Goal: Task Accomplishment & Management: Manage account settings

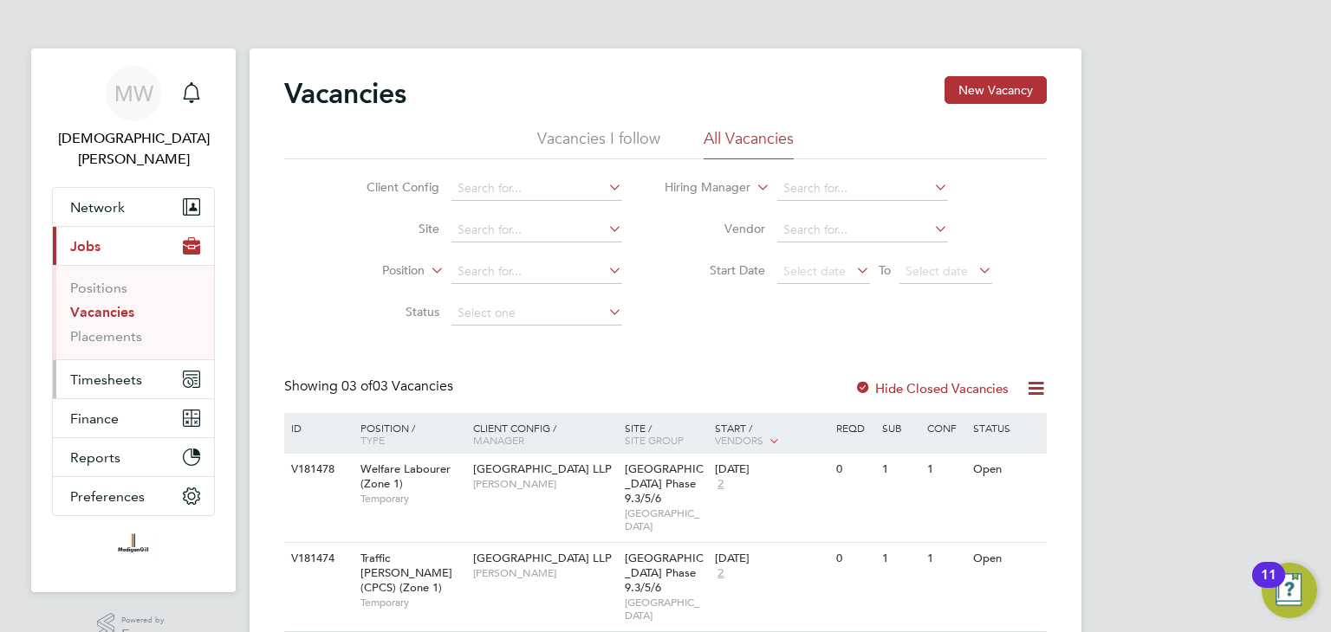
click at [120, 372] on span "Timesheets" at bounding box center [106, 380] width 72 height 16
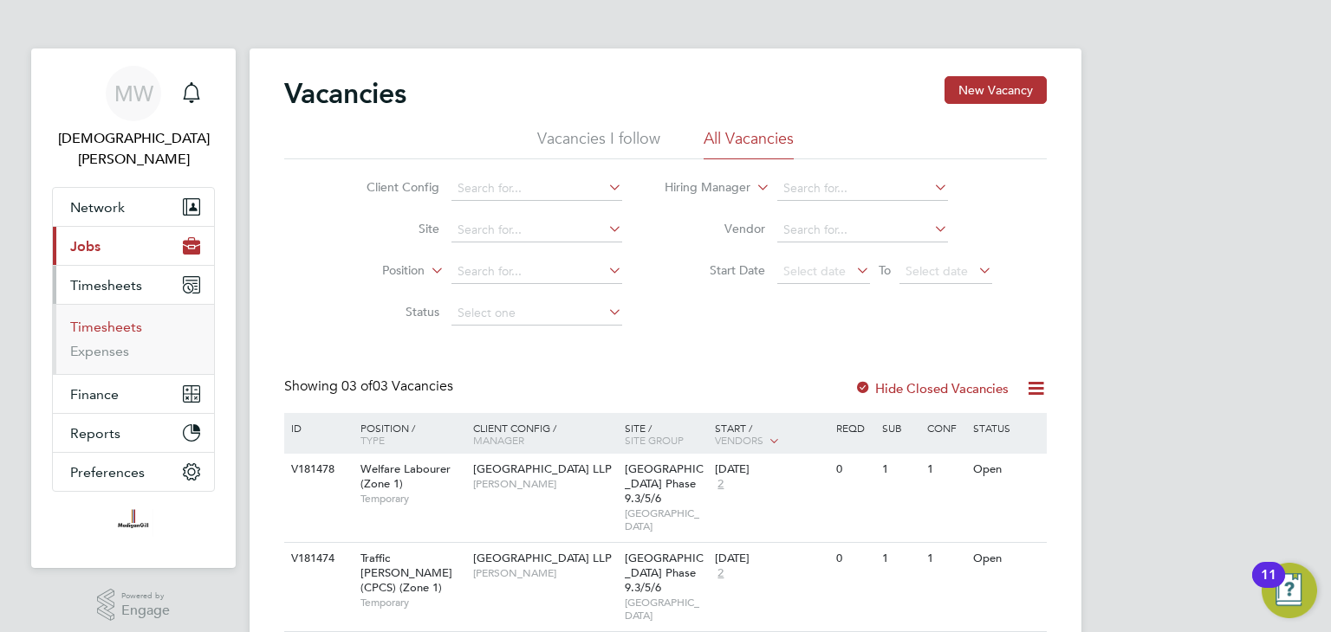
drag, startPoint x: 123, startPoint y: 307, endPoint x: 142, endPoint y: 300, distance: 20.3
click at [123, 319] on link "Timesheets" at bounding box center [106, 327] width 72 height 16
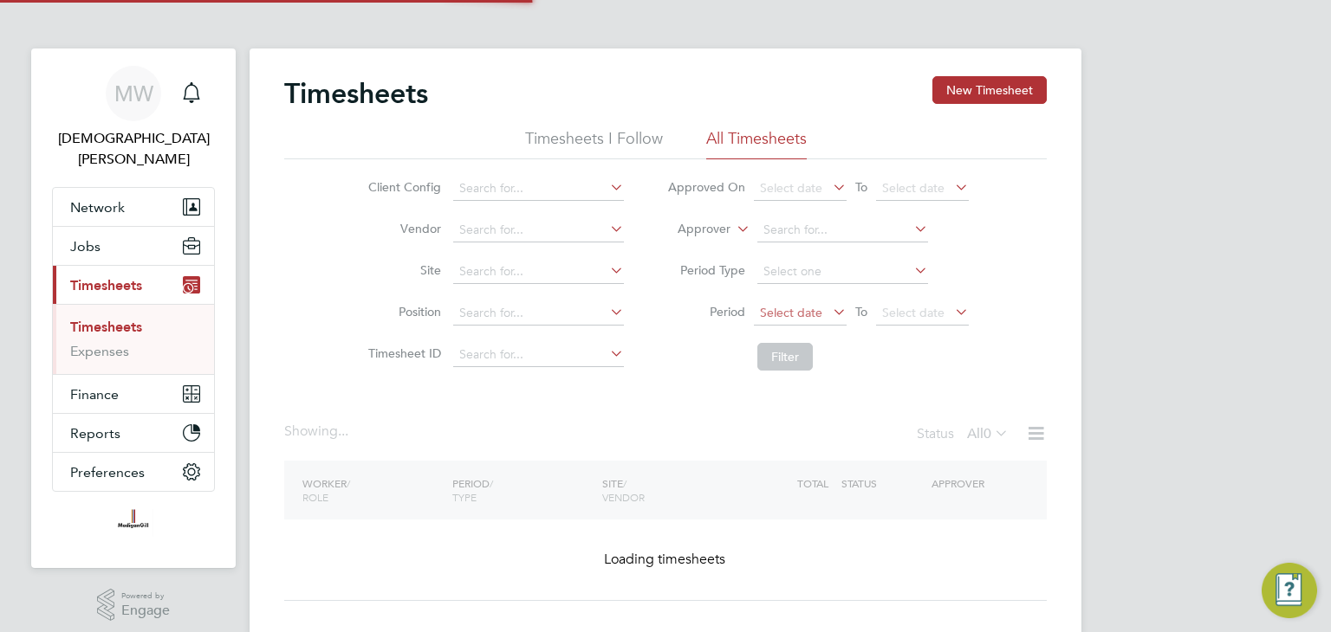
click at [813, 307] on span "Select date" at bounding box center [791, 313] width 62 height 16
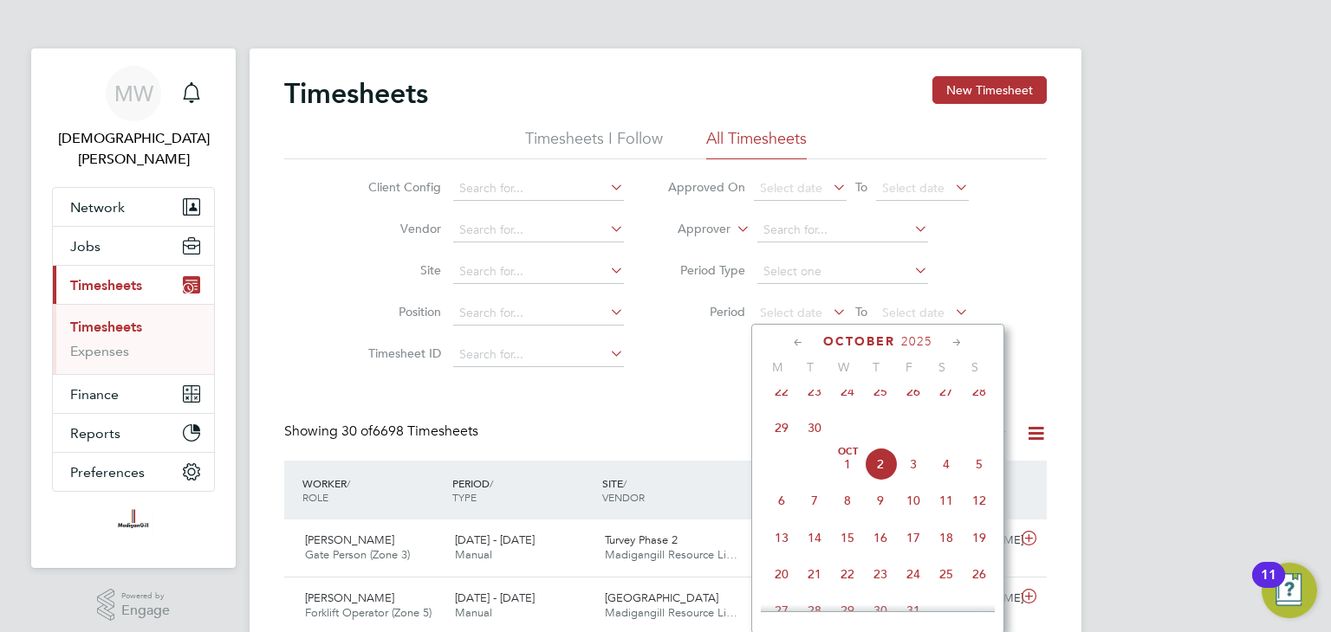
click at [781, 406] on span "22" at bounding box center [781, 391] width 33 height 33
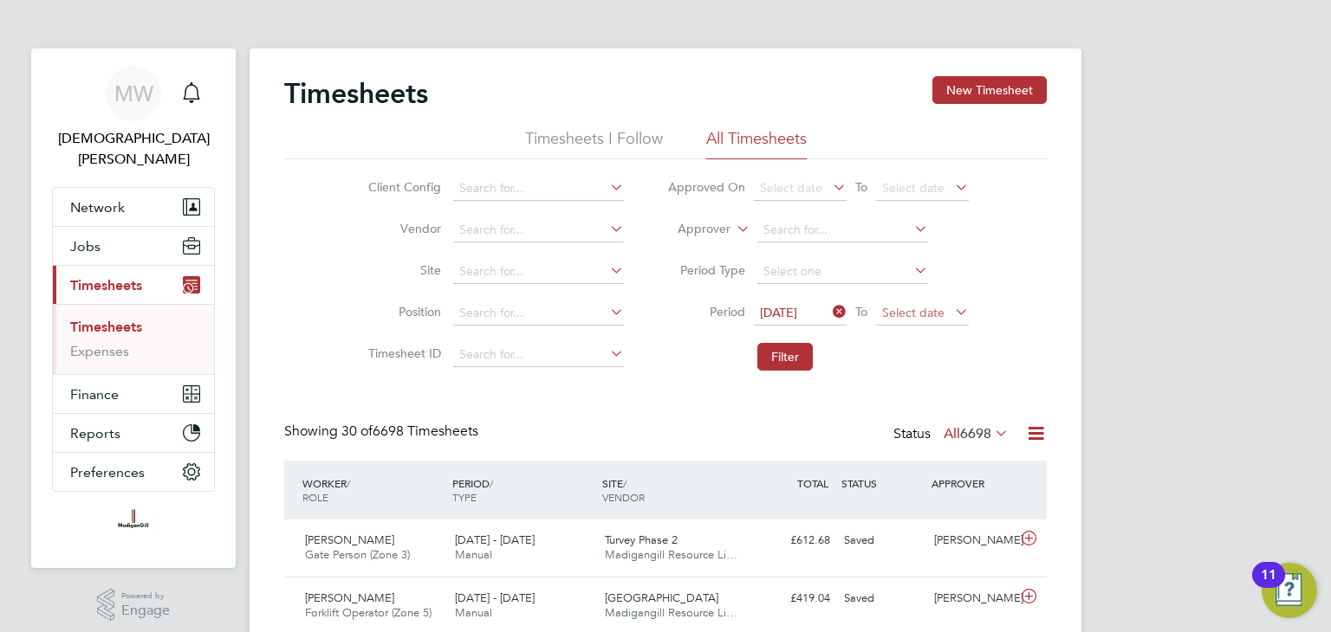
click at [939, 308] on span "Select date" at bounding box center [913, 313] width 62 height 16
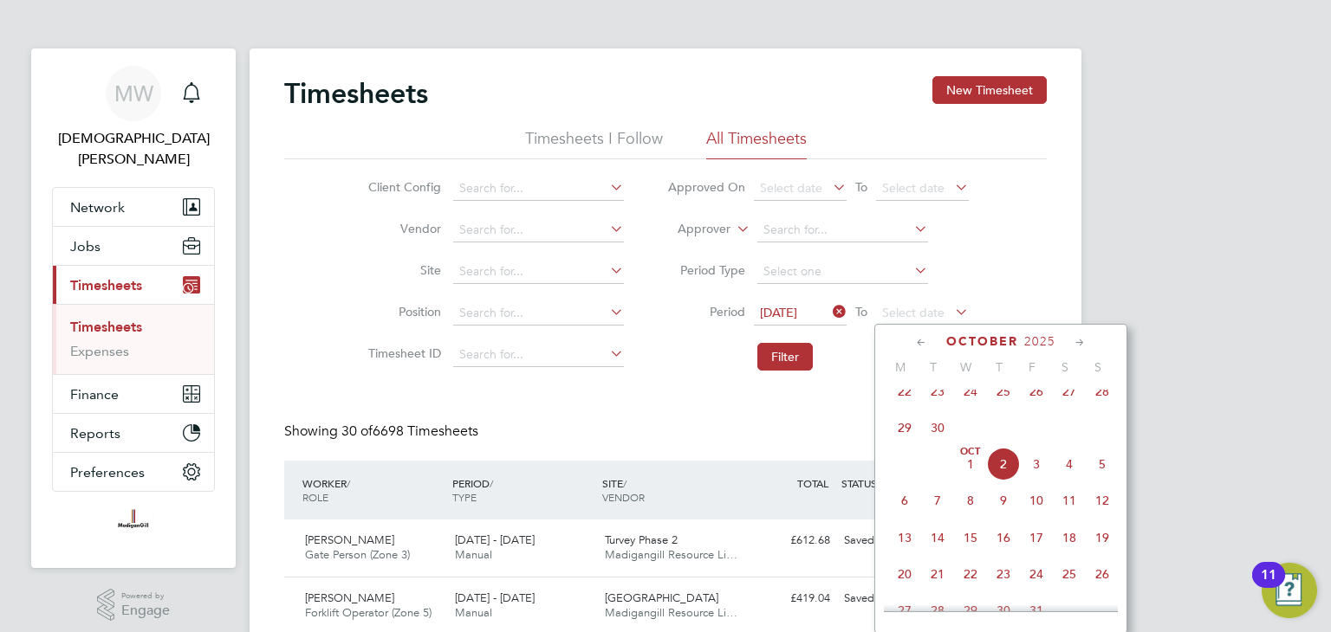
click at [1102, 403] on span "28" at bounding box center [1101, 391] width 33 height 33
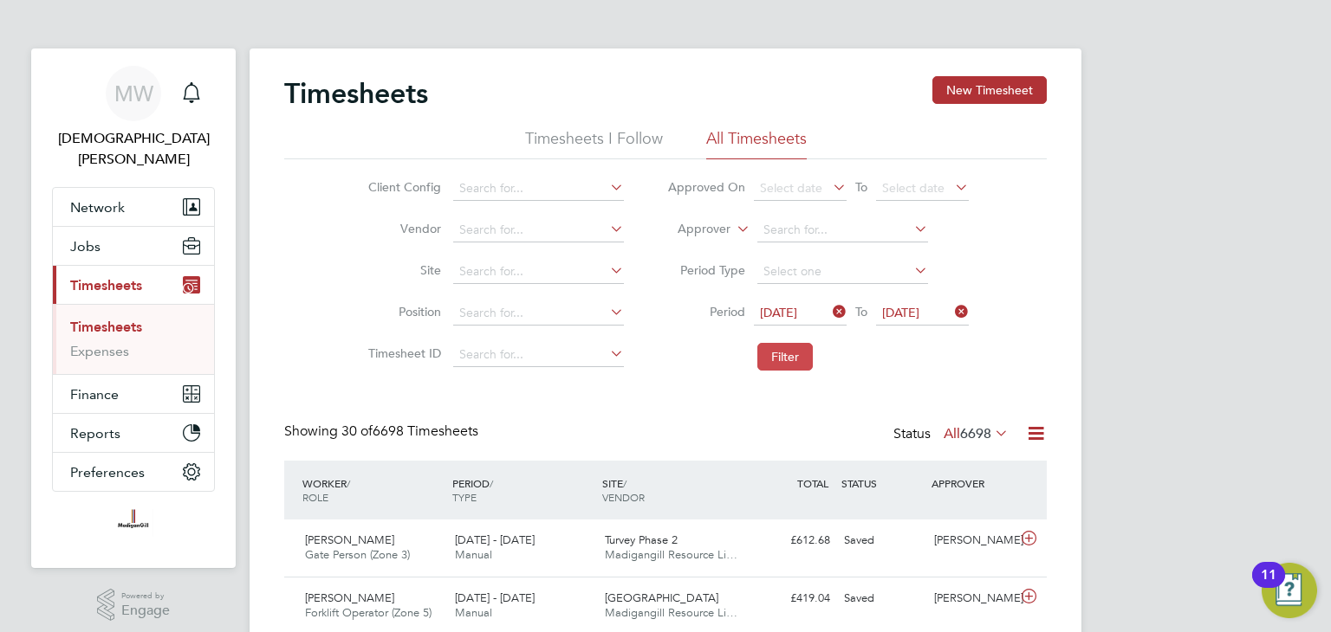
click at [799, 357] on button "Filter" at bounding box center [784, 357] width 55 height 28
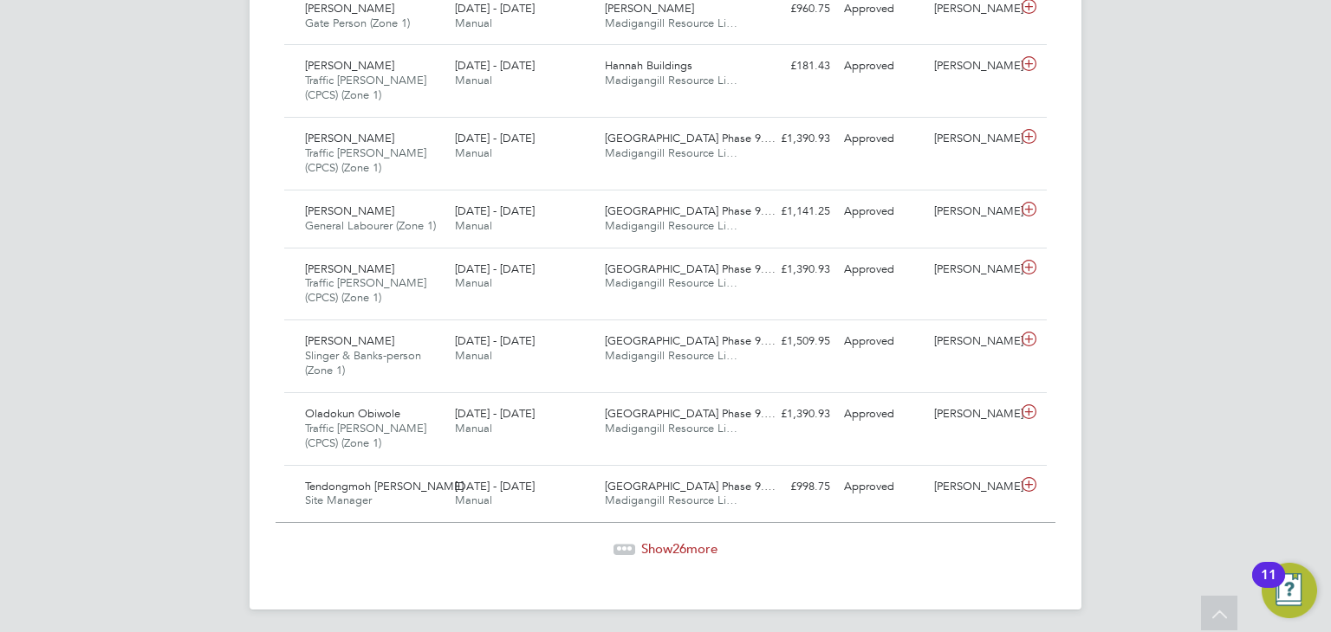
click at [683, 544] on span "26" at bounding box center [679, 549] width 14 height 16
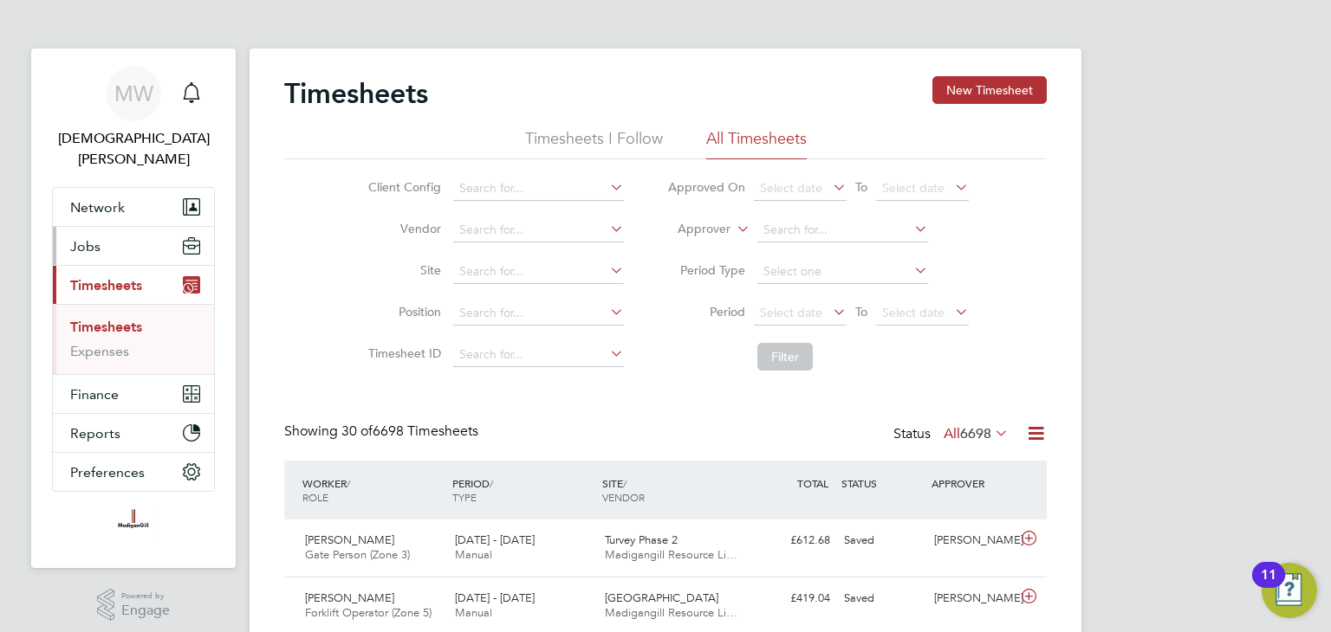
click at [100, 230] on button "Jobs" at bounding box center [133, 246] width 161 height 38
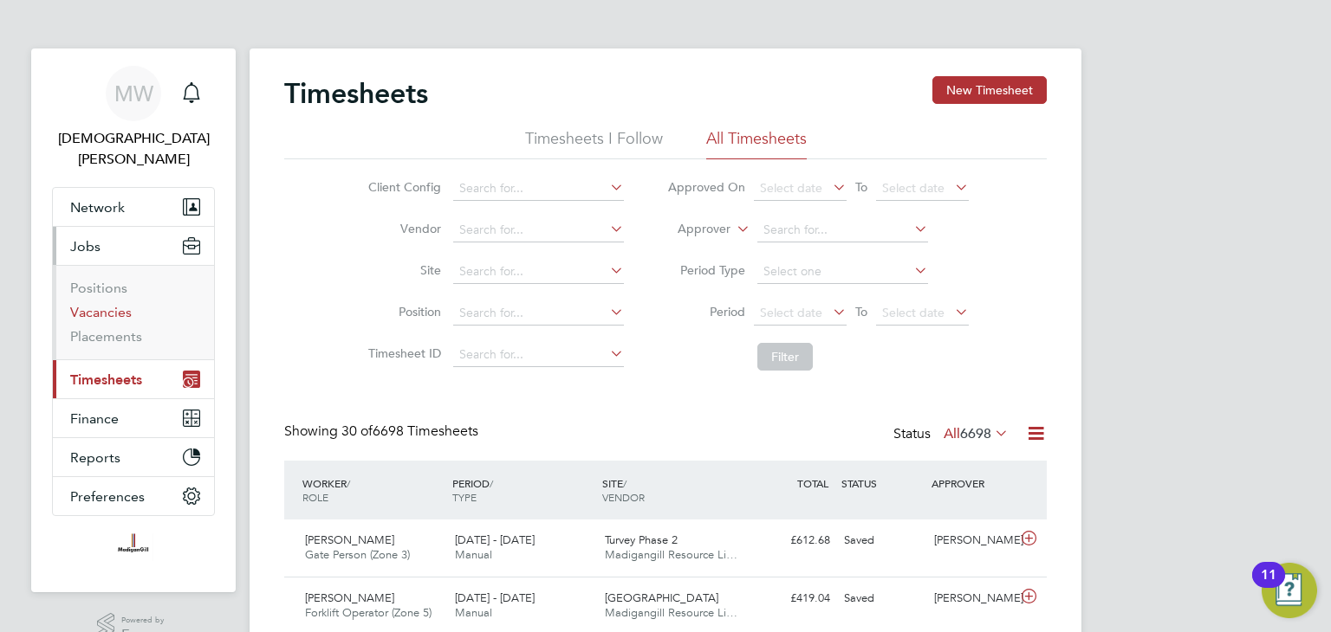
click at [109, 304] on link "Vacancies" at bounding box center [101, 312] width 62 height 16
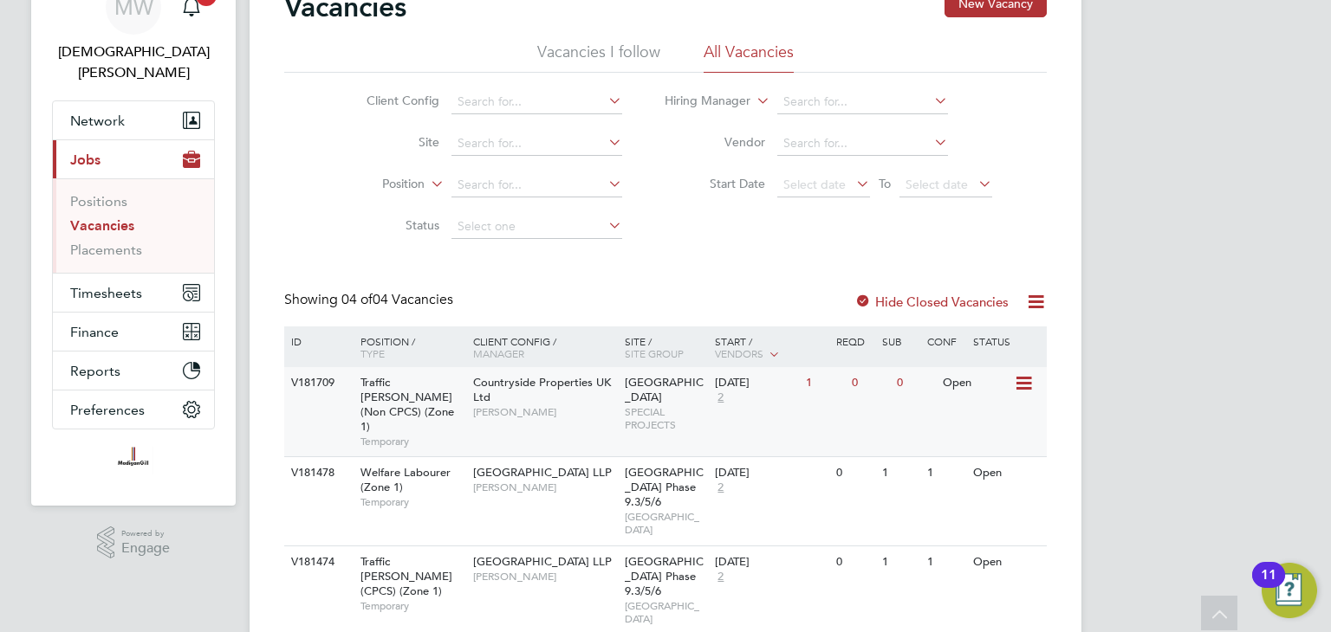
scroll to position [142, 0]
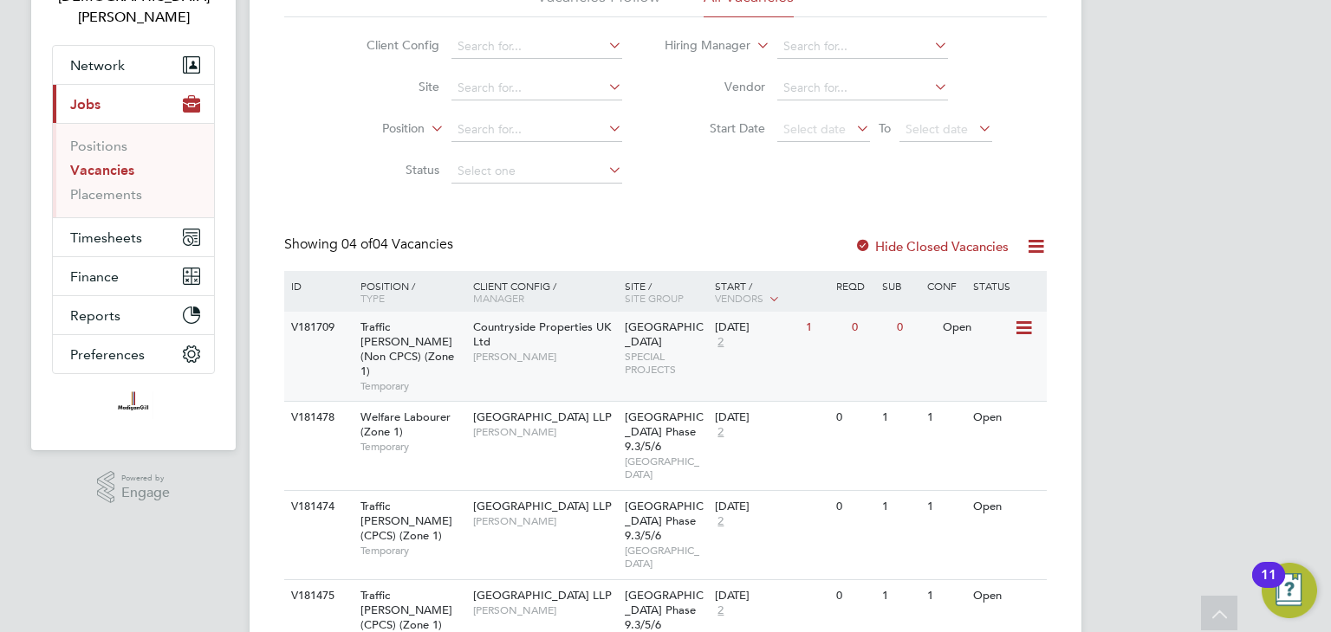
click at [599, 356] on span "[PERSON_NAME]" at bounding box center [544, 357] width 143 height 14
click at [100, 230] on span "Timesheets" at bounding box center [106, 238] width 72 height 16
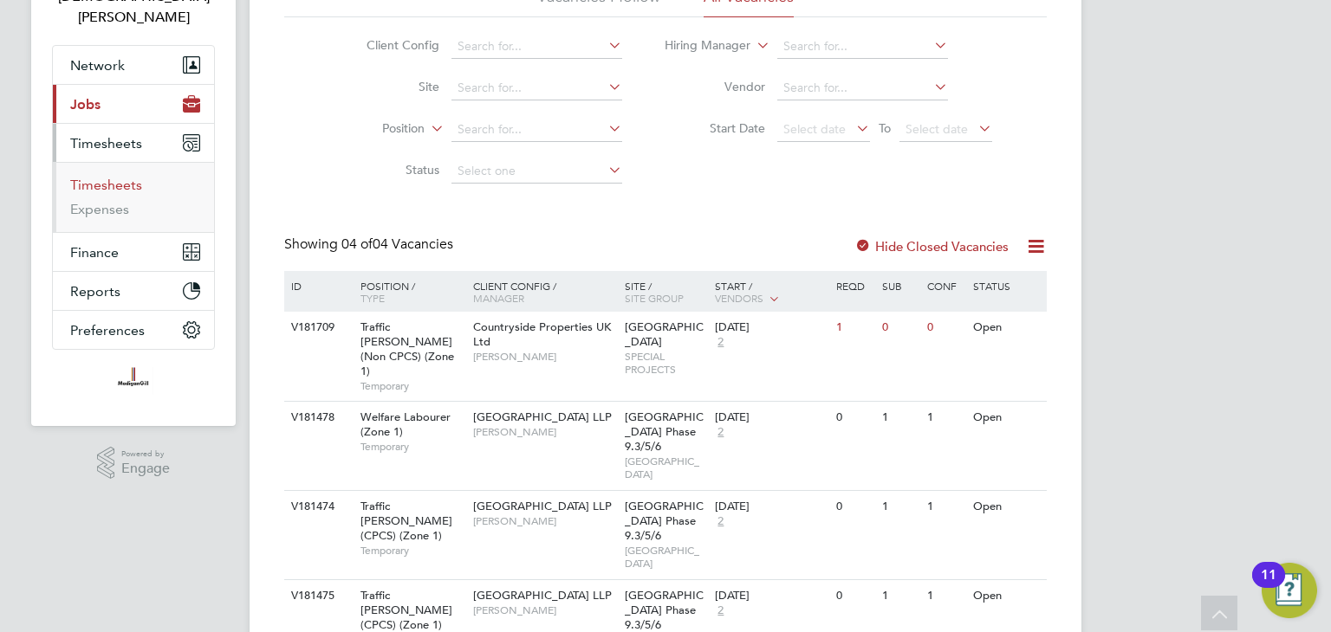
click at [113, 177] on link "Timesheets" at bounding box center [106, 185] width 72 height 16
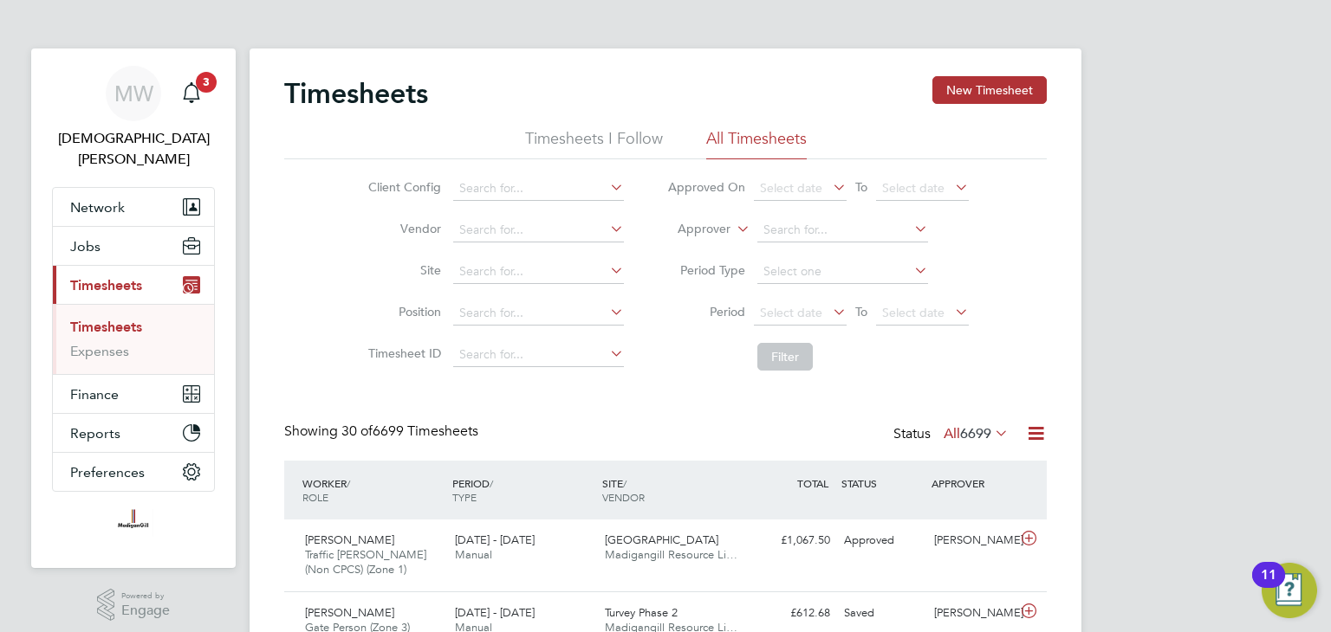
click at [1037, 431] on icon at bounding box center [1036, 434] width 22 height 22
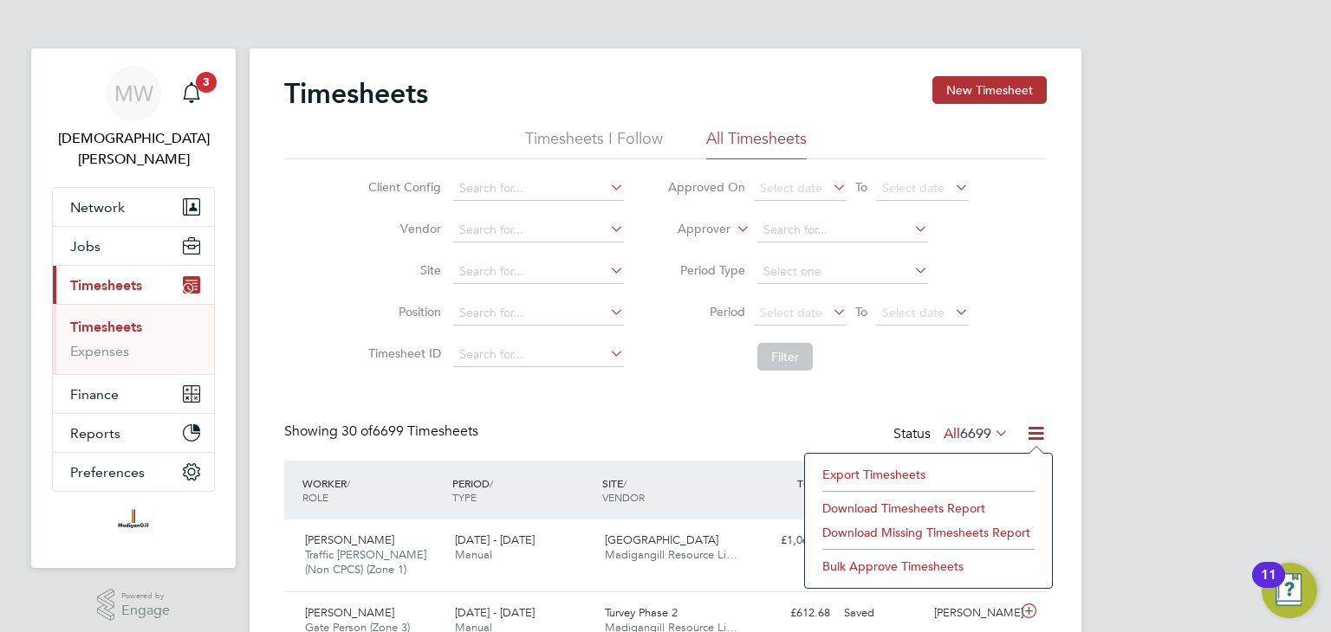
click at [866, 473] on li "Export Timesheets" at bounding box center [928, 475] width 230 height 24
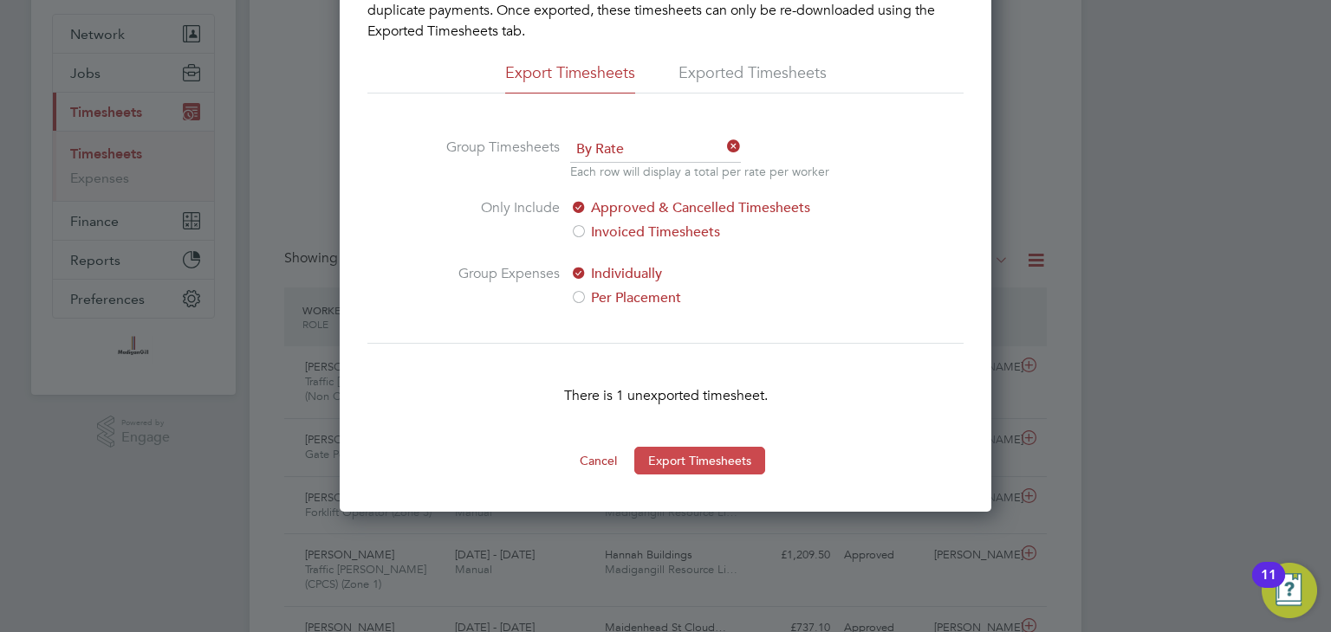
click at [683, 463] on button "Export Timesheets" at bounding box center [699, 461] width 131 height 28
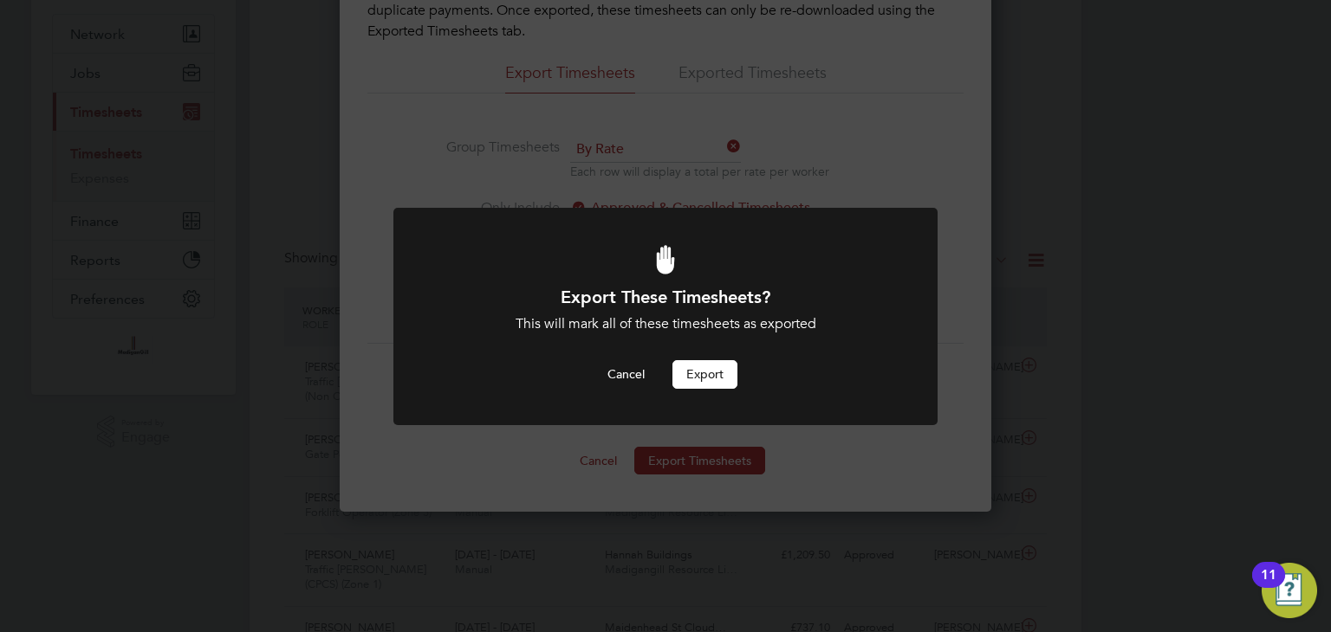
click at [710, 368] on button "Export" at bounding box center [704, 374] width 65 height 28
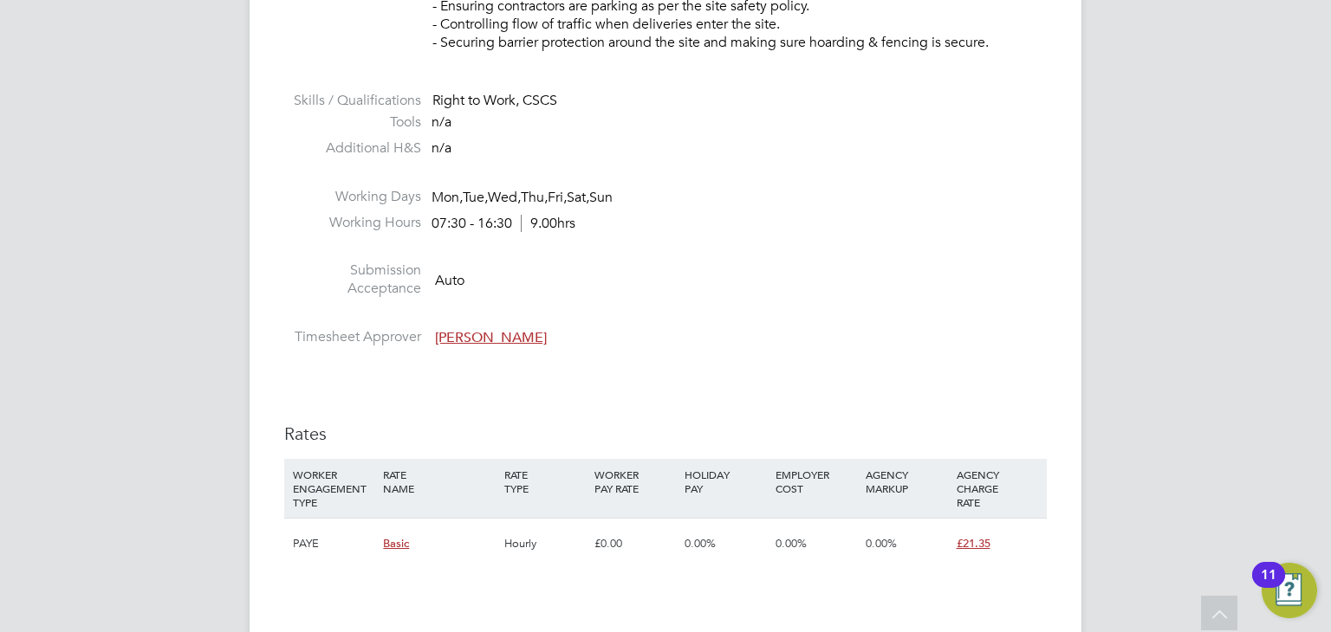
scroll to position [1039, 0]
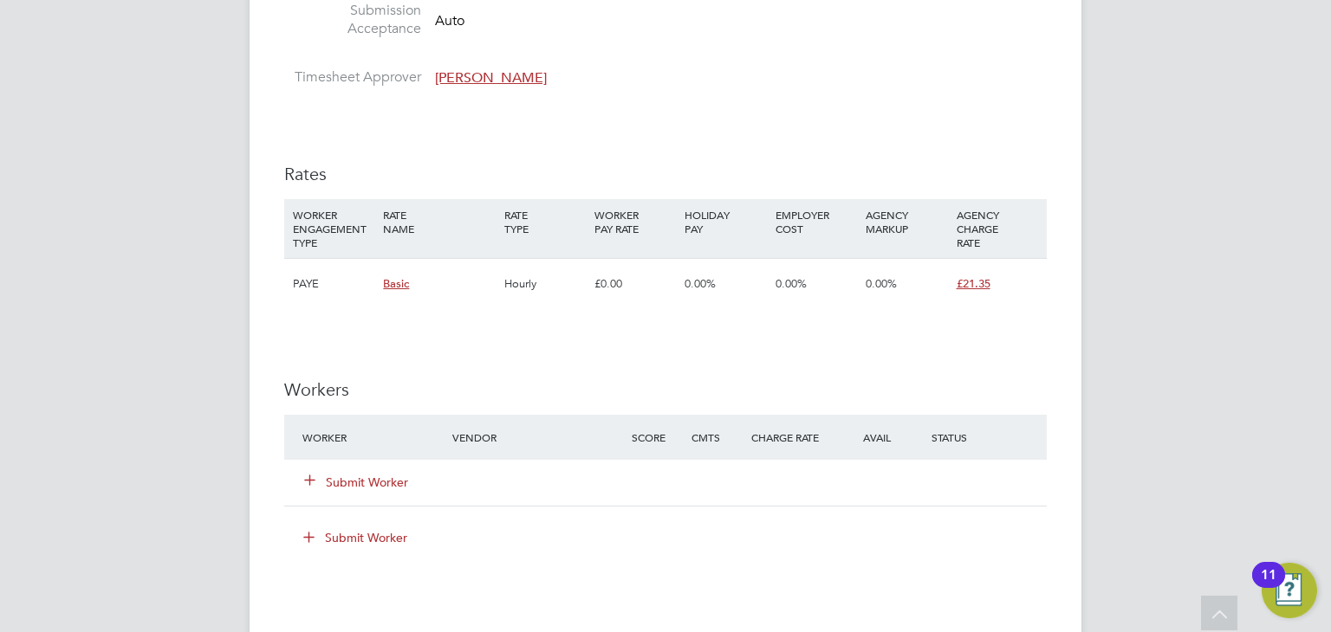
click at [385, 485] on button "Submit Worker" at bounding box center [357, 482] width 104 height 17
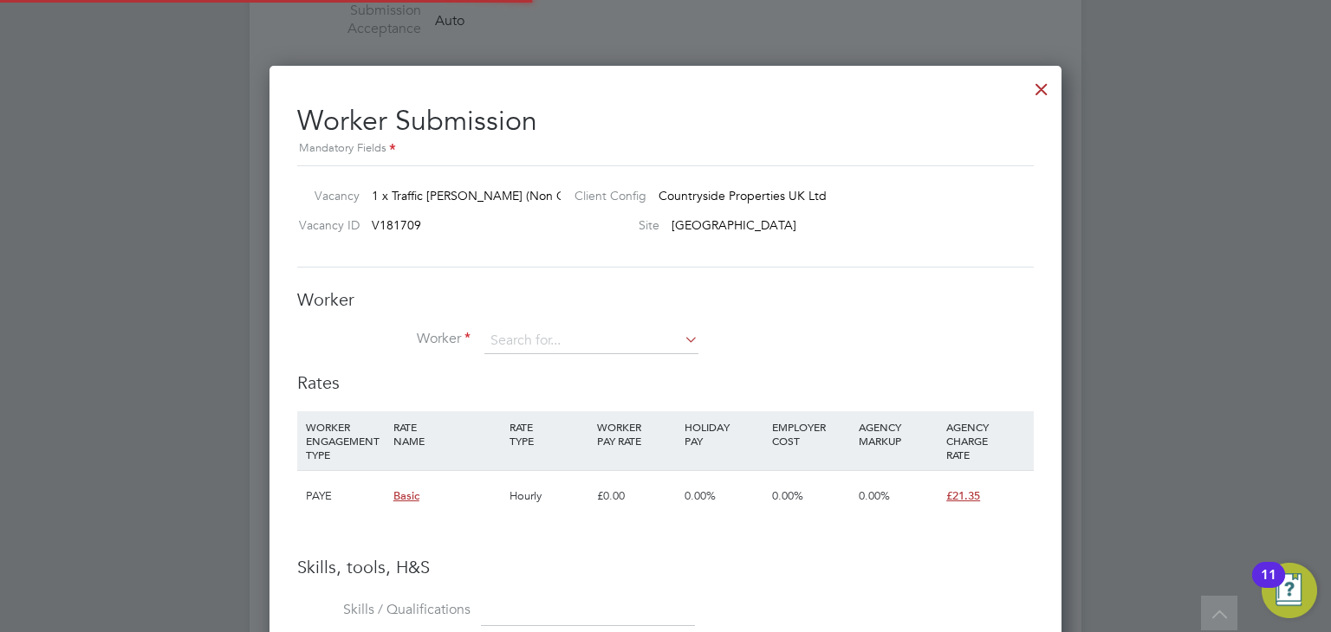
scroll to position [1091, 793]
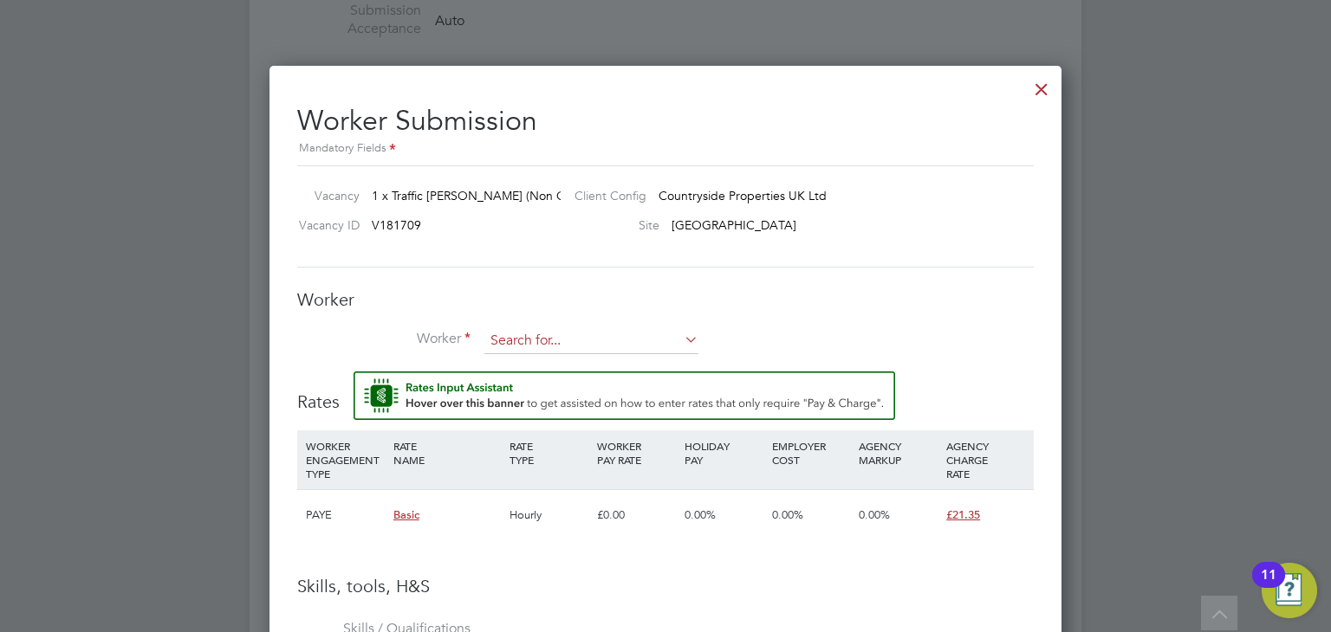
click at [520, 336] on input at bounding box center [591, 341] width 214 height 26
type input "I"
click at [508, 335] on input at bounding box center [591, 341] width 214 height 26
click at [557, 600] on li "+ Add new" at bounding box center [633, 599] width 299 height 23
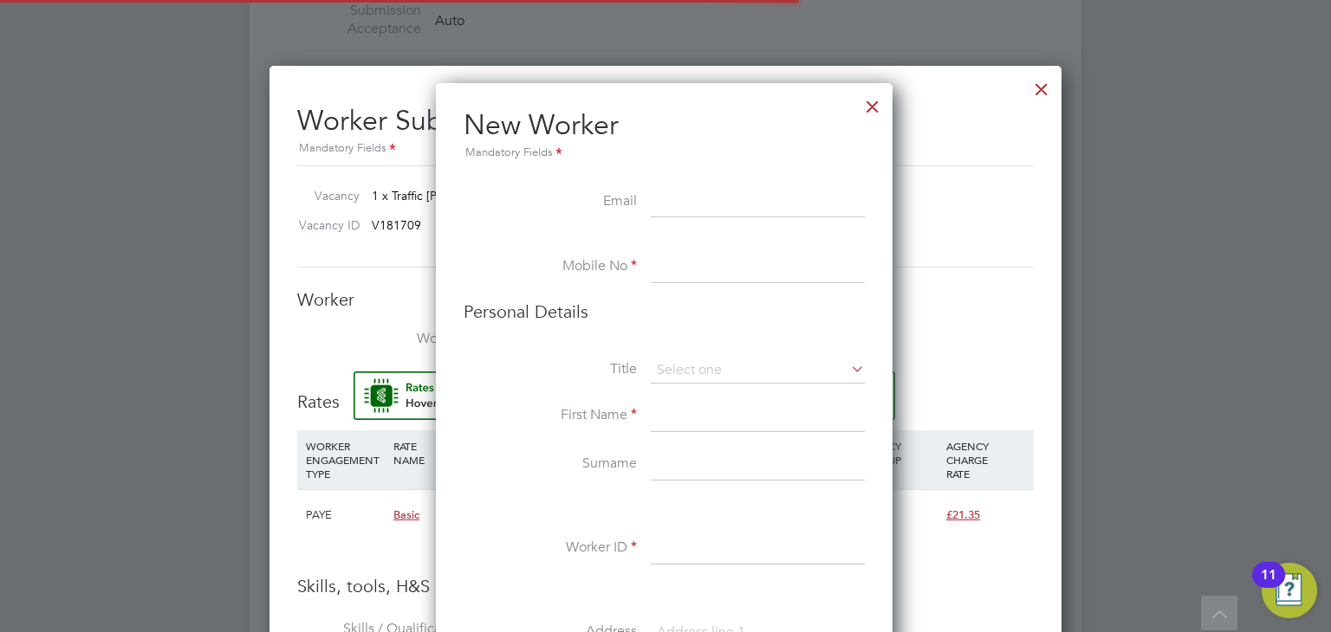
scroll to position [1459, 458]
click at [694, 193] on input at bounding box center [758, 202] width 214 height 31
paste input "idowu112@gmail.com"
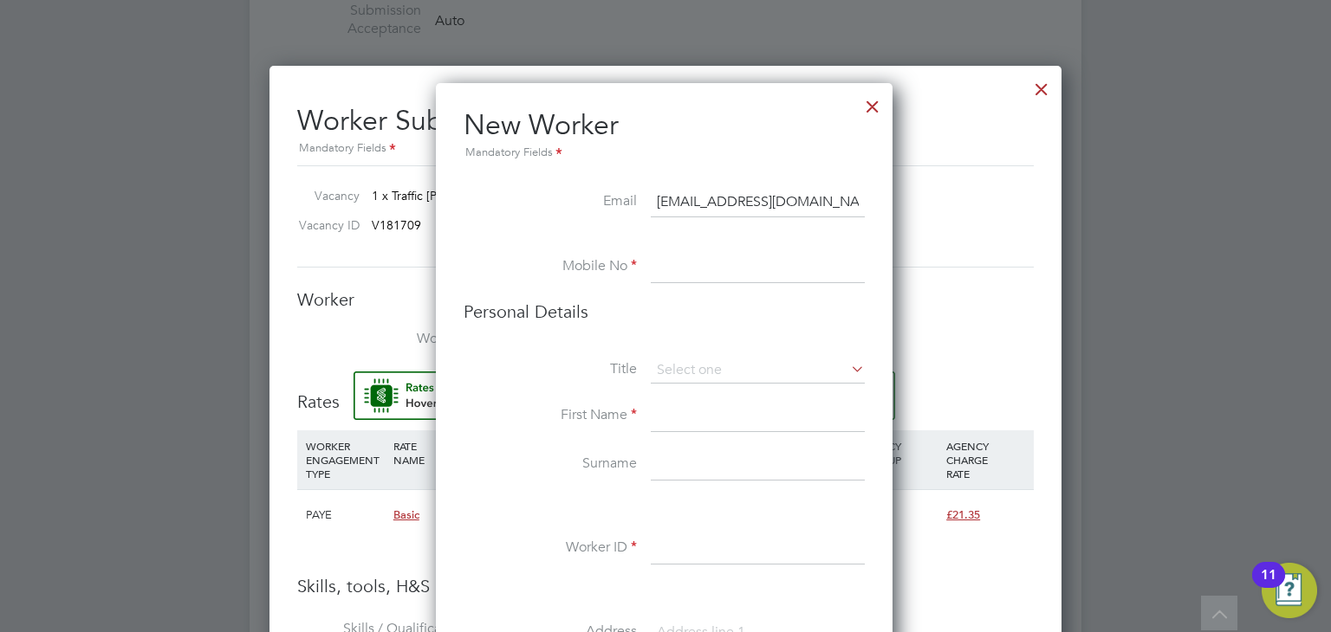
type input "idowu112@gmail.com"
click at [689, 272] on input at bounding box center [758, 267] width 214 height 31
click at [700, 270] on input at bounding box center [758, 267] width 214 height 31
paste input "07467865867"
type input "07467865867"
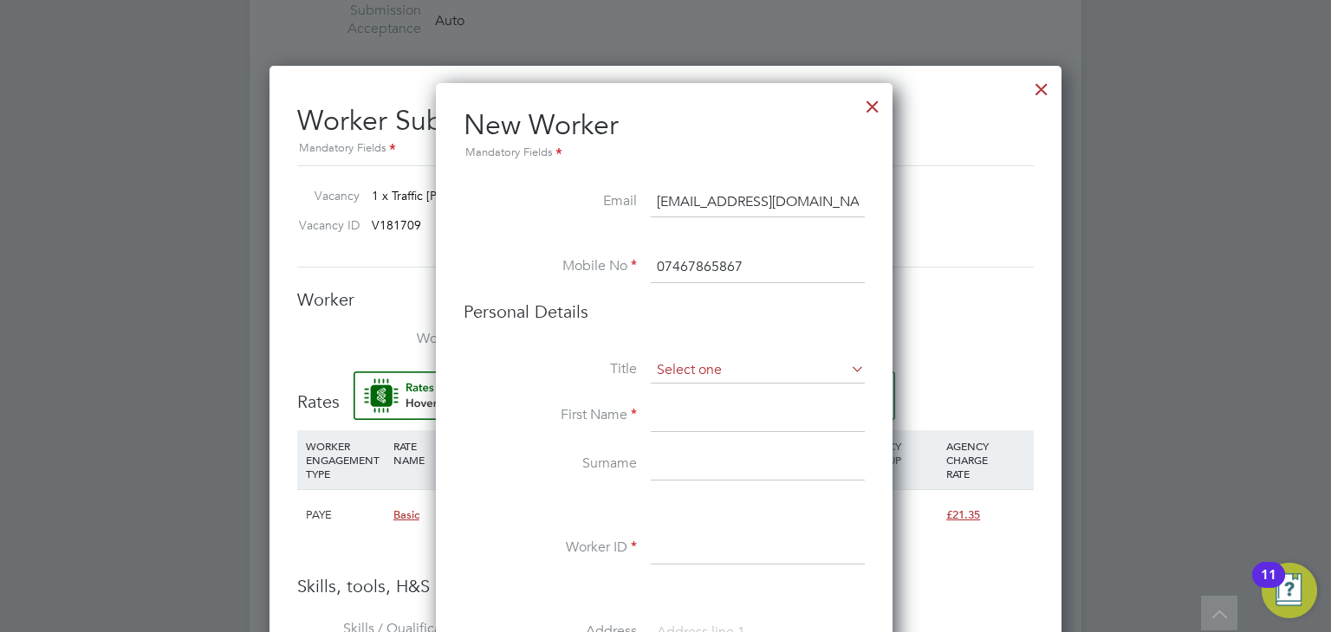
click at [707, 366] on input at bounding box center [758, 371] width 214 height 26
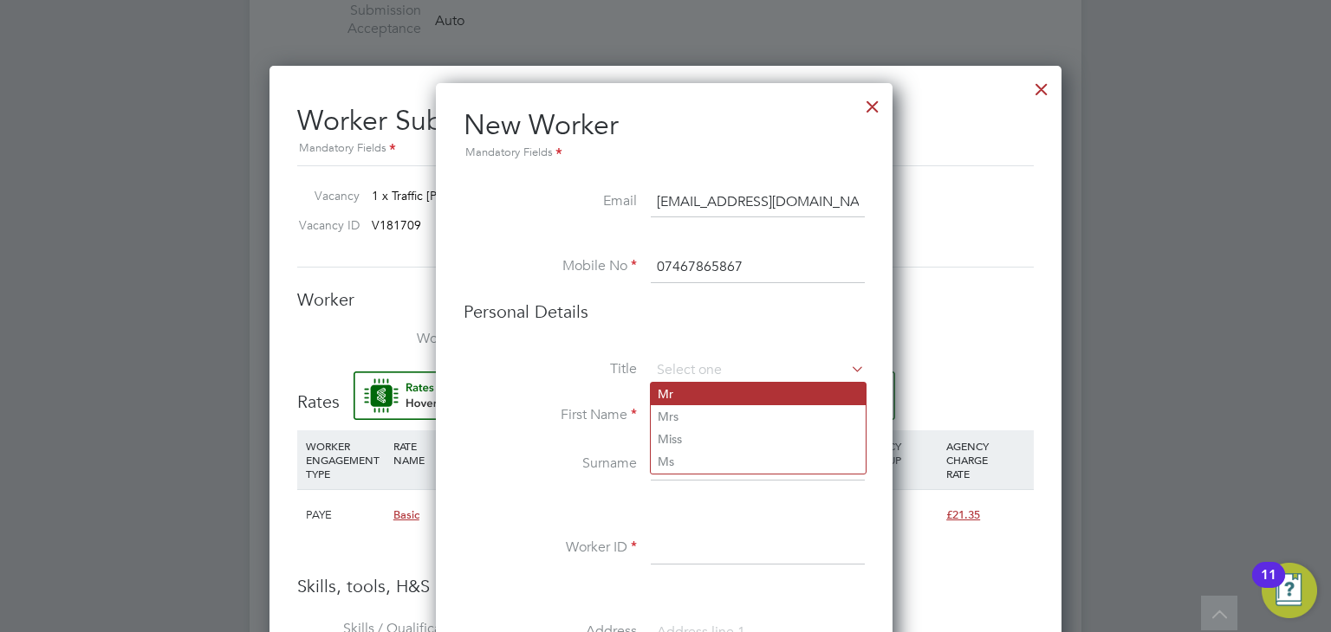
click at [707, 396] on li "Mr" at bounding box center [758, 394] width 215 height 23
type input "Mr"
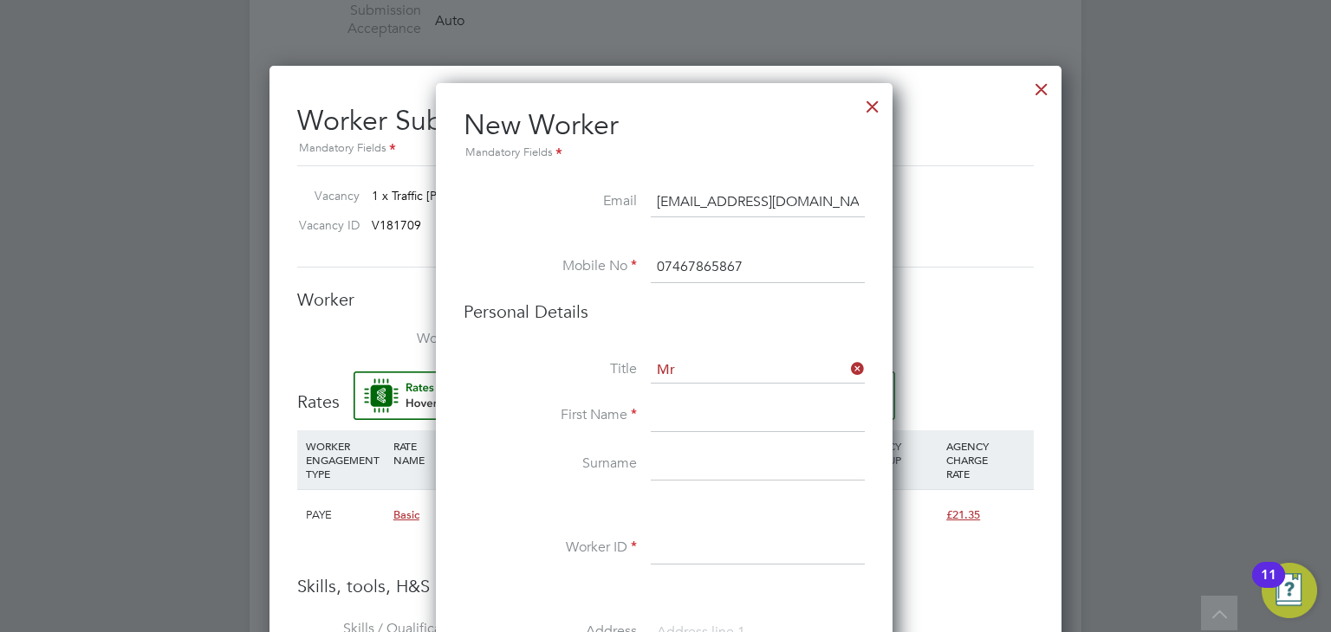
click at [697, 410] on input at bounding box center [758, 416] width 214 height 31
type input "Idowu"
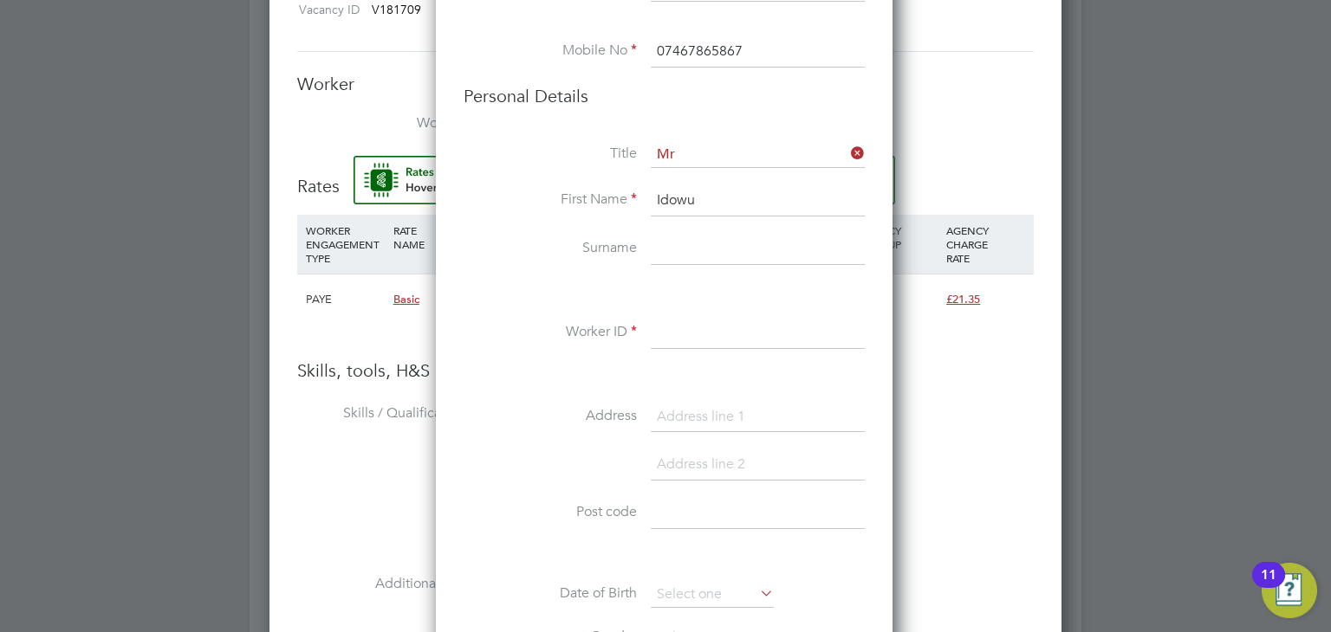
scroll to position [1277, 0]
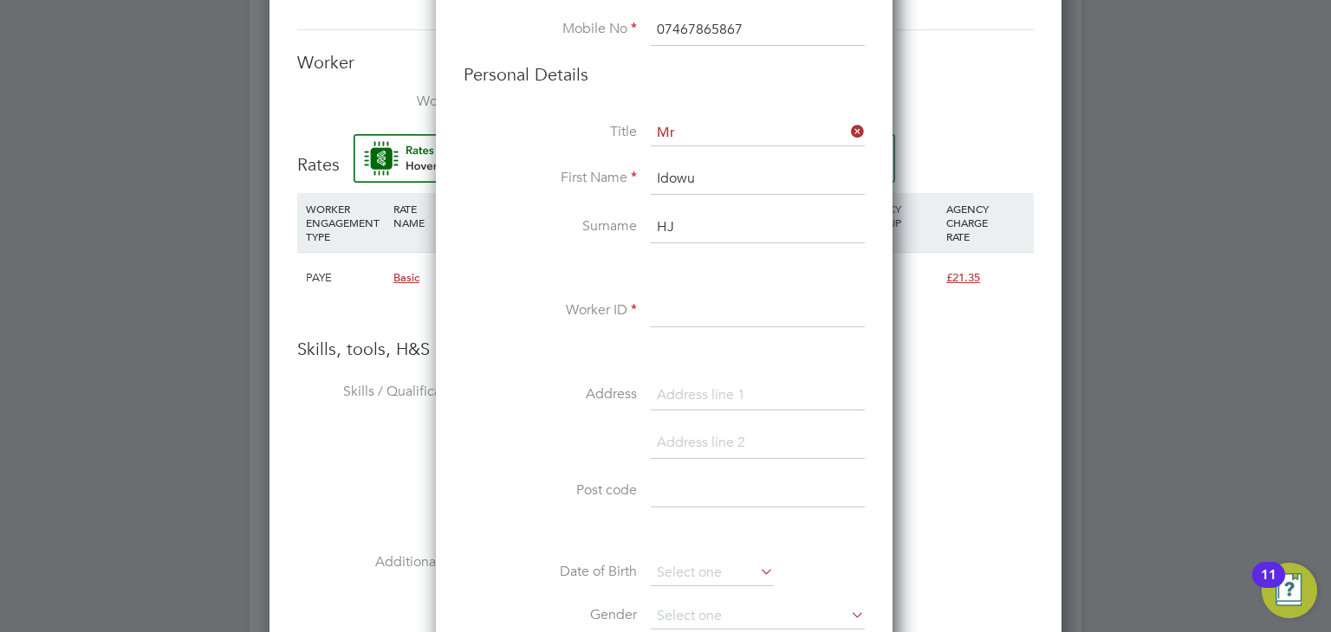
type input "H"
type input "Joseph"
click at [679, 308] on input at bounding box center [758, 311] width 214 height 31
paste input "CAN-110541"
type input "CAN-110541"
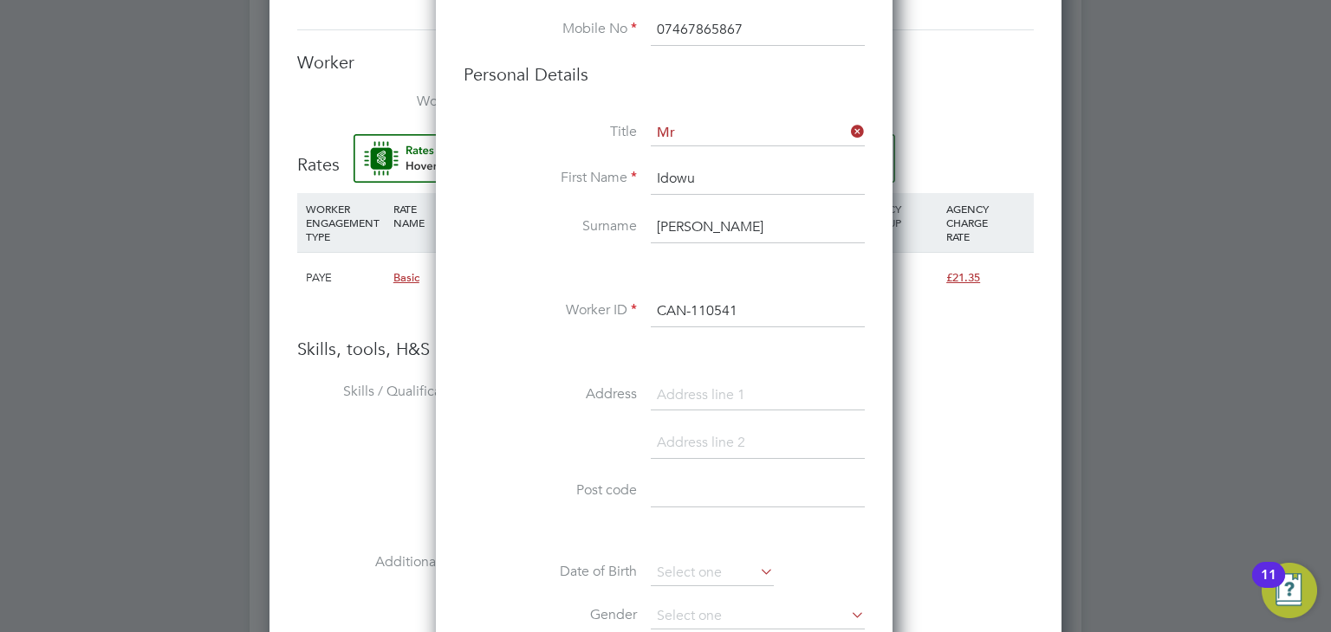
click at [700, 486] on input at bounding box center [758, 491] width 214 height 31
paste input "E13 8ER"
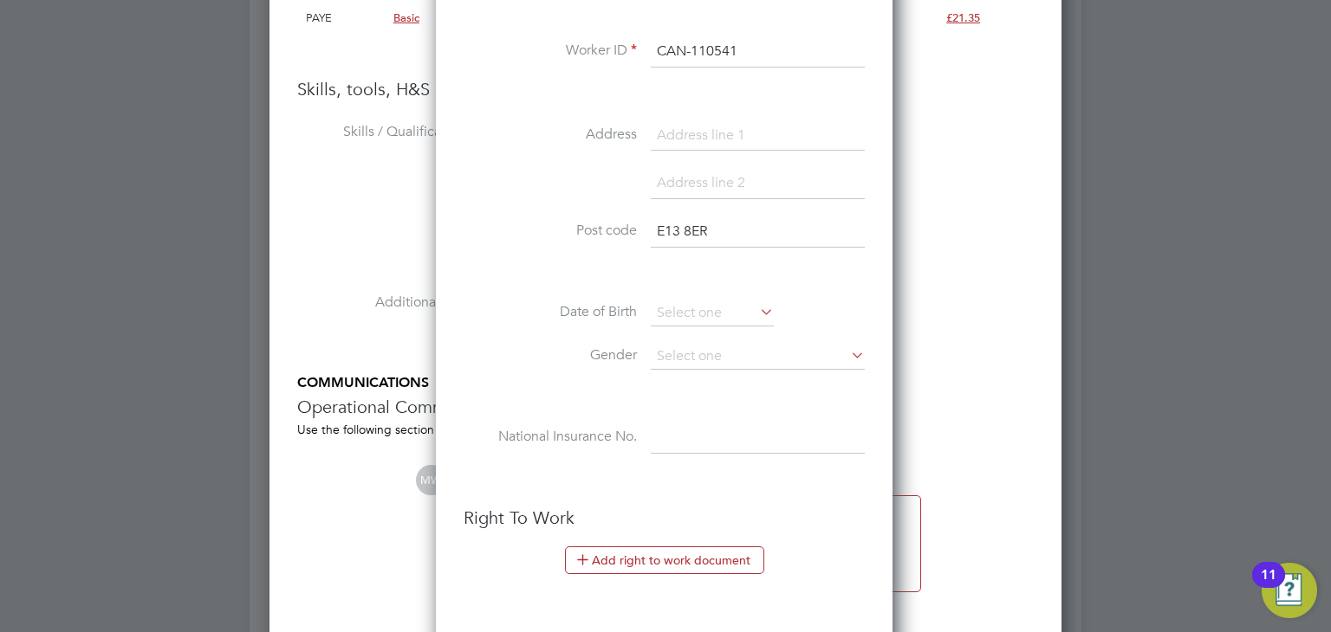
scroll to position [1623, 0]
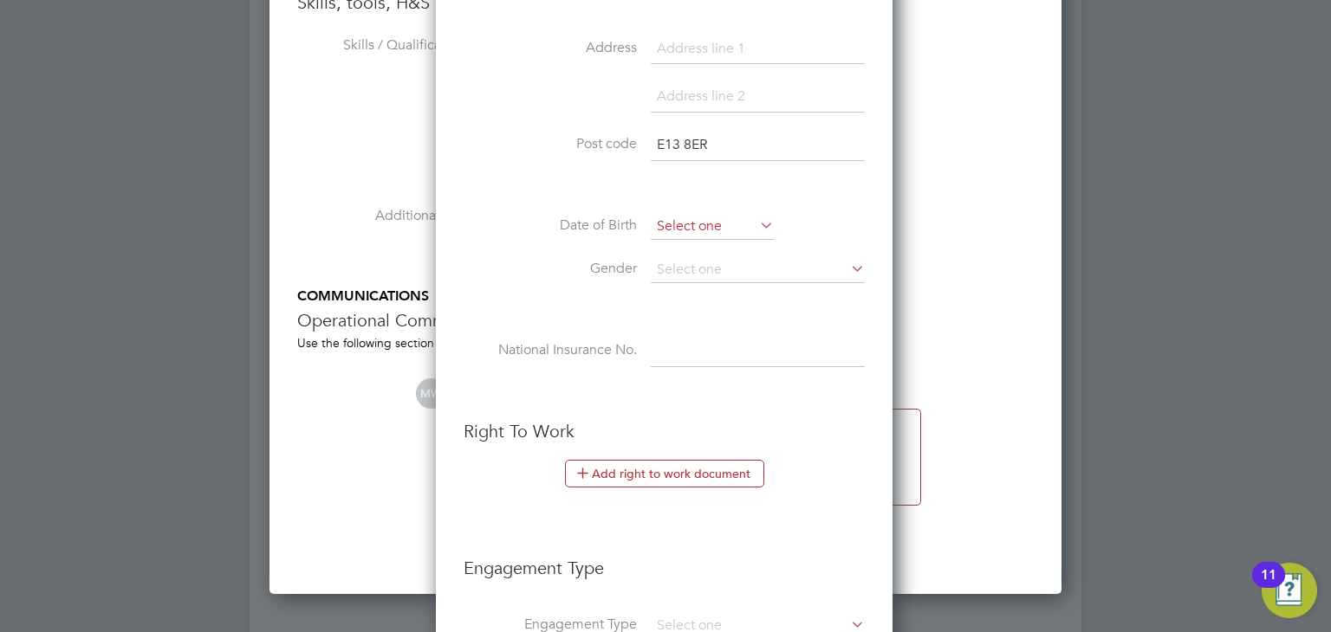
type input "E13 8ER"
click at [691, 224] on input at bounding box center [712, 227] width 123 height 26
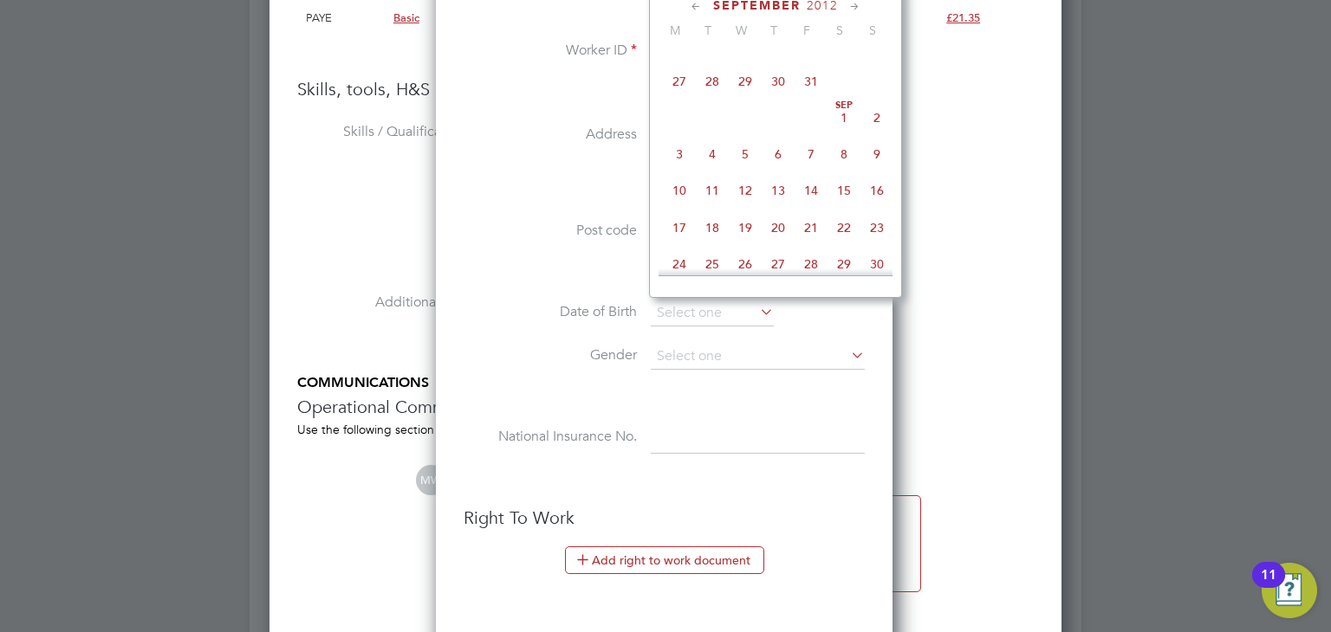
scroll to position [1450, 0]
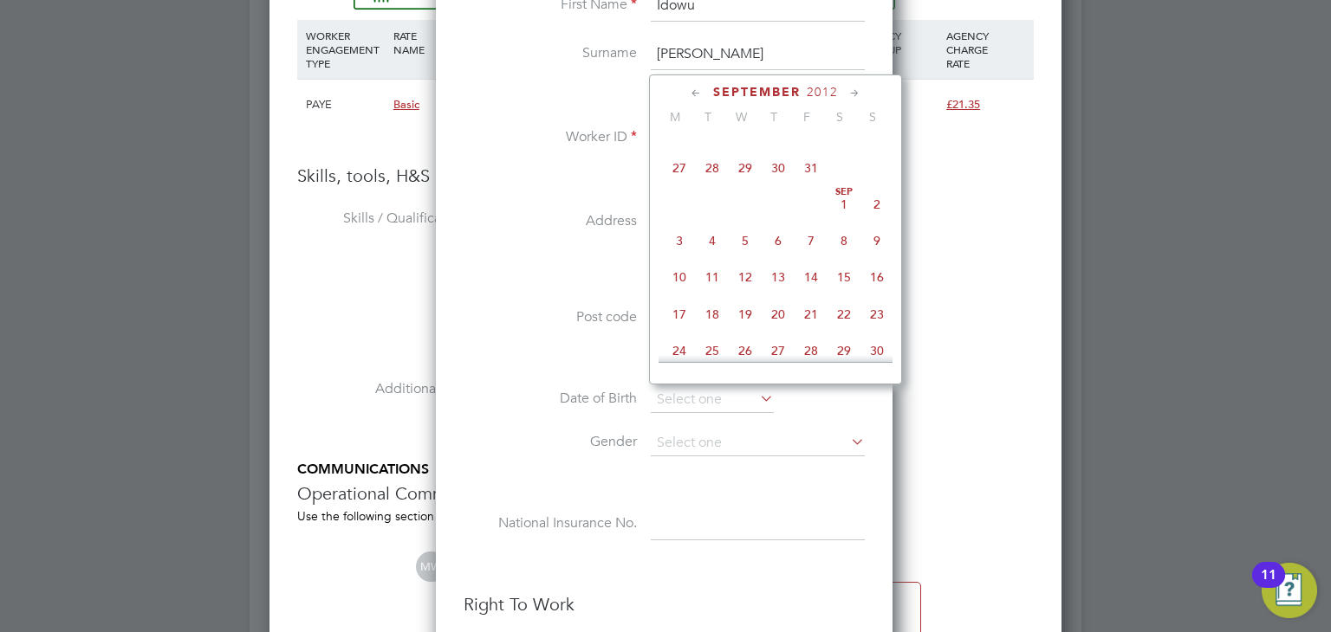
click at [814, 94] on span "2012" at bounding box center [821, 92] width 31 height 15
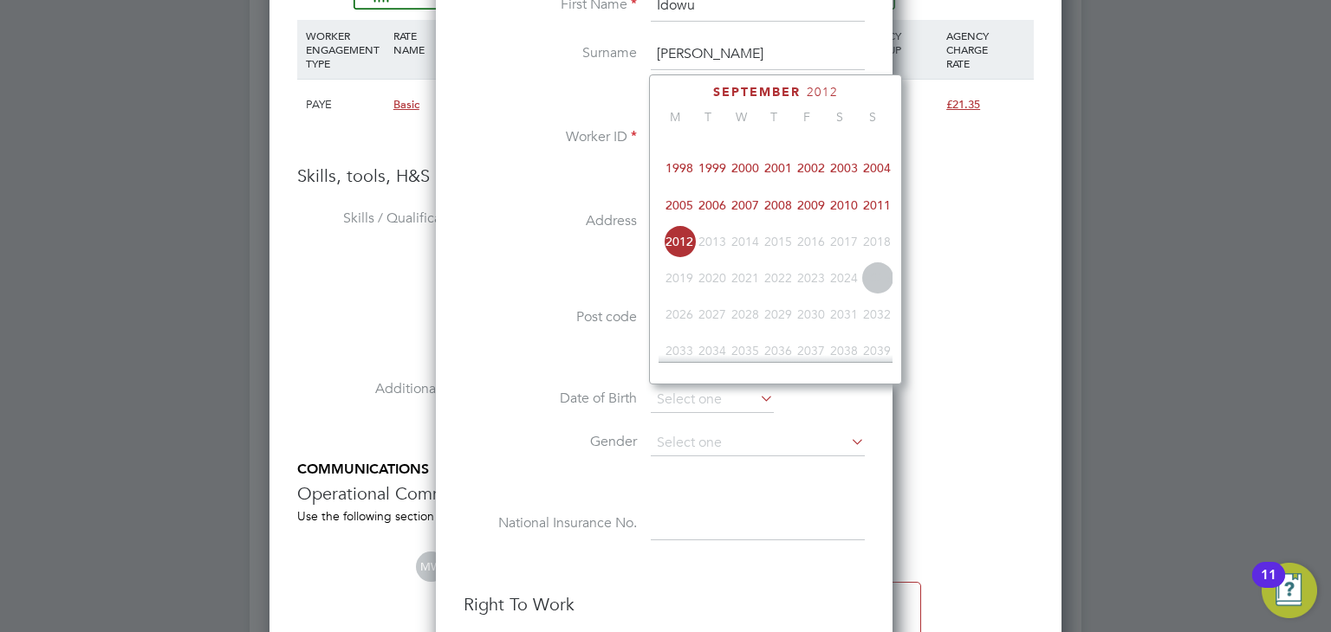
scroll to position [377, 0]
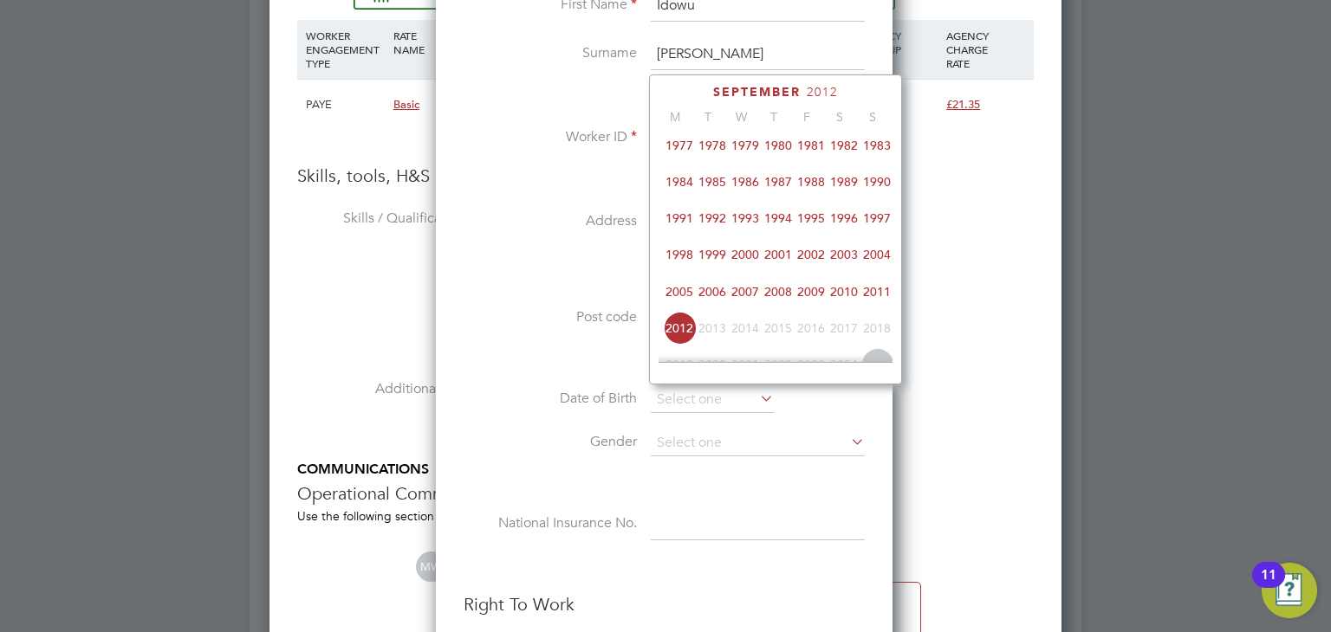
click at [785, 189] on span "1987" at bounding box center [777, 181] width 33 height 33
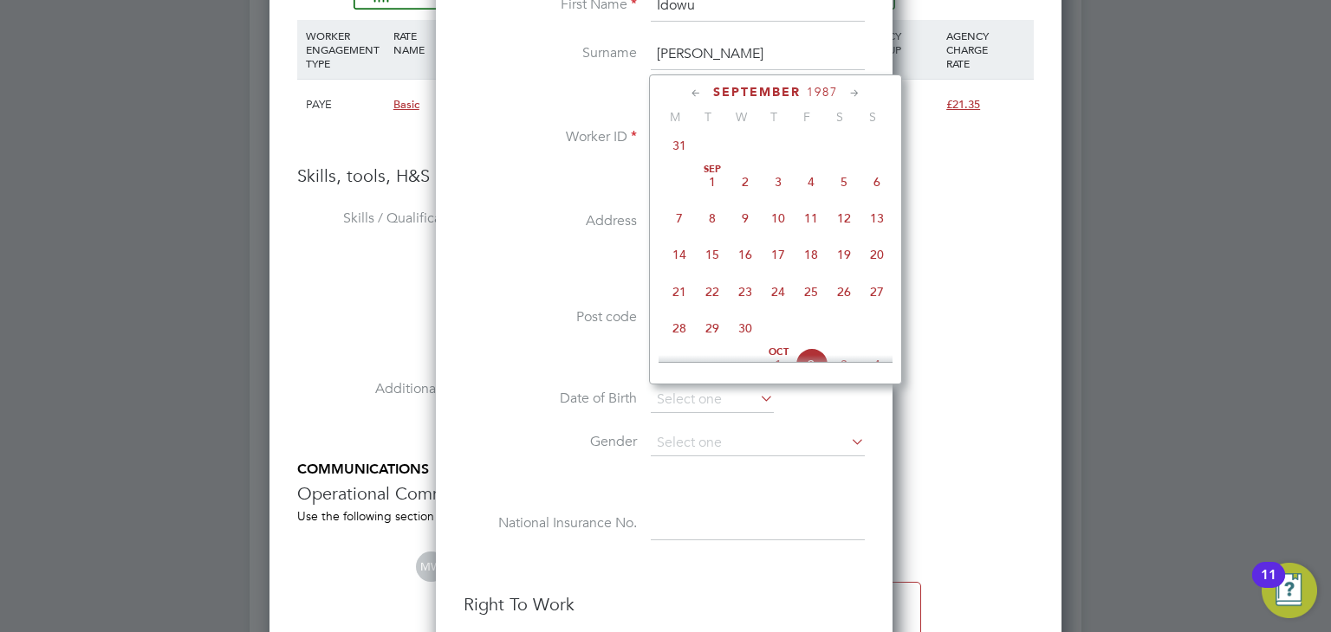
click at [696, 88] on icon at bounding box center [696, 93] width 16 height 19
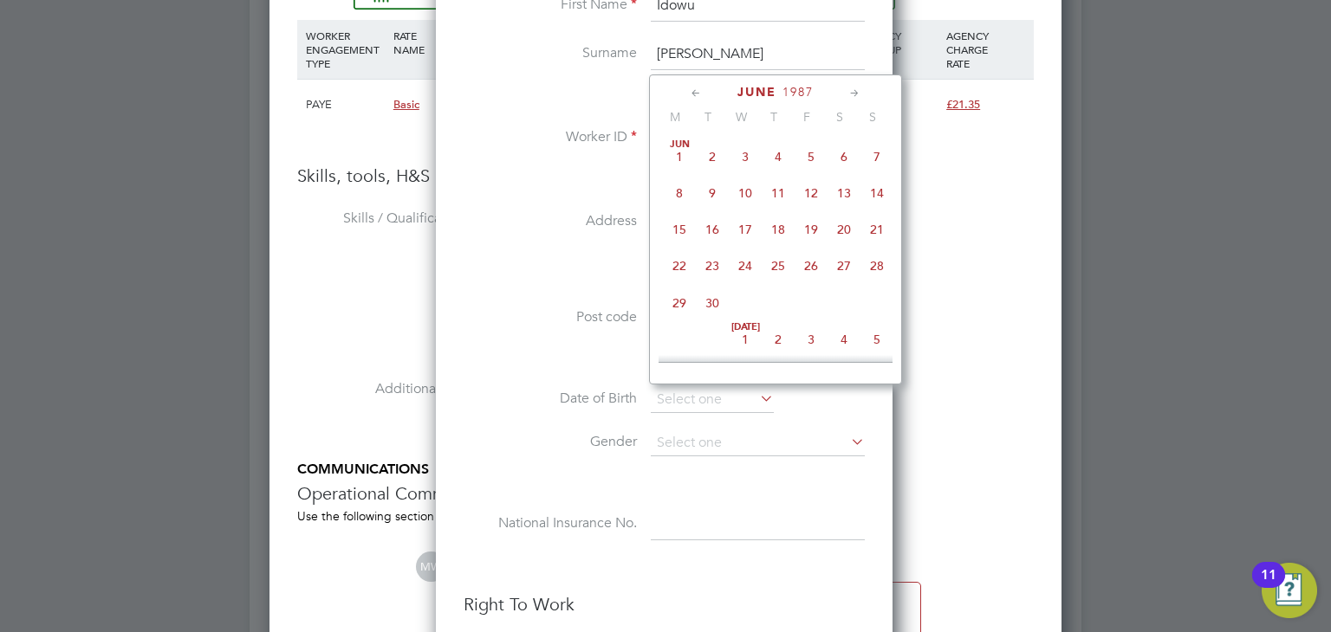
click at [696, 88] on icon at bounding box center [696, 93] width 16 height 19
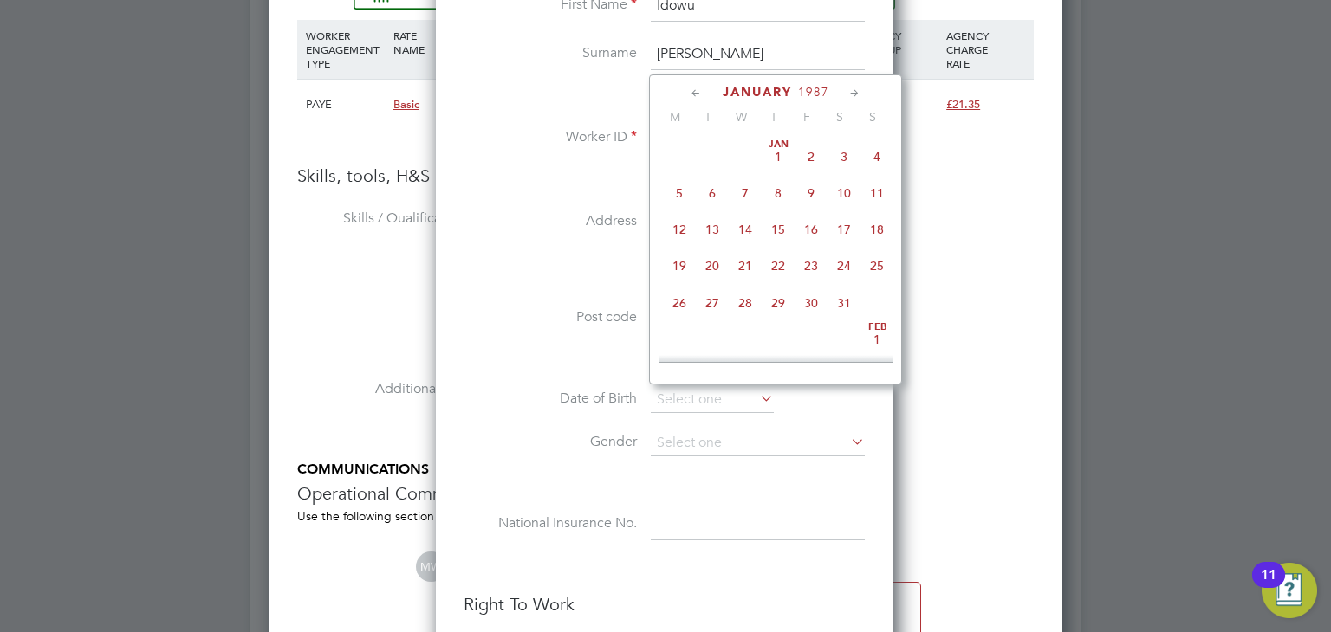
click at [845, 160] on span "3" at bounding box center [843, 156] width 33 height 33
type input "03 Jan 1987"
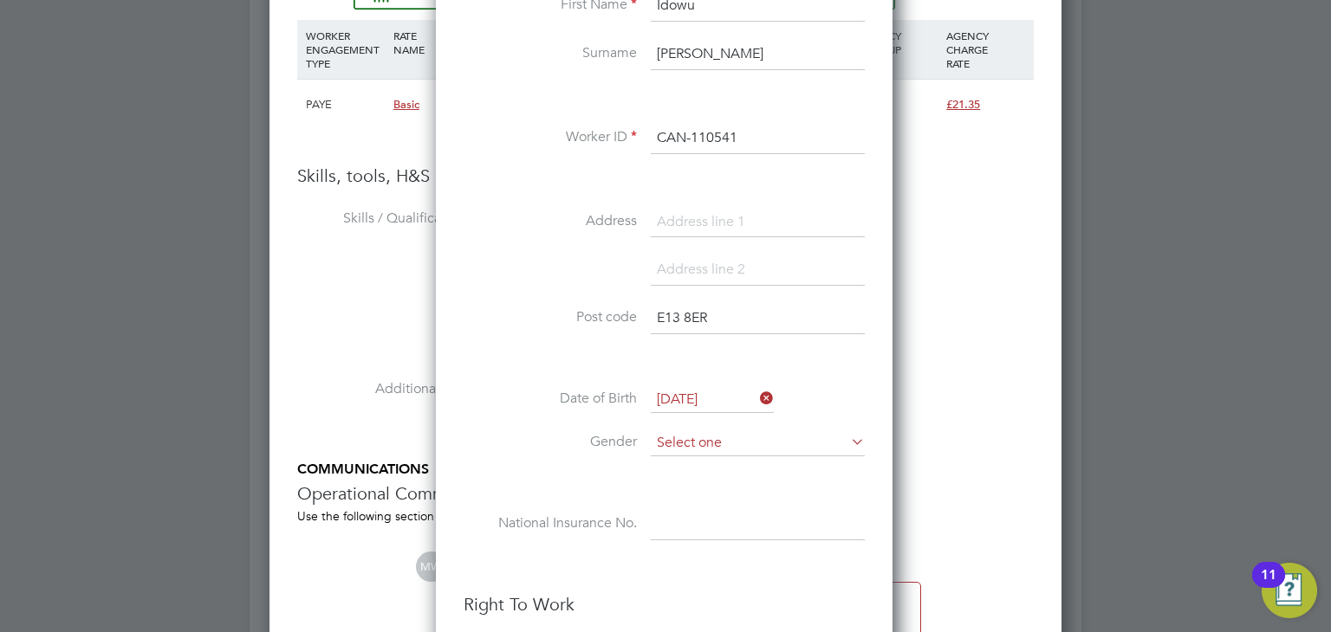
click at [692, 436] on input at bounding box center [758, 444] width 214 height 26
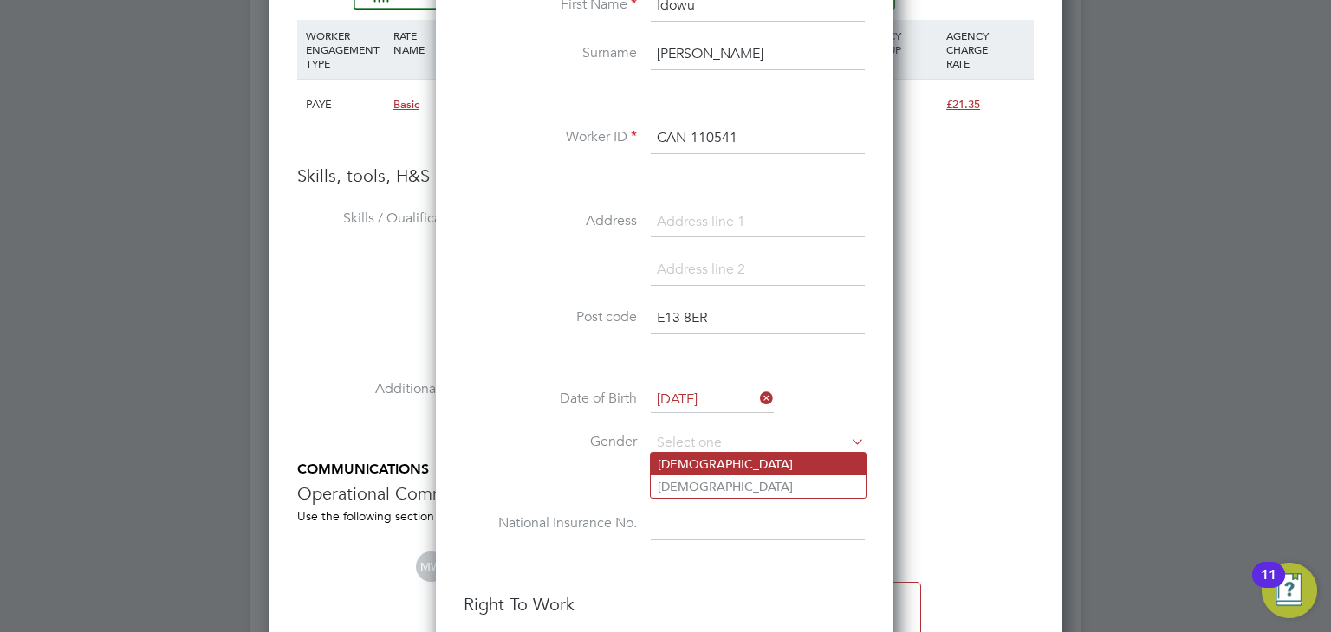
click at [693, 458] on li "Male" at bounding box center [758, 464] width 215 height 23
type input "Male"
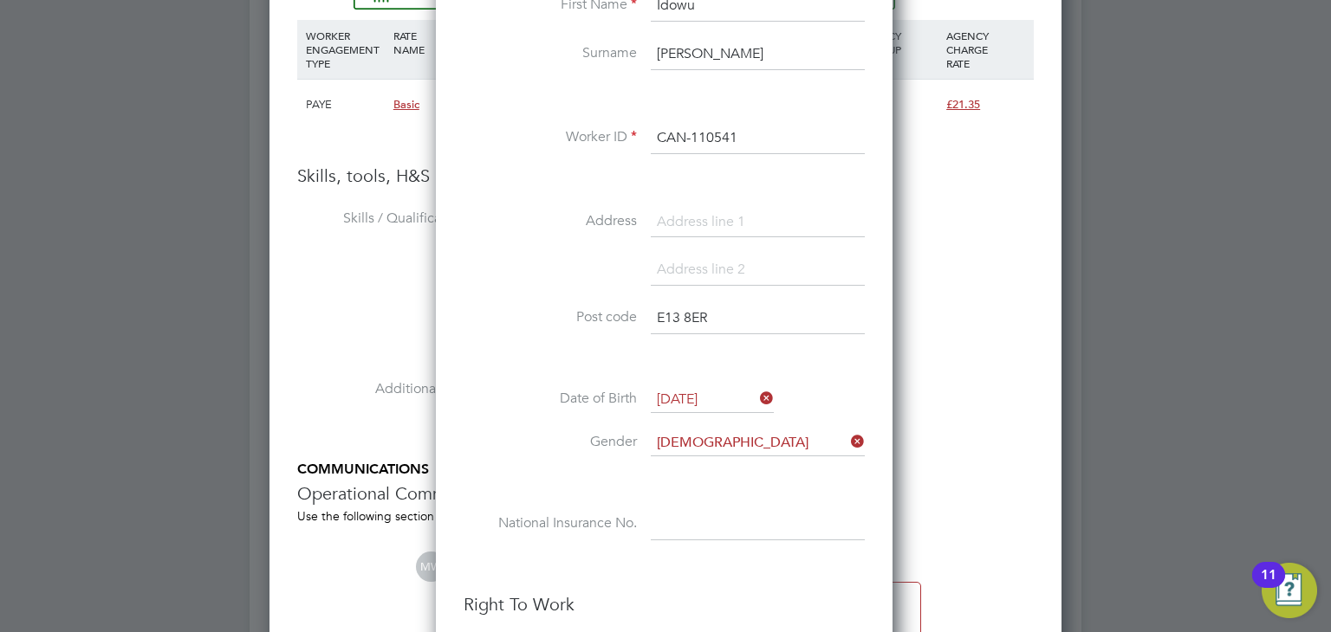
click at [704, 511] on input at bounding box center [758, 524] width 214 height 31
paste input "TJ322963D"
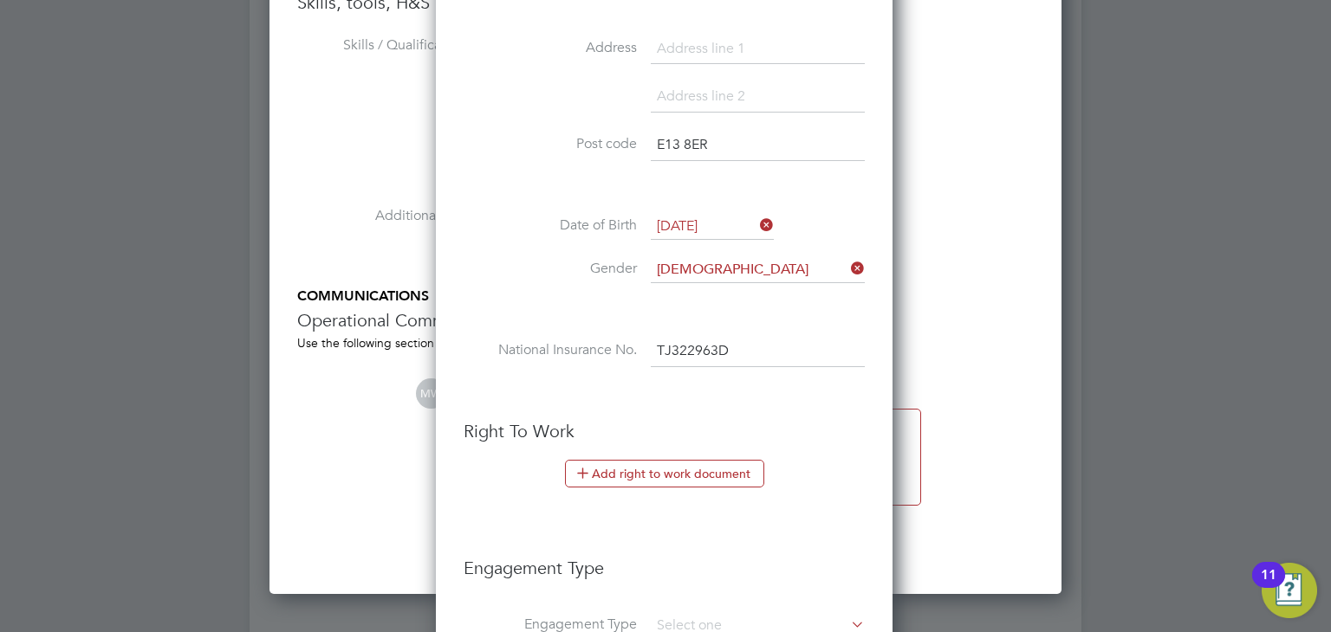
scroll to position [1797, 0]
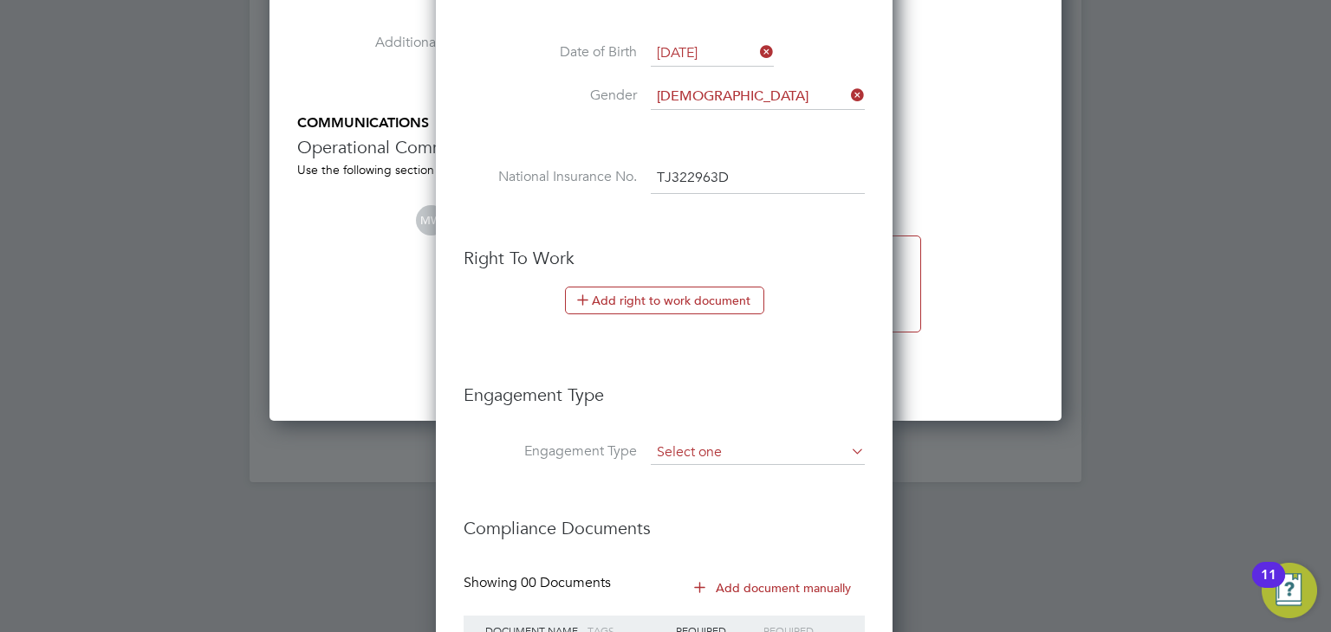
type input "TJ 32 29 63 D"
click at [711, 448] on input at bounding box center [758, 453] width 214 height 24
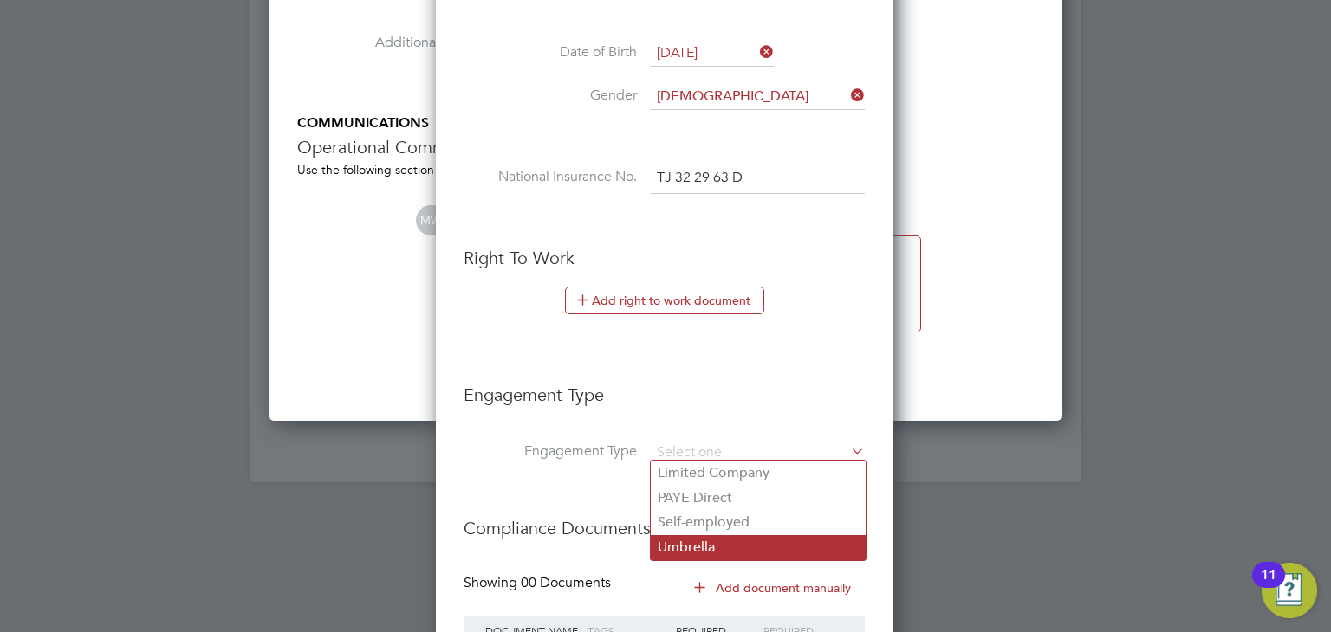
click at [722, 540] on li "Umbrella" at bounding box center [758, 547] width 215 height 25
type input "Umbrella"
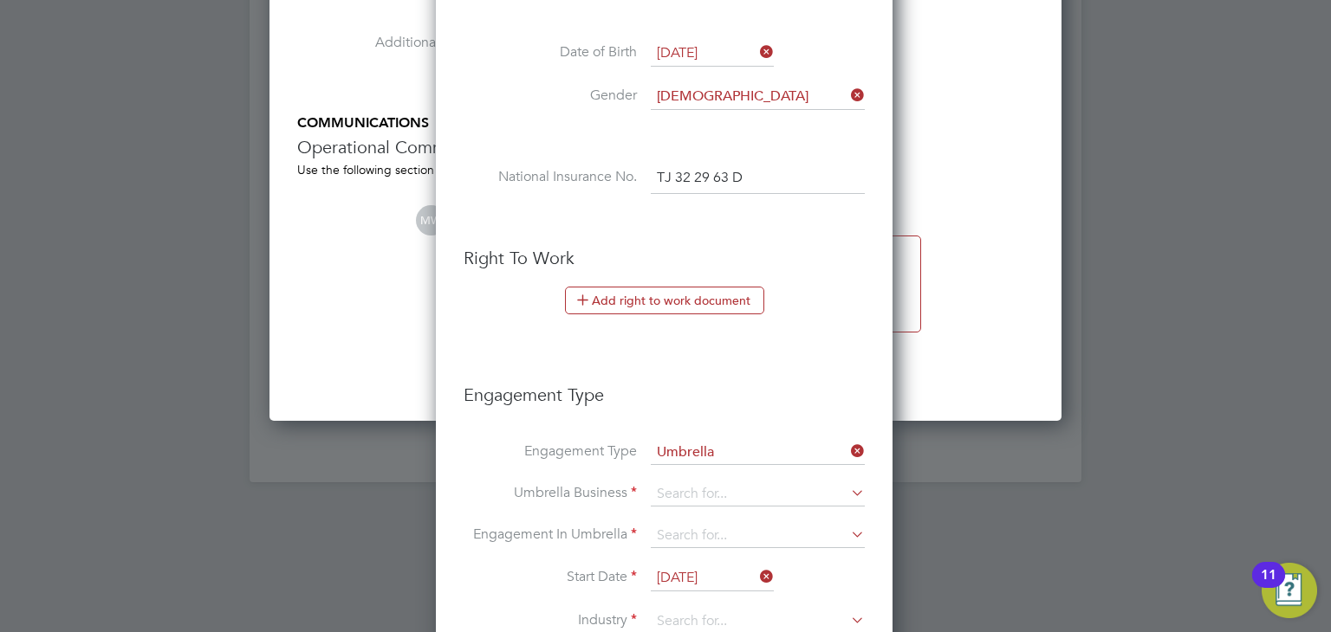
scroll to position [1970, 0]
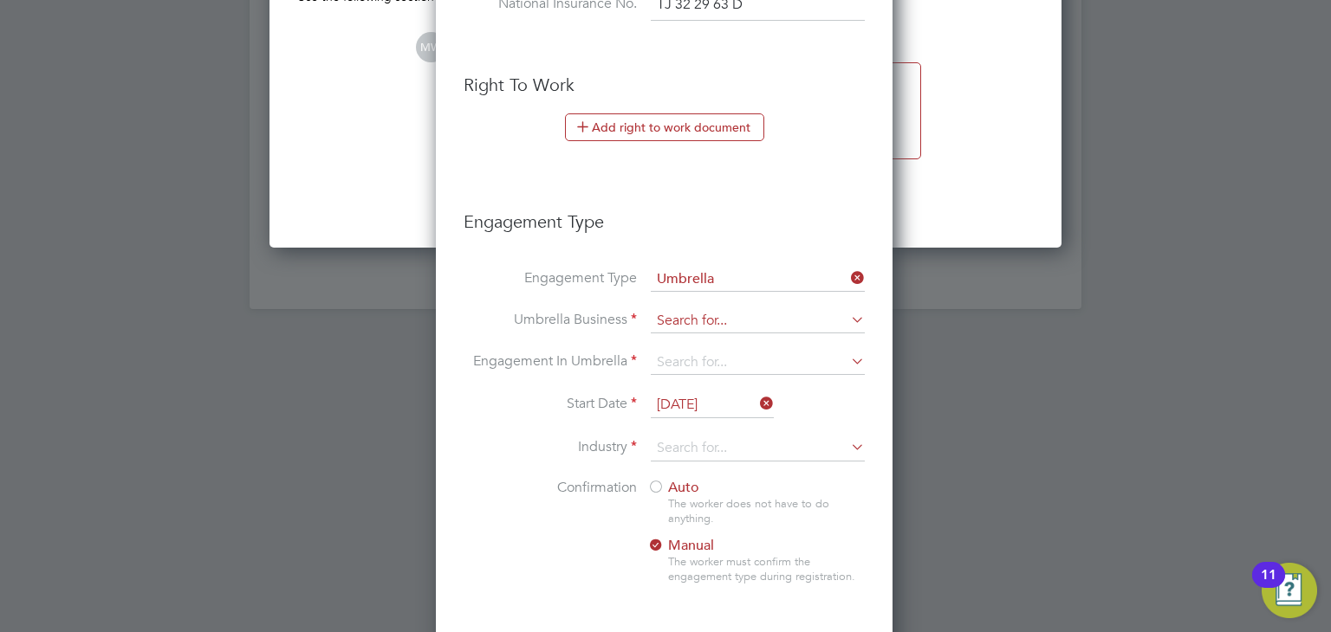
click at [705, 320] on input at bounding box center [758, 321] width 214 height 24
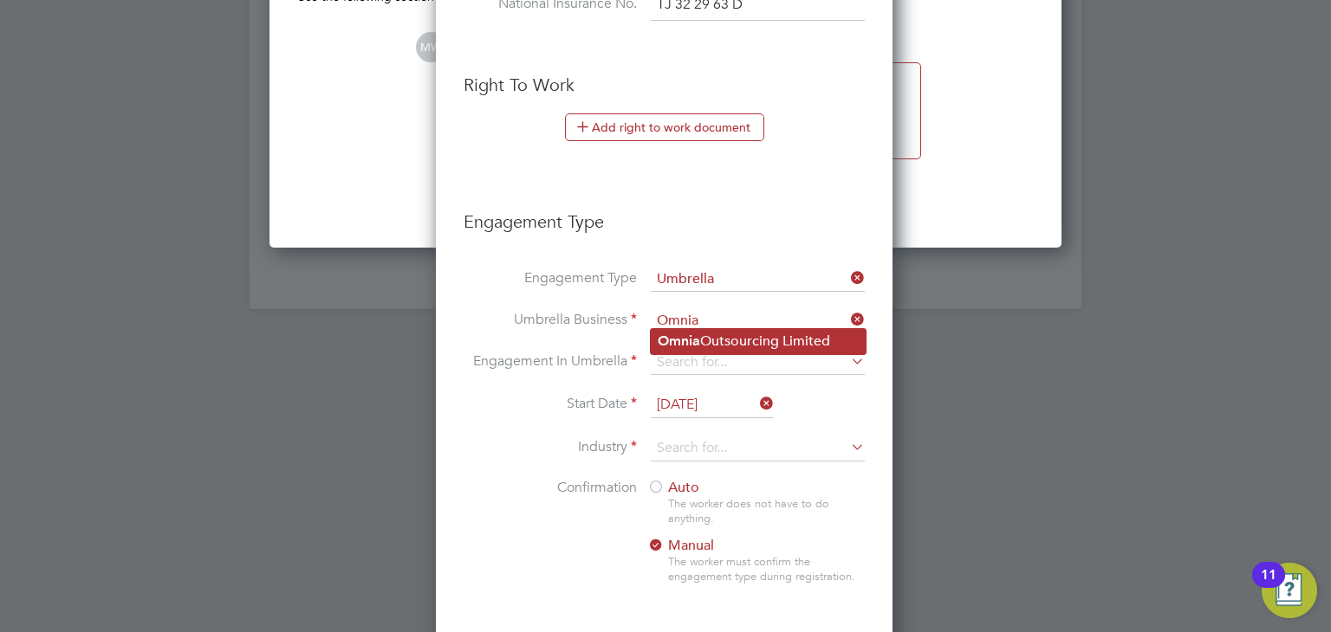
click at [728, 340] on li "Omnia Outsourcing Limited" at bounding box center [758, 341] width 215 height 25
type input "Omnia Outsourcing Limited"
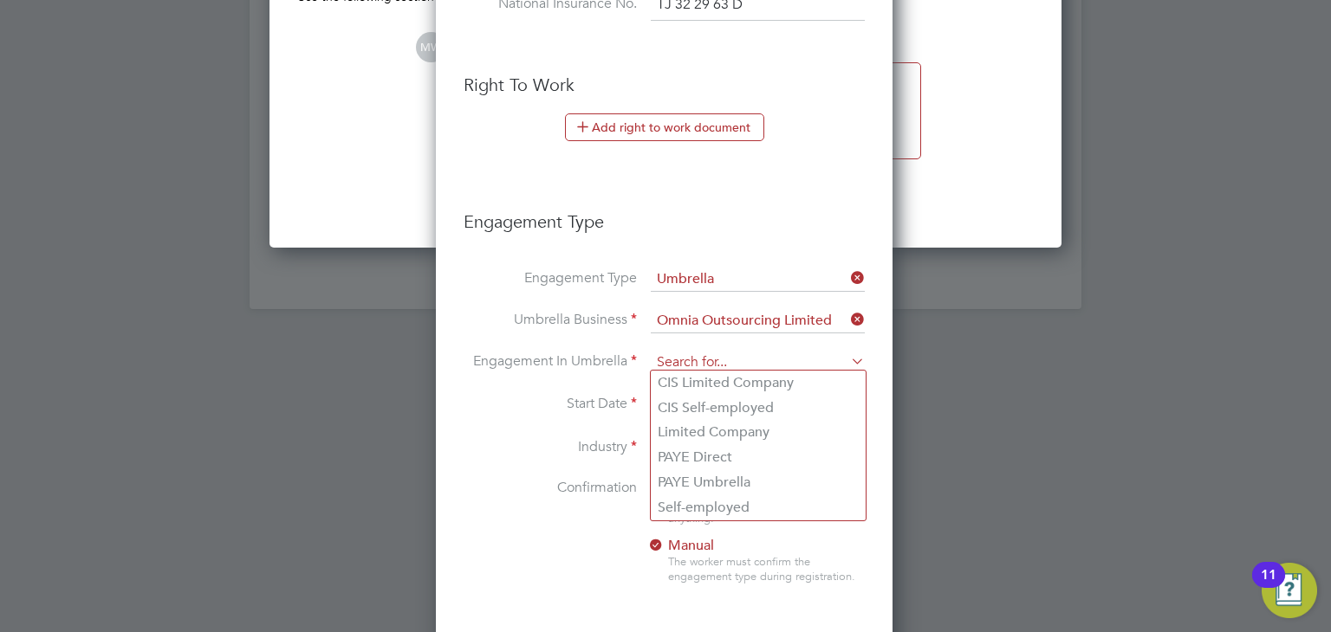
click at [723, 352] on input at bounding box center [758, 363] width 214 height 24
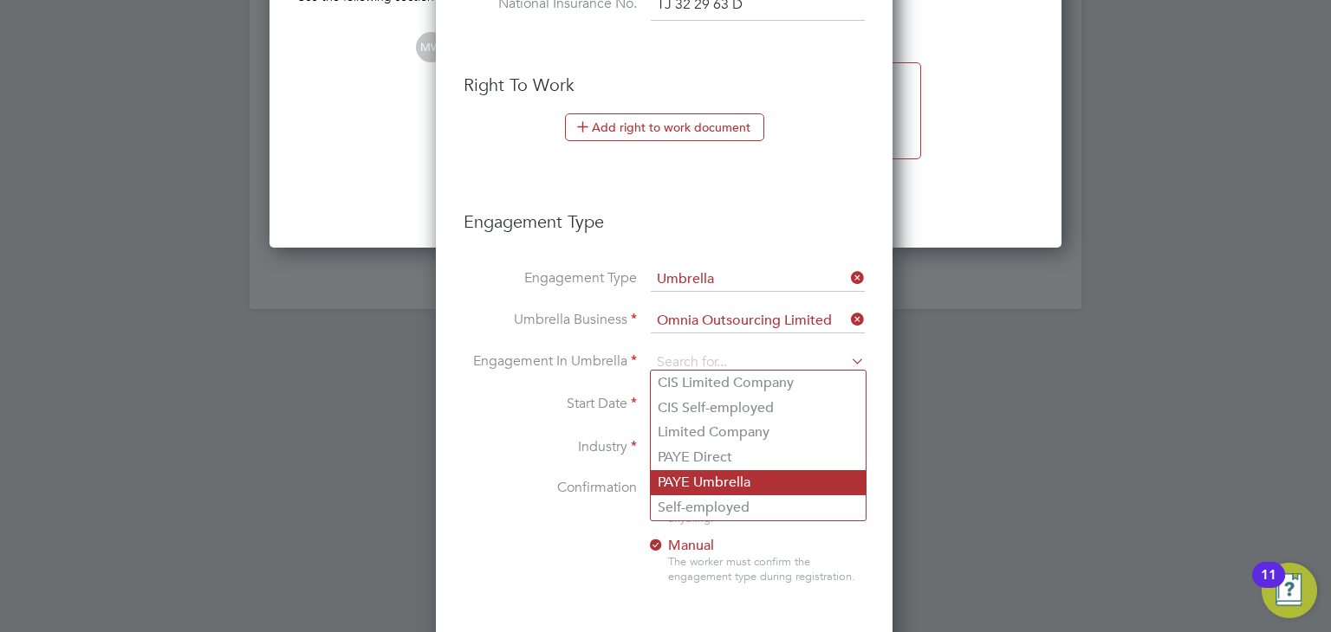
click at [742, 476] on li "PAYE Umbrella" at bounding box center [758, 482] width 215 height 25
type input "PAYE Umbrella"
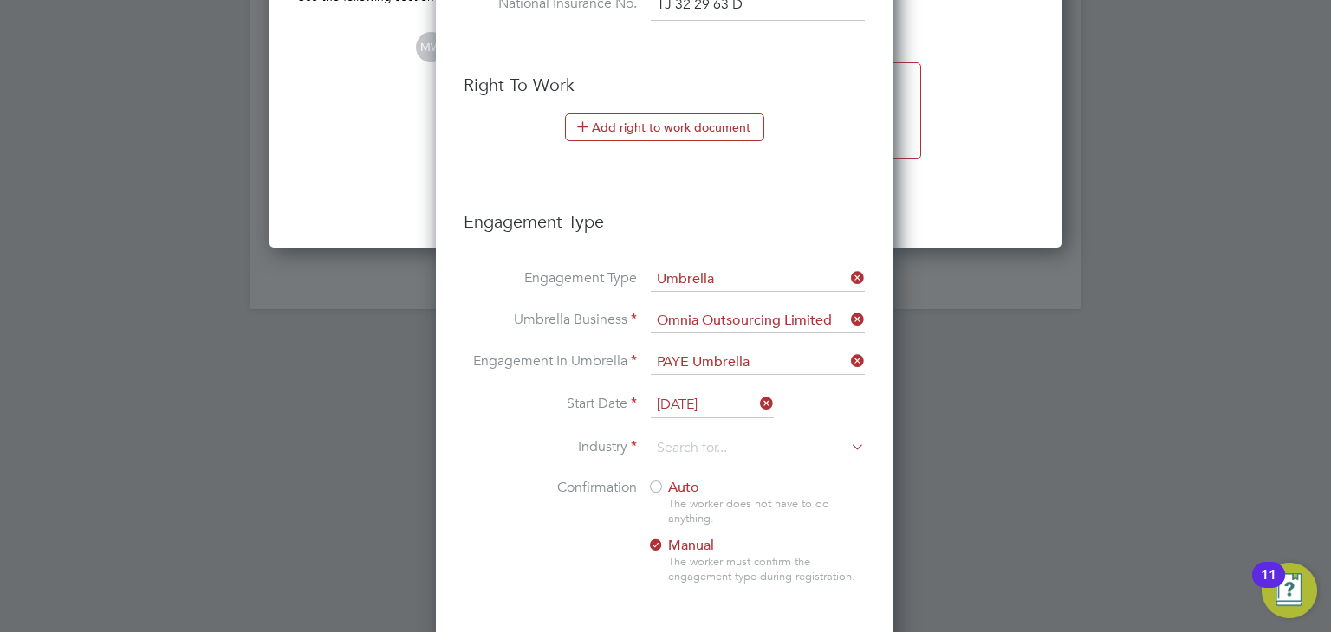
click at [713, 394] on input "[DATE]" at bounding box center [712, 405] width 123 height 26
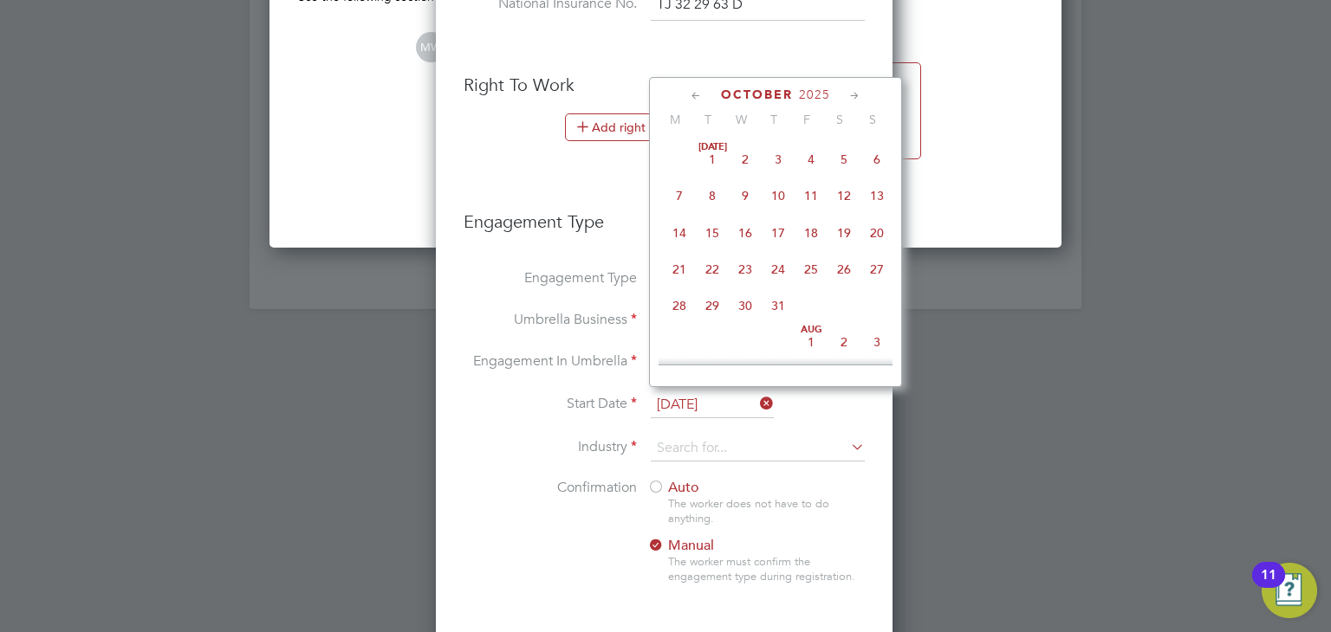
scroll to position [490, 0]
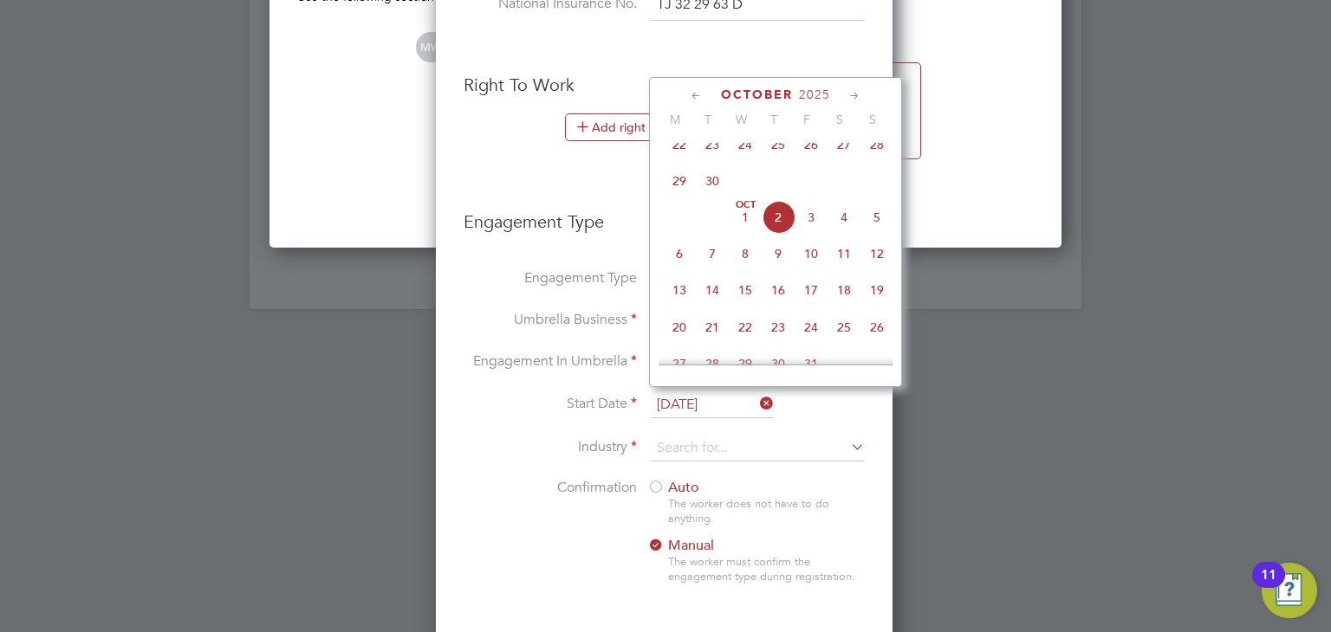
click at [673, 157] on span "22" at bounding box center [679, 144] width 33 height 33
type input "[DATE]"
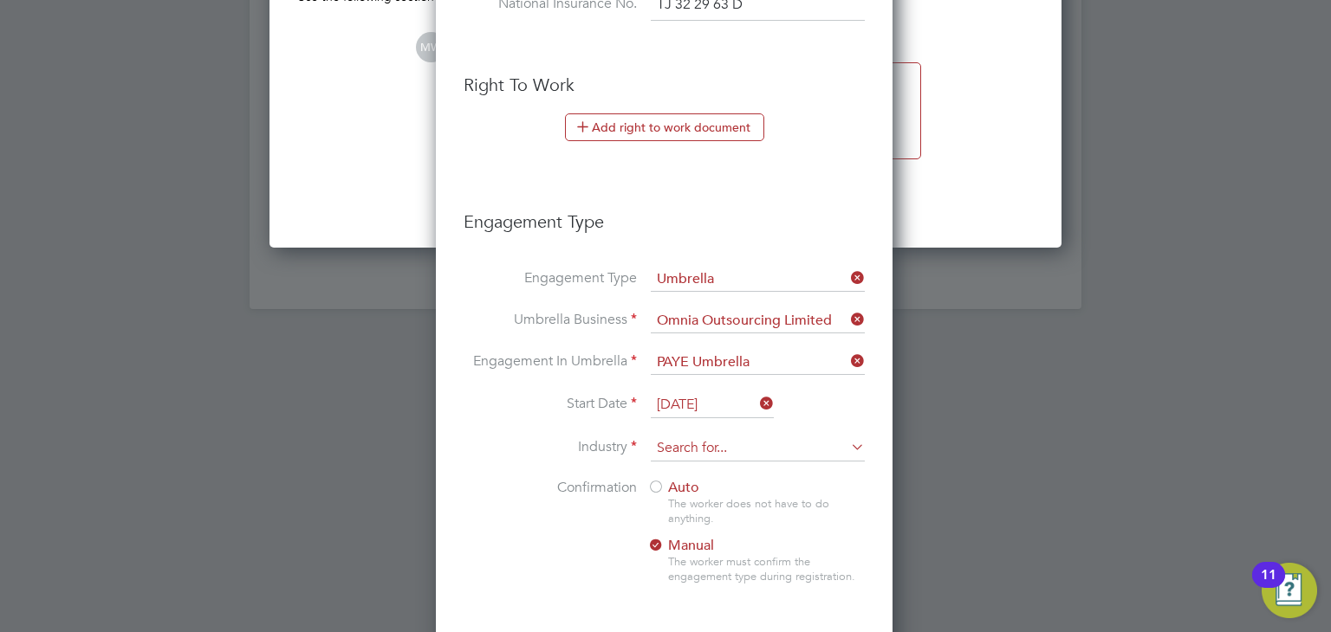
click at [715, 440] on input at bounding box center [758, 449] width 214 height 26
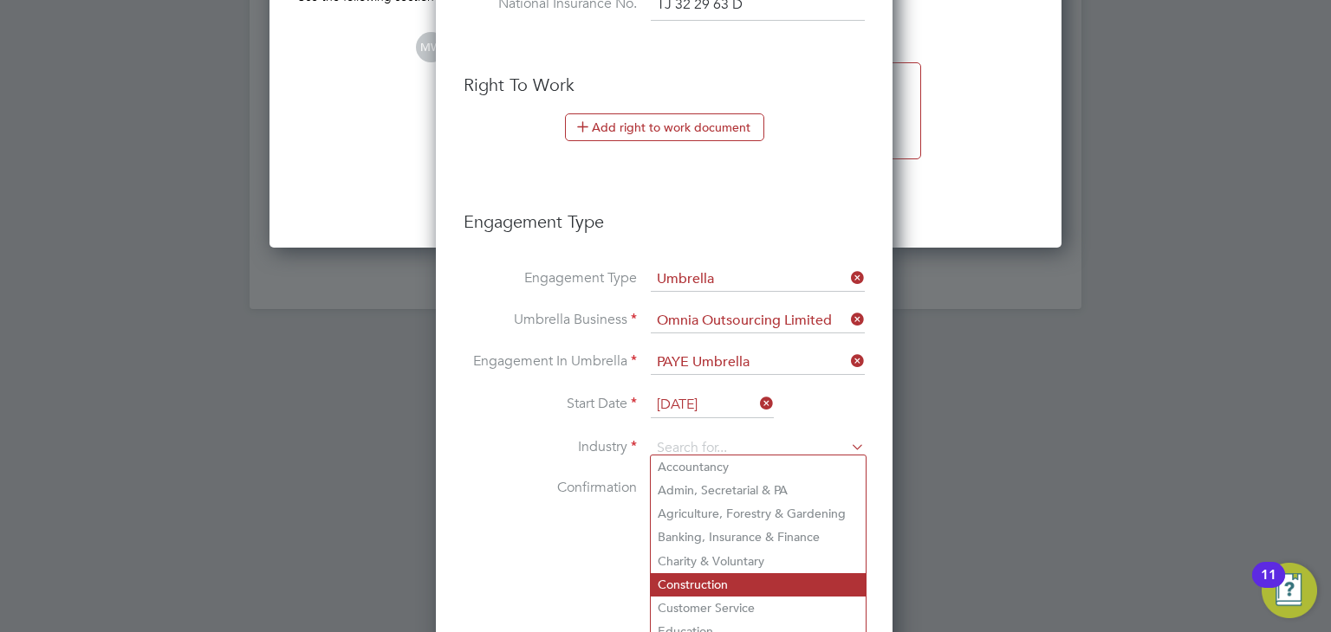
click at [719, 574] on li "Construction" at bounding box center [758, 584] width 215 height 23
type input "Construction"
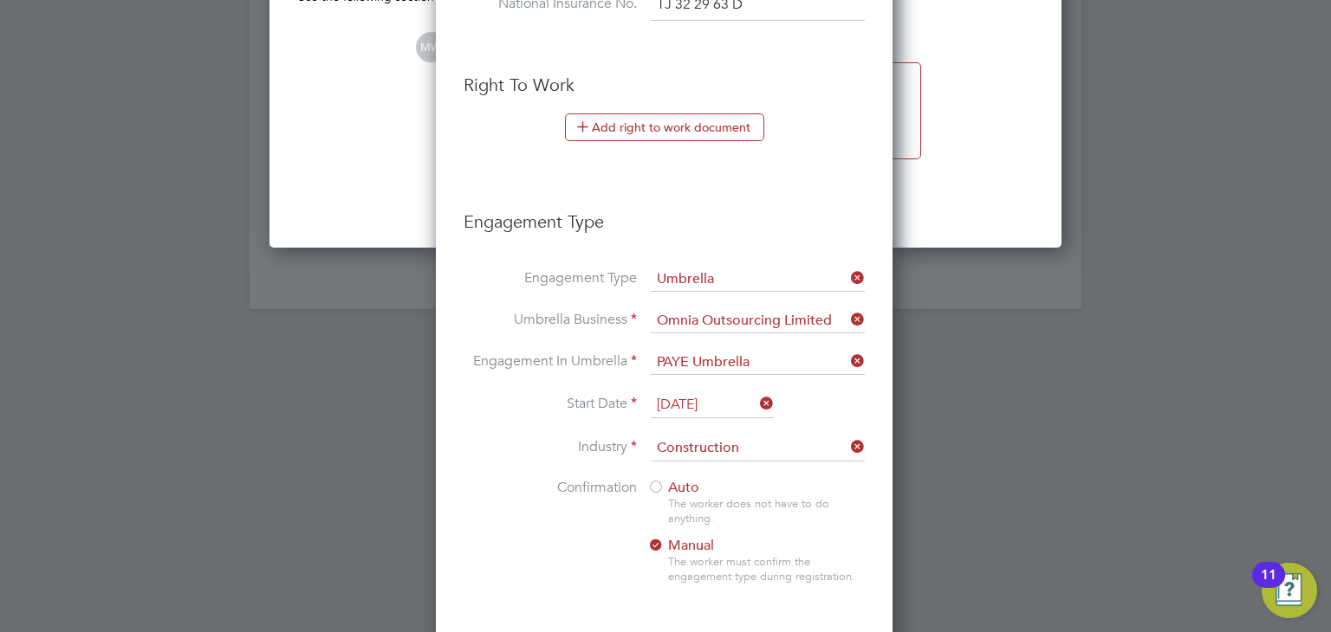
click at [658, 482] on div at bounding box center [655, 488] width 17 height 17
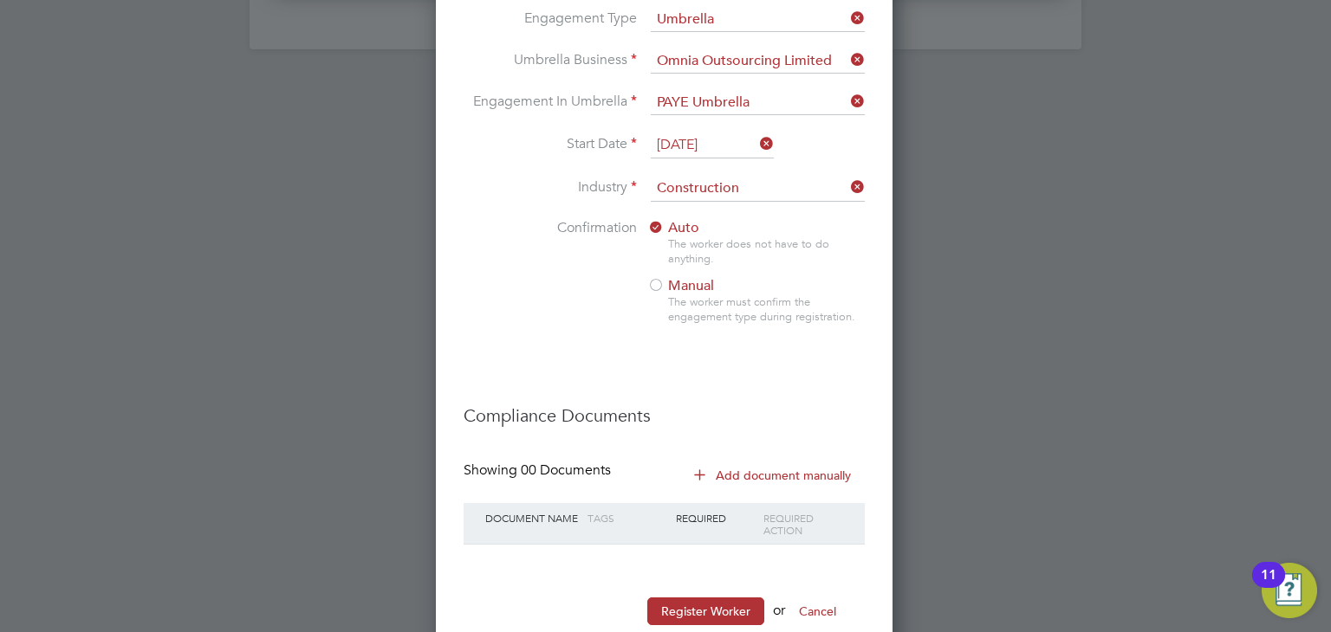
scroll to position [2269, 0]
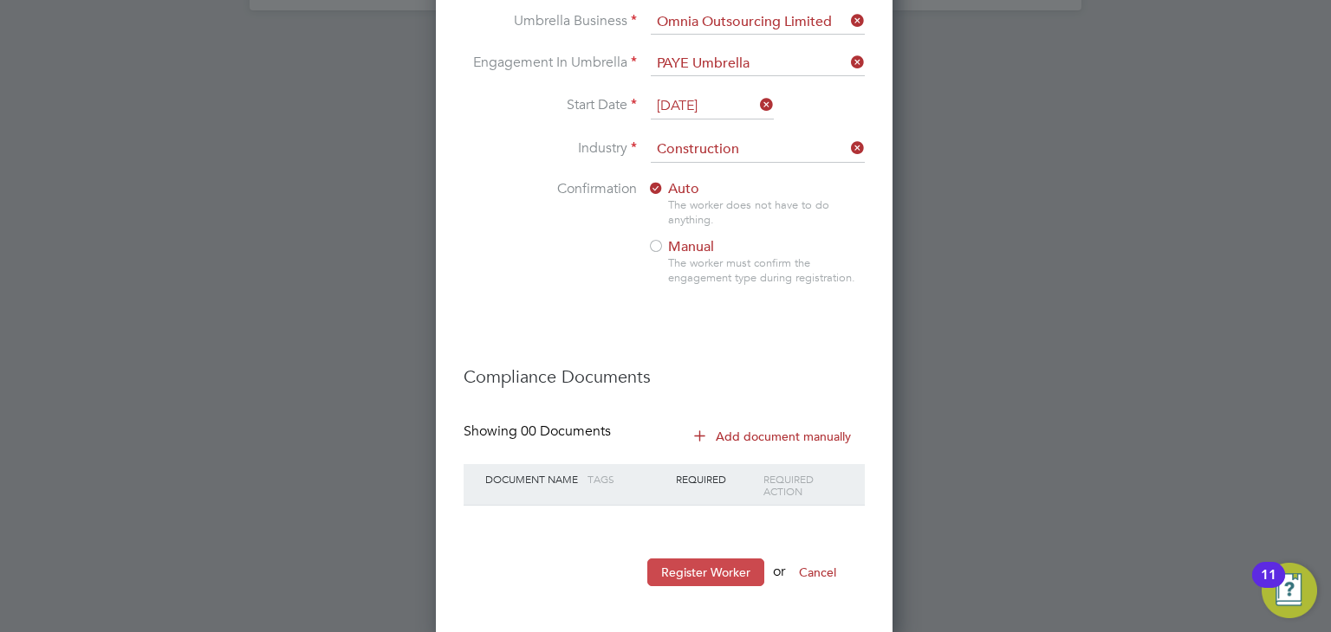
click at [720, 567] on button "Register Worker" at bounding box center [705, 573] width 117 height 28
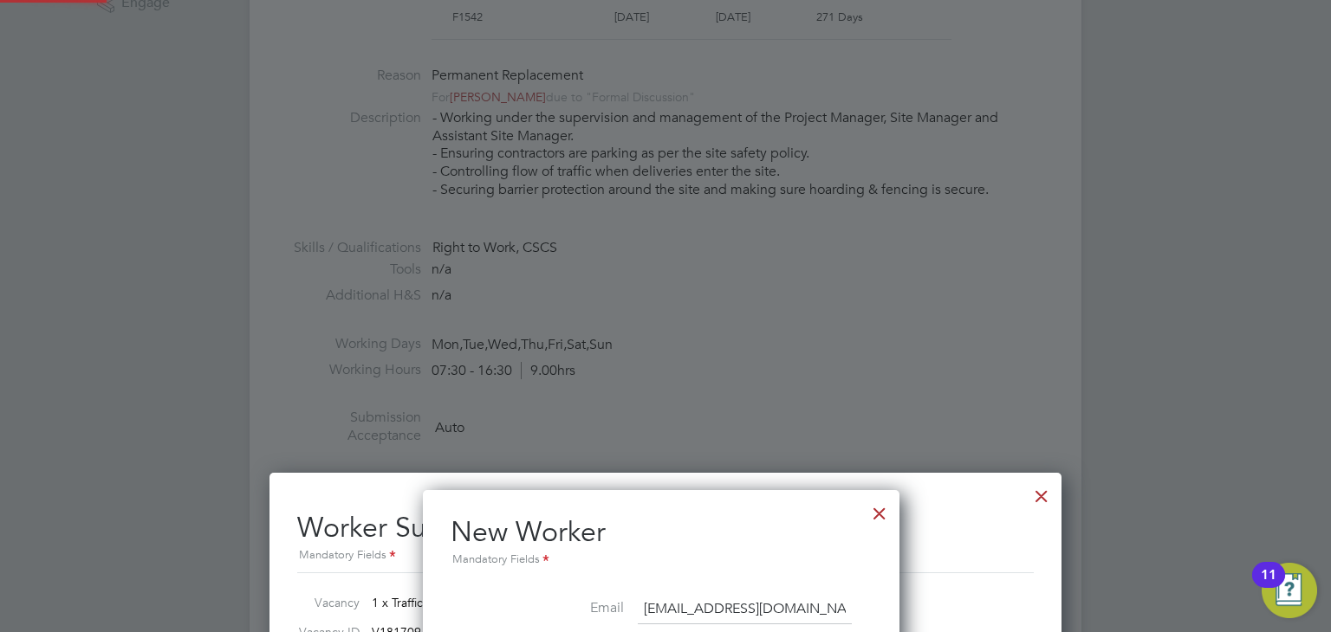
scroll to position [1778, 485]
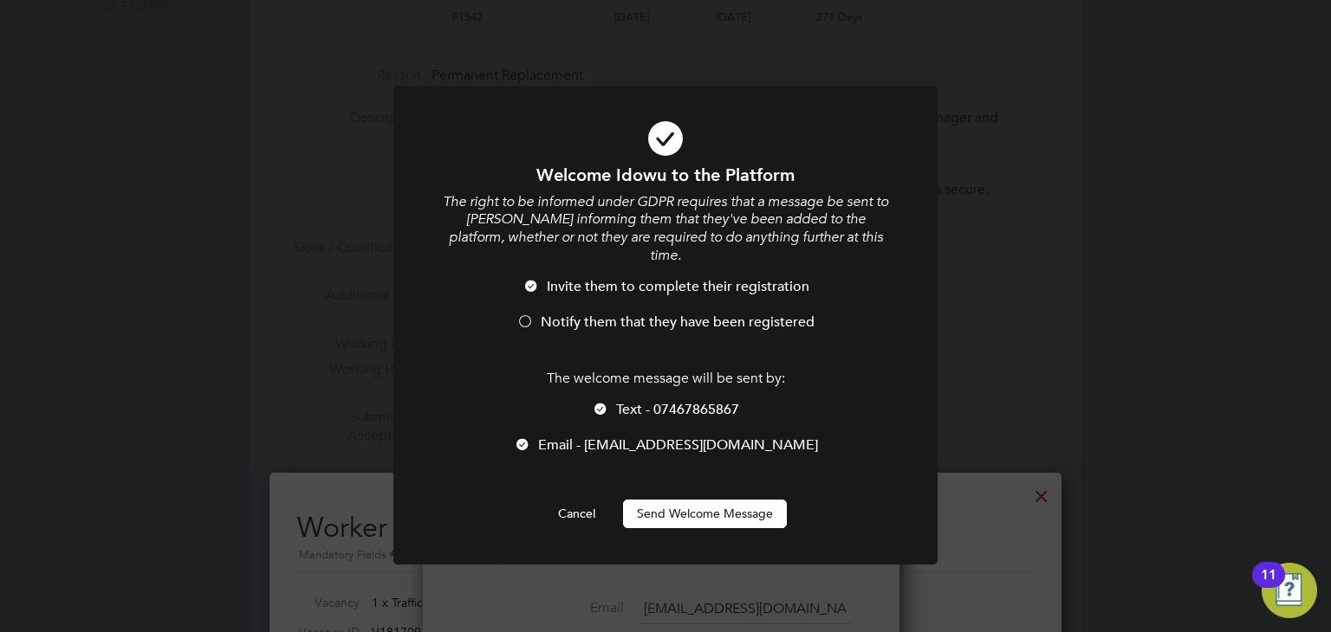
click at [679, 500] on button "Send Welcome Message" at bounding box center [705, 514] width 164 height 28
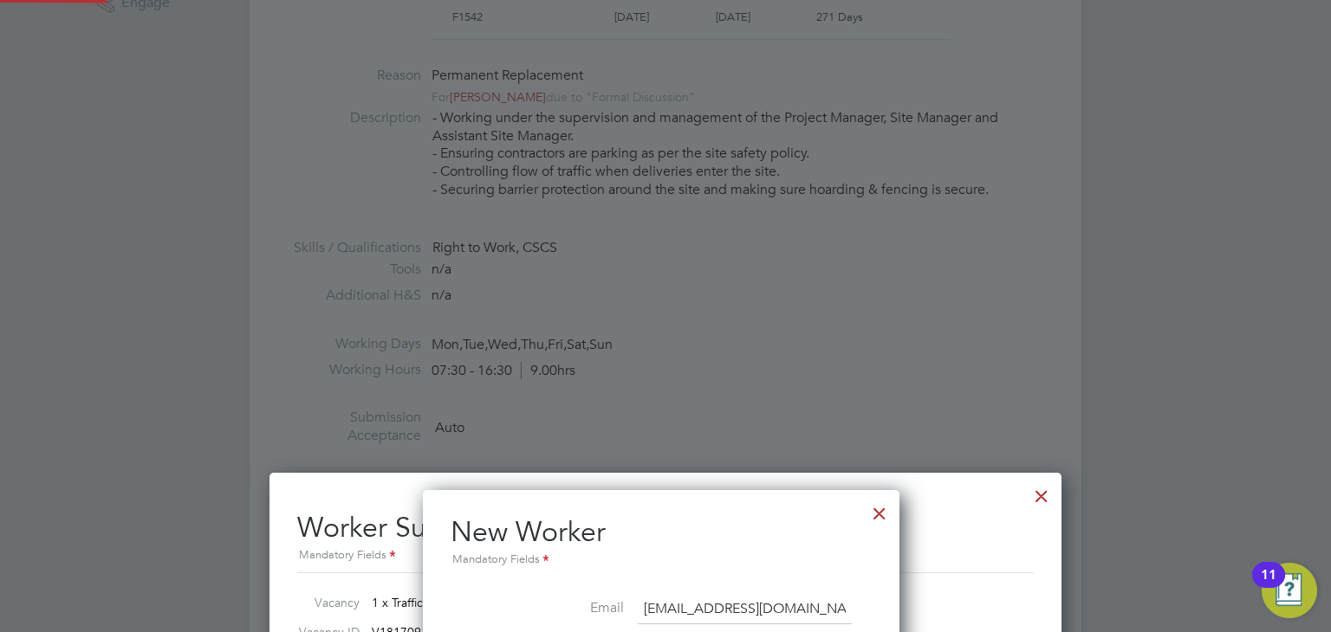
type input "Idowu Joseph (CAN-110541)"
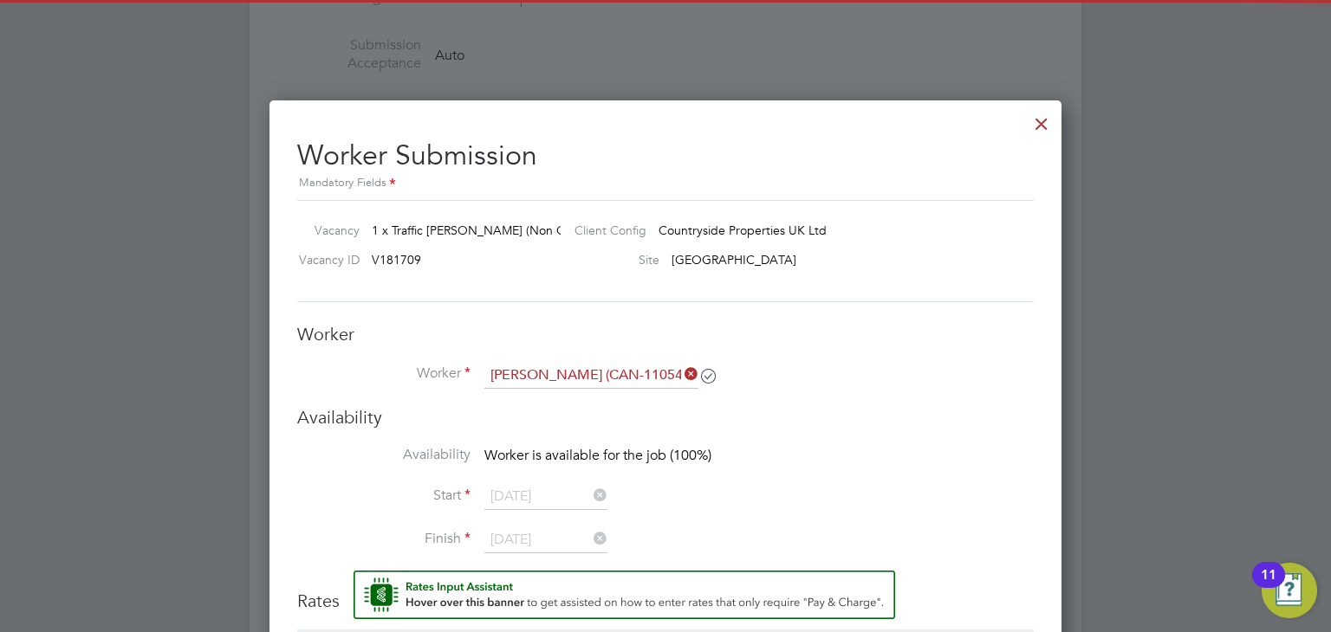
scroll to position [1039, 0]
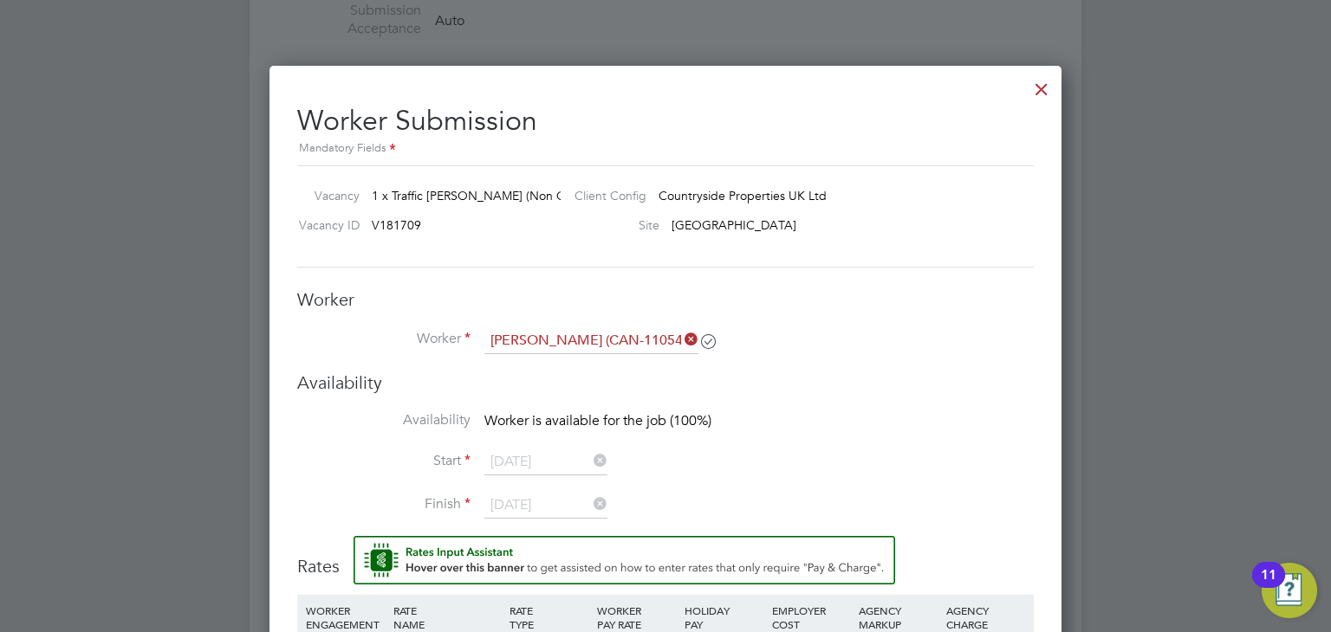
click at [681, 339] on icon at bounding box center [681, 339] width 0 height 24
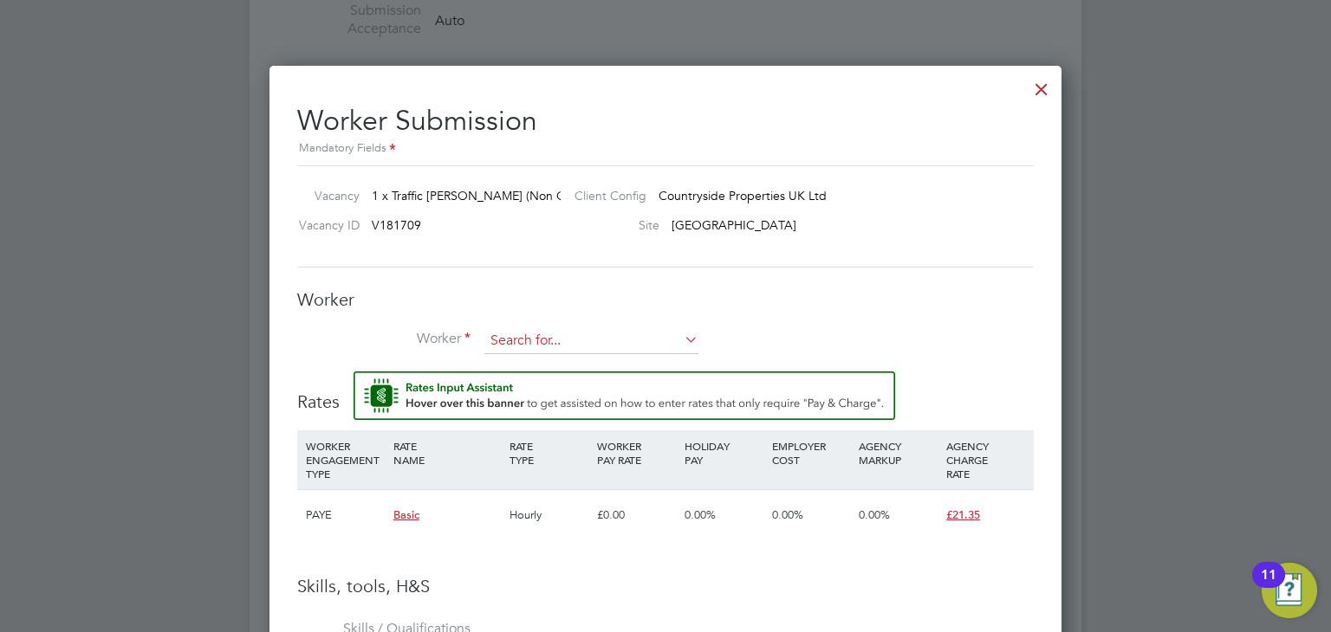
scroll to position [10, 8]
click at [561, 349] on input at bounding box center [591, 341] width 214 height 26
click at [511, 358] on b "Idowu" at bounding box center [509, 364] width 36 height 15
type input "Idowu Joseph (CAN-110541)"
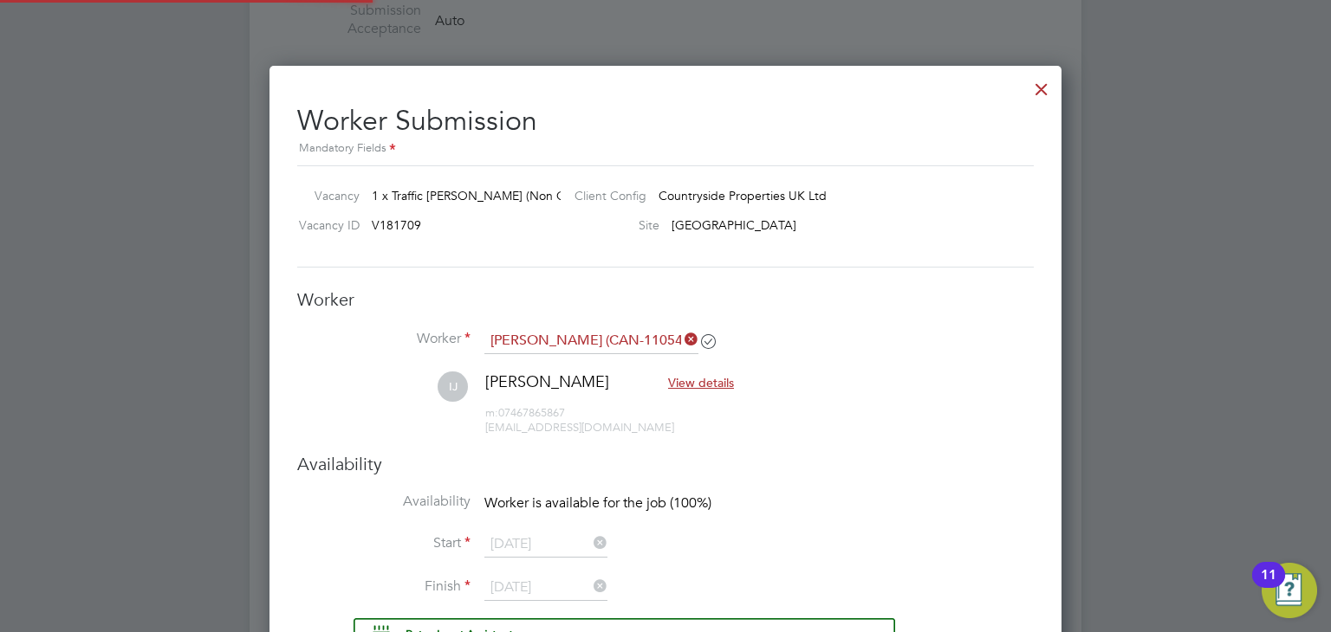
scroll to position [1473, 793]
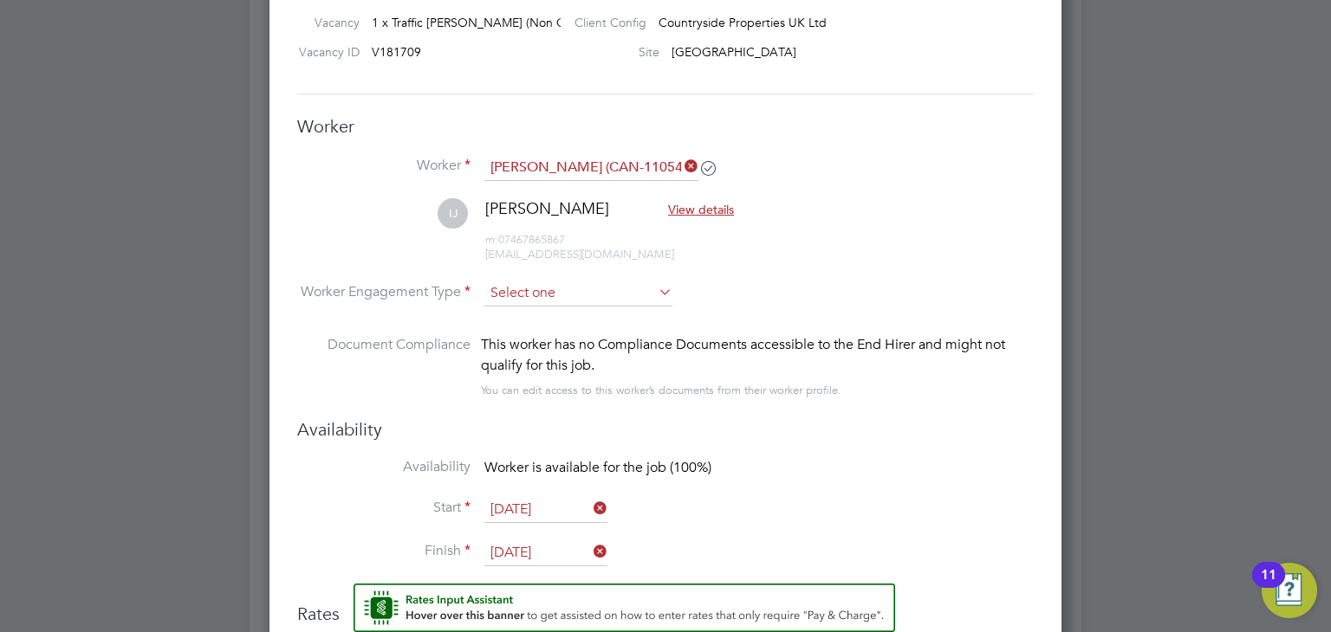
click at [597, 293] on input at bounding box center [578, 294] width 188 height 26
click at [593, 337] on li "PAYE" at bounding box center [578, 338] width 189 height 23
type input "PAYE"
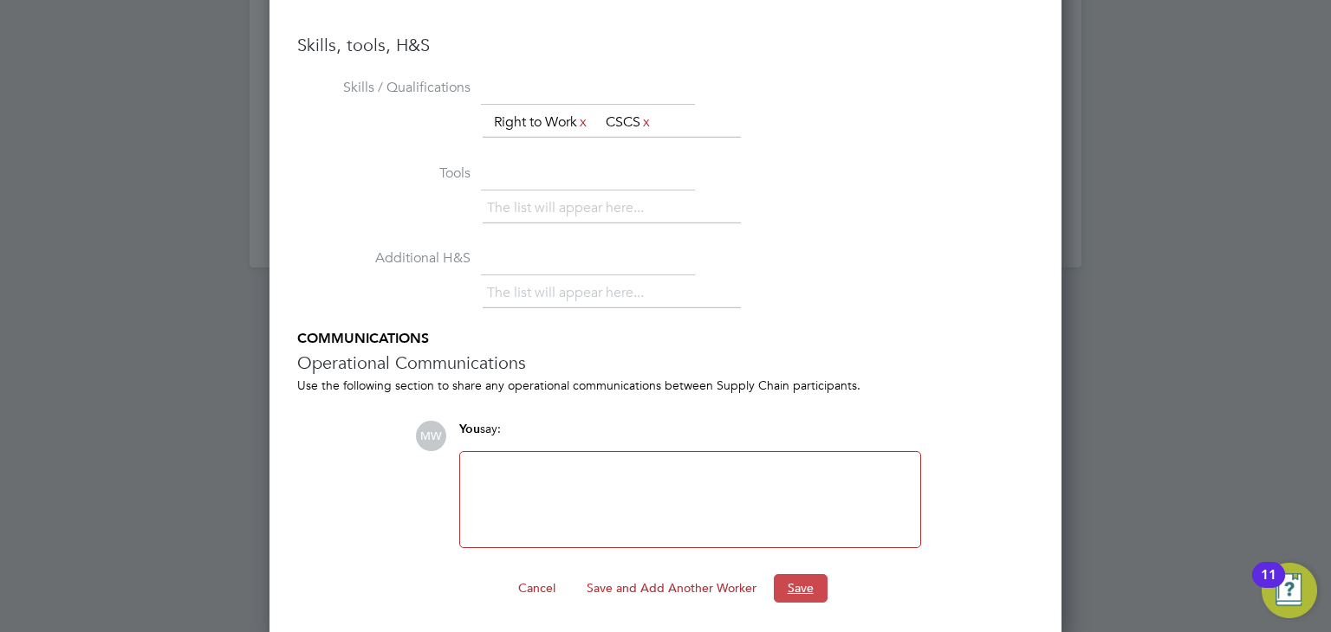
click at [800, 586] on button "Save" at bounding box center [801, 588] width 54 height 28
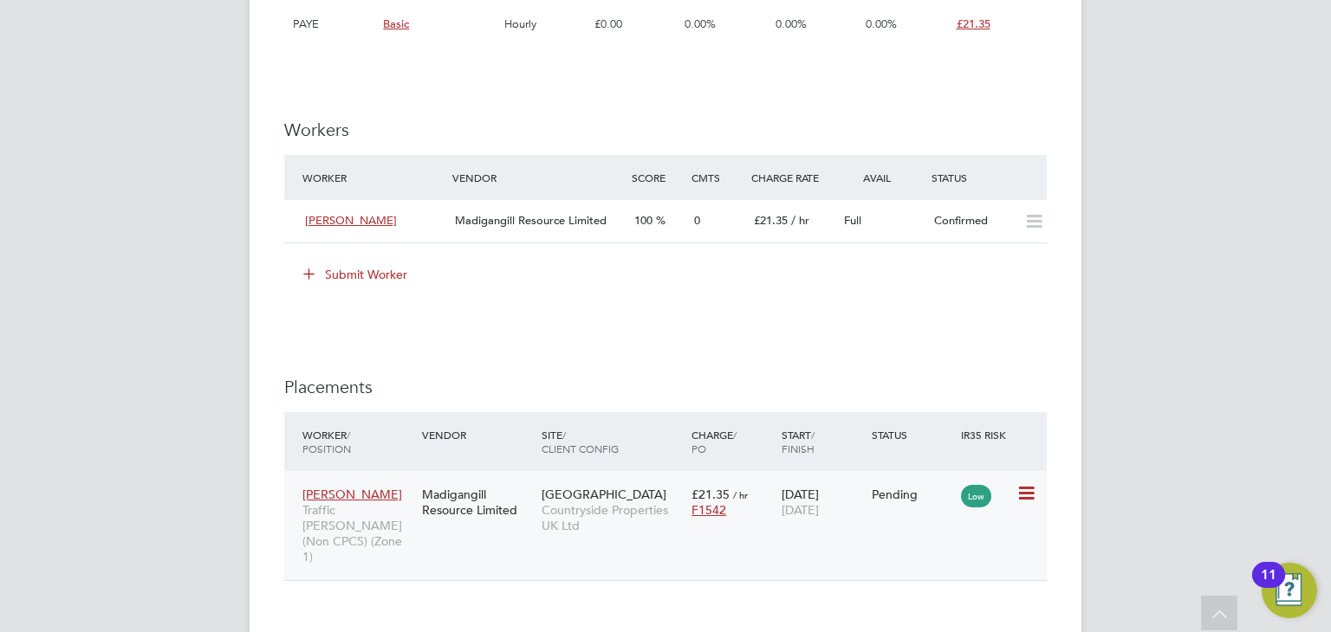
click at [1026, 494] on icon at bounding box center [1024, 493] width 17 height 21
click at [882, 597] on li "Start" at bounding box center [947, 600] width 178 height 24
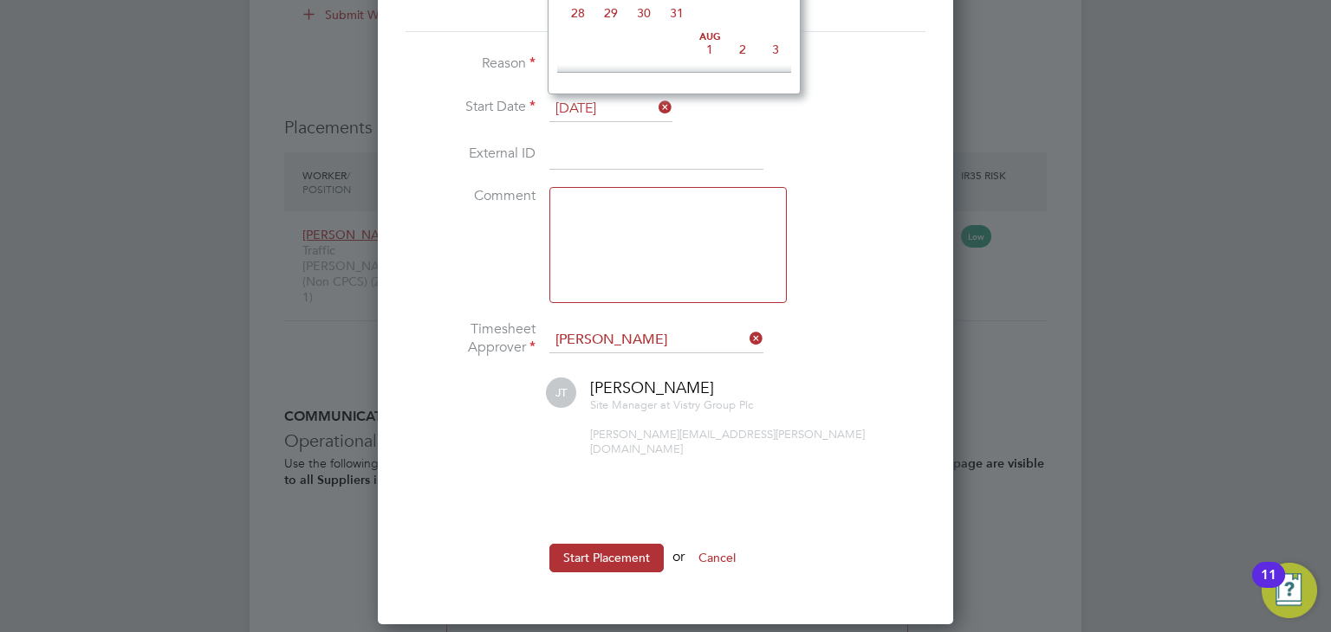
click at [630, 105] on input "[DATE]" at bounding box center [610, 109] width 123 height 26
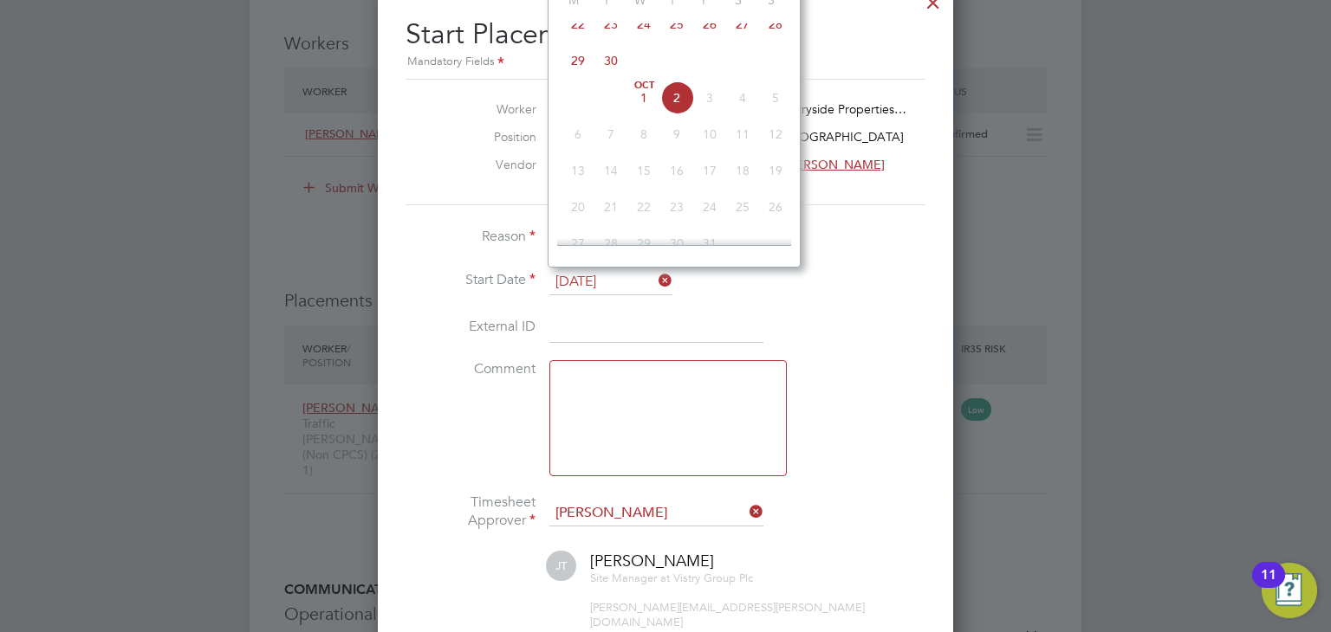
click at [585, 37] on span "22" at bounding box center [577, 24] width 33 height 33
type input "[DATE]"
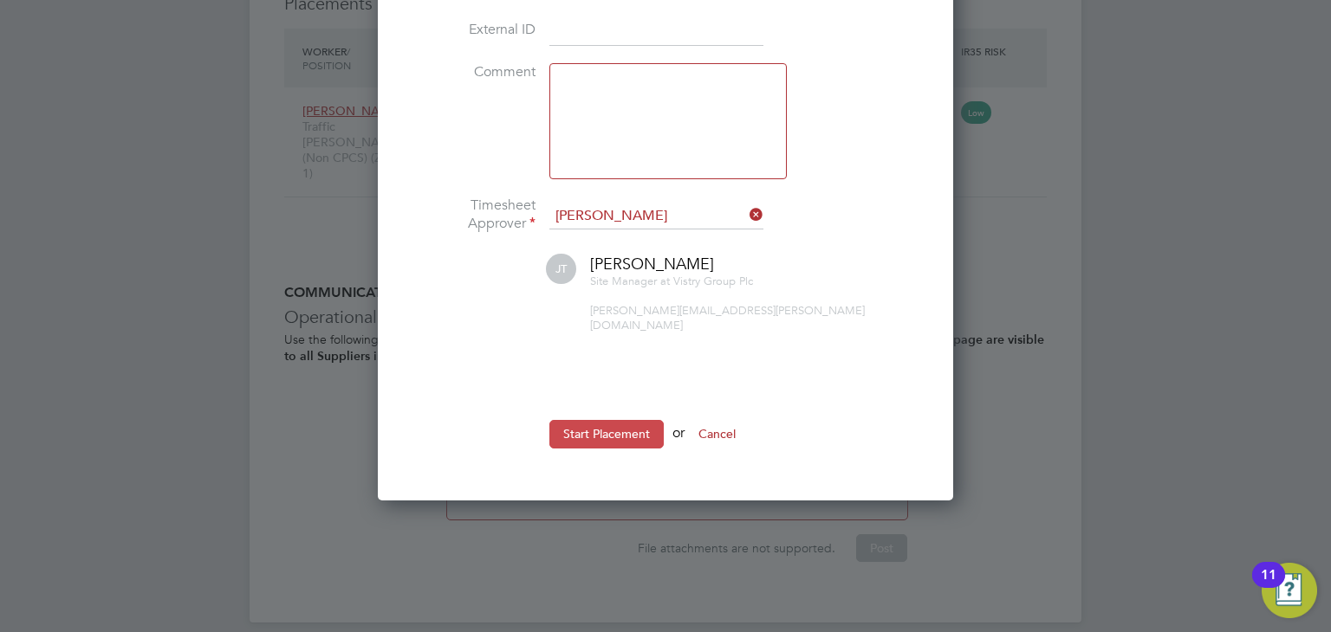
click at [628, 420] on button "Start Placement" at bounding box center [606, 434] width 114 height 28
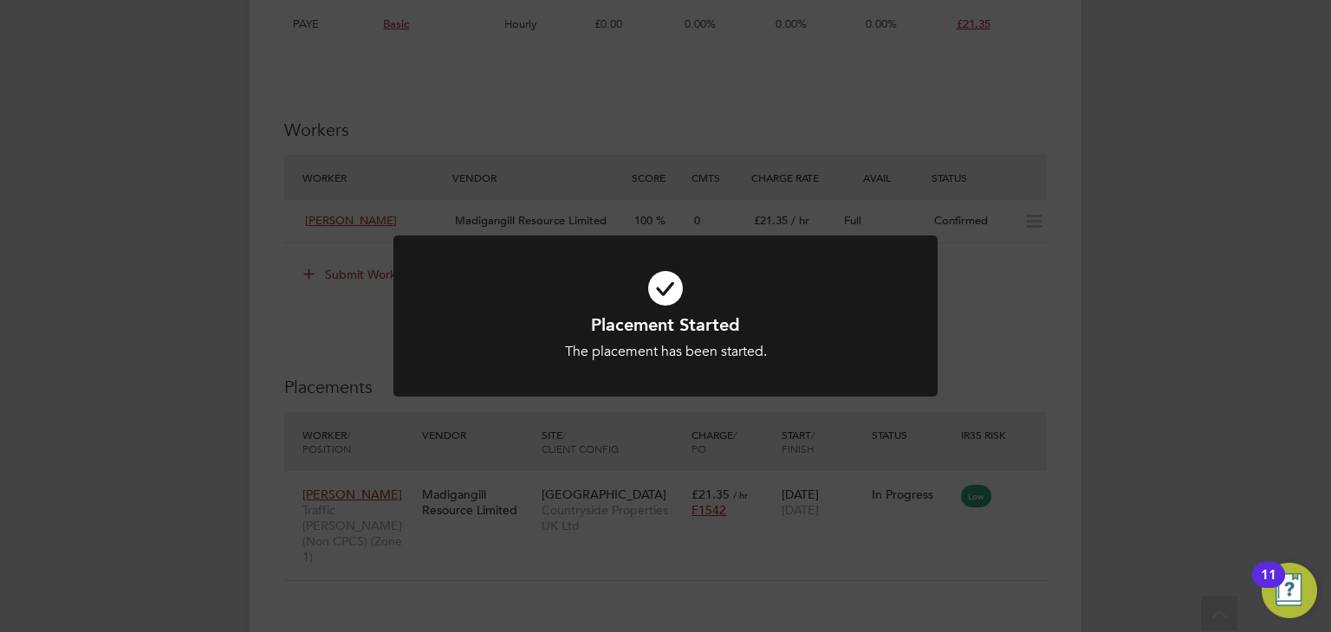
click at [1015, 367] on div "Placement Started The placement has been started. Cancel Okay" at bounding box center [665, 316] width 1331 height 632
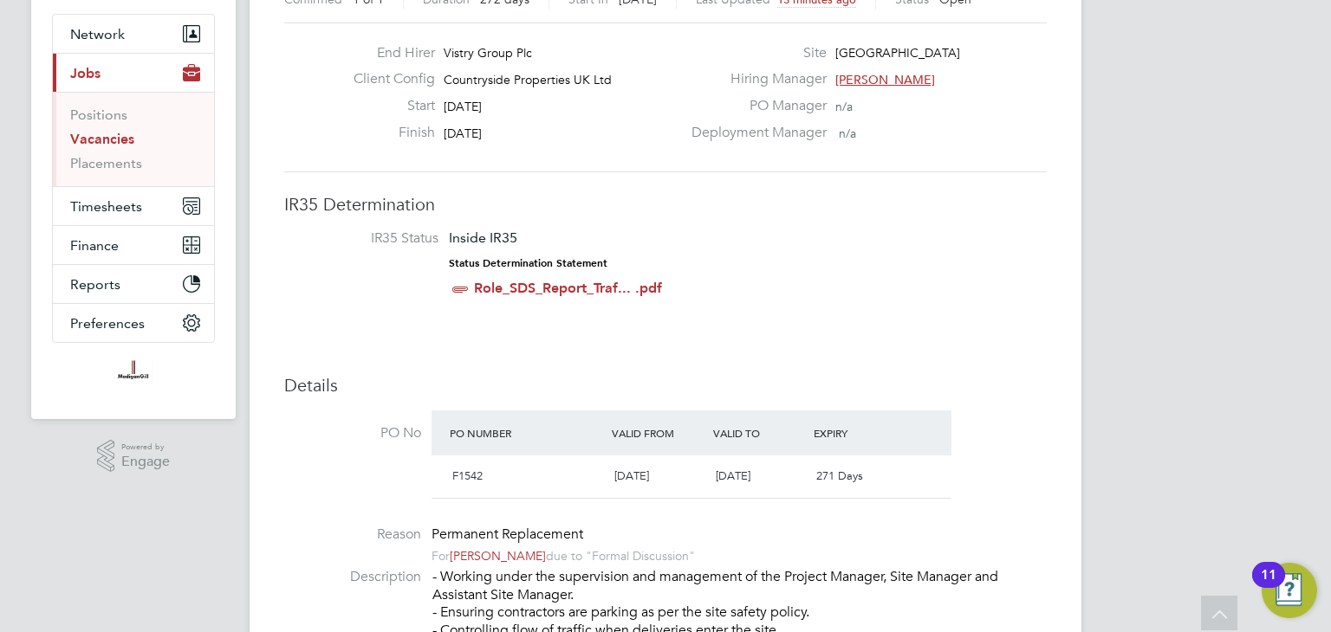
scroll to position [0, 0]
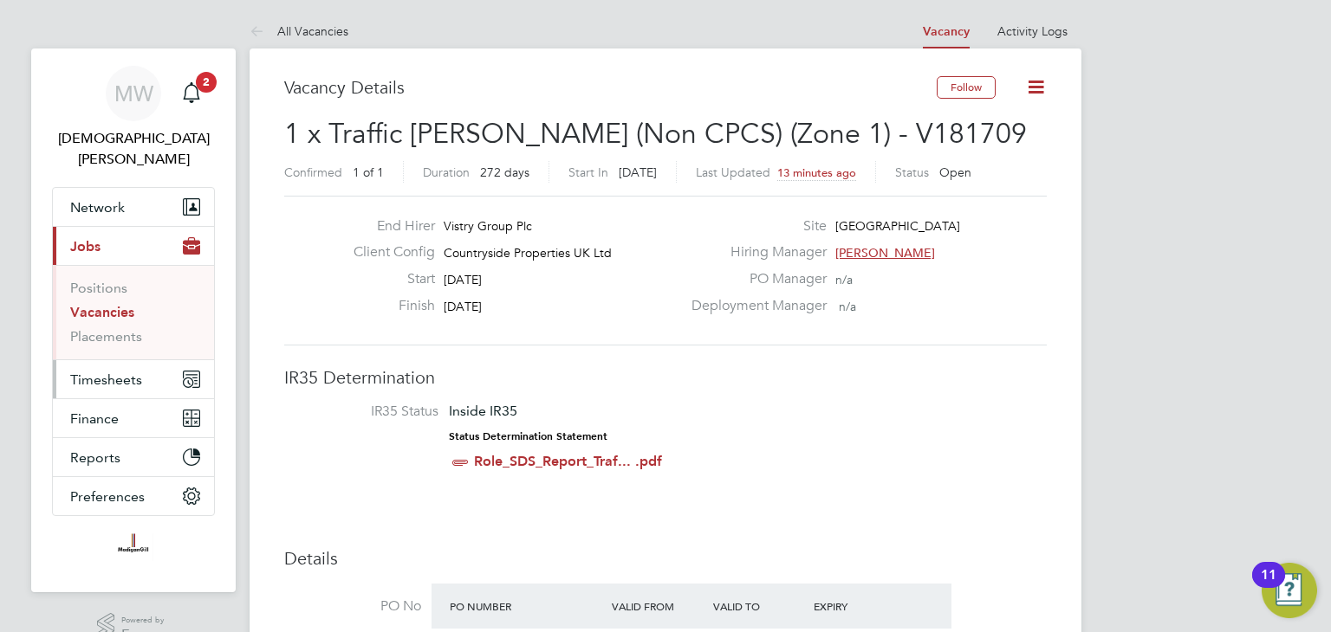
click at [116, 372] on span "Timesheets" at bounding box center [106, 380] width 72 height 16
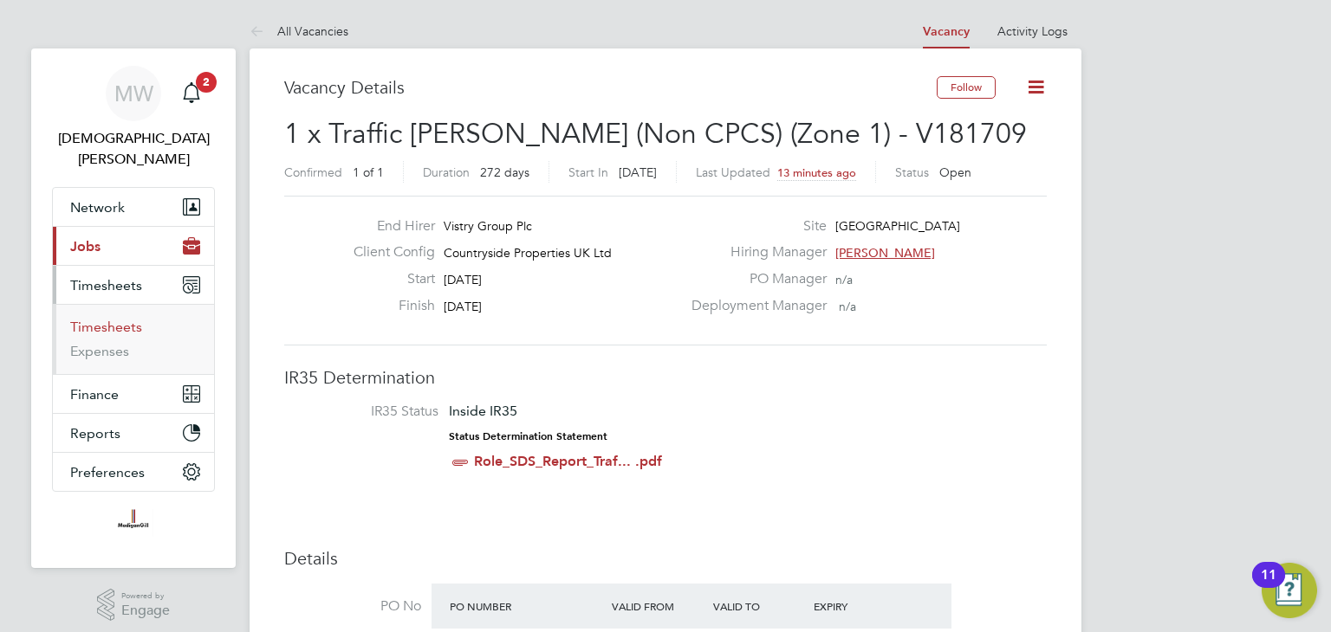
click at [113, 319] on link "Timesheets" at bounding box center [106, 327] width 72 height 16
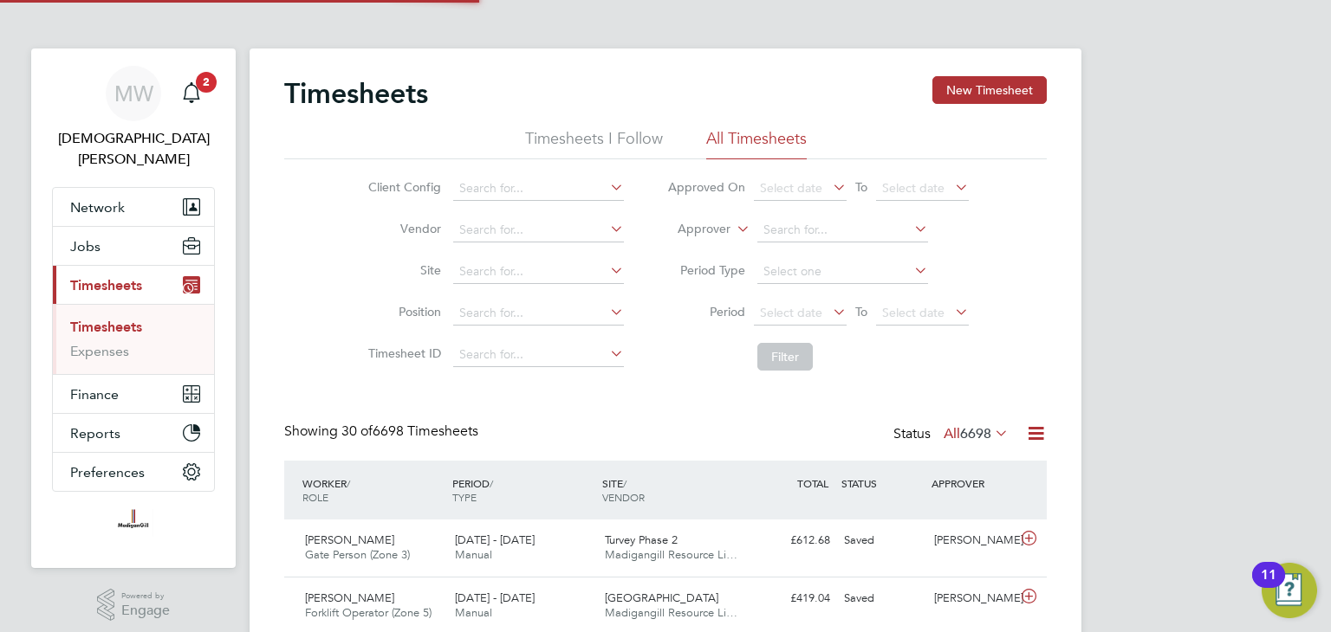
scroll to position [58, 151]
click at [954, 84] on button "New Timesheet" at bounding box center [989, 90] width 114 height 28
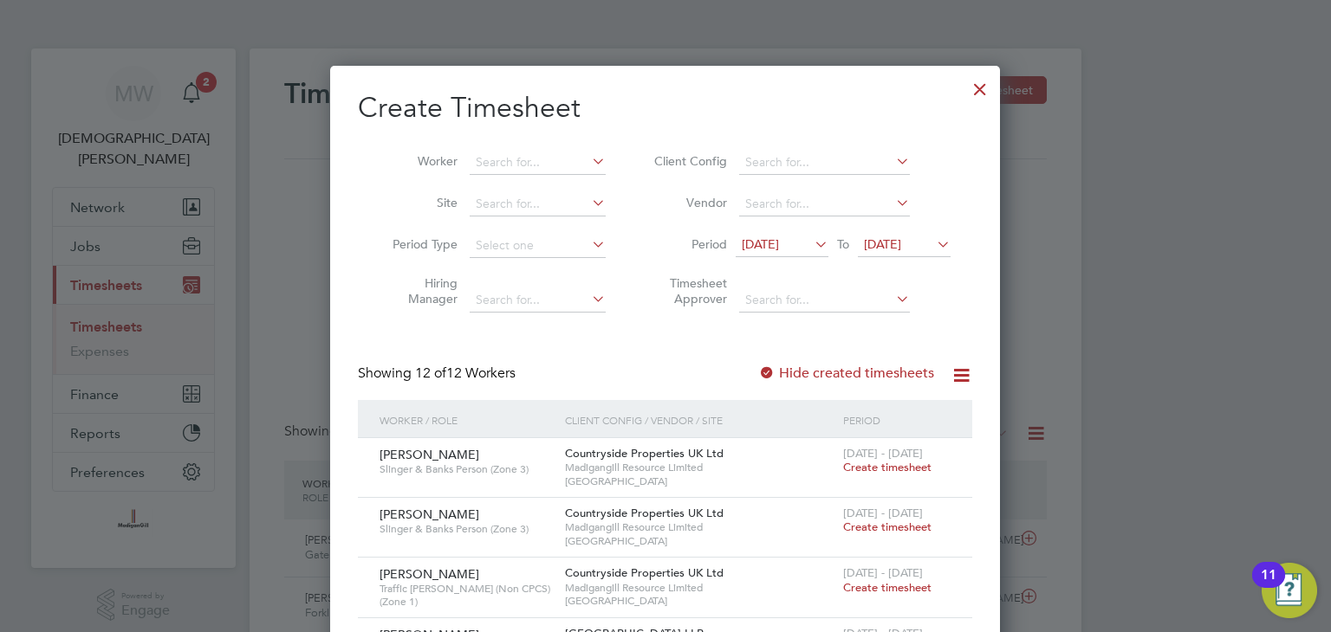
click at [779, 240] on span "18 Sep 2025" at bounding box center [759, 244] width 37 height 16
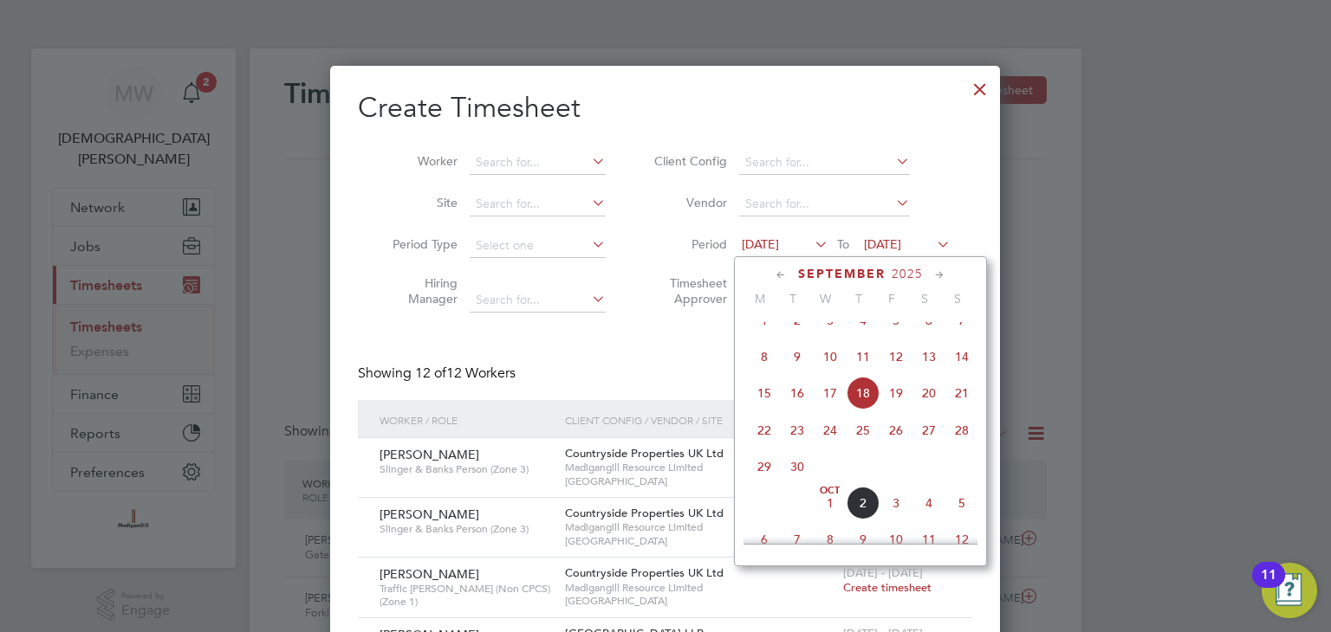
click at [760, 447] on span "22" at bounding box center [764, 430] width 33 height 33
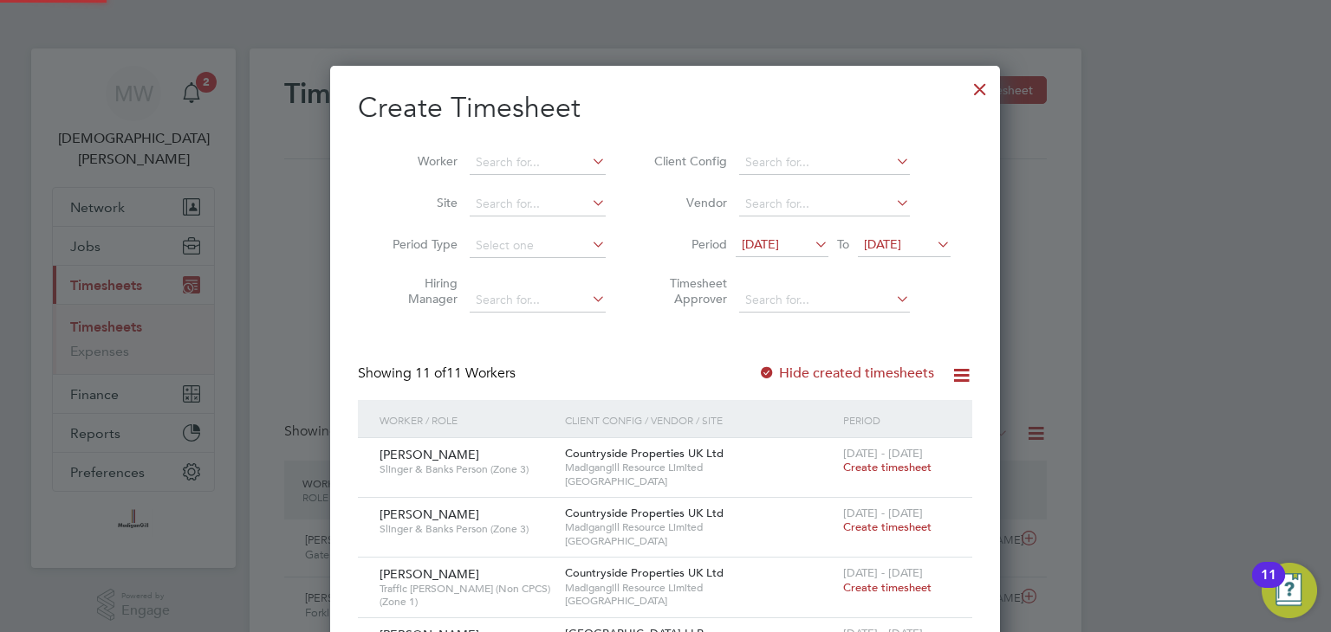
drag, startPoint x: 876, startPoint y: 240, endPoint x: 909, endPoint y: 264, distance: 40.9
click at [877, 240] on span "25 Sep 2025" at bounding box center [882, 244] width 37 height 16
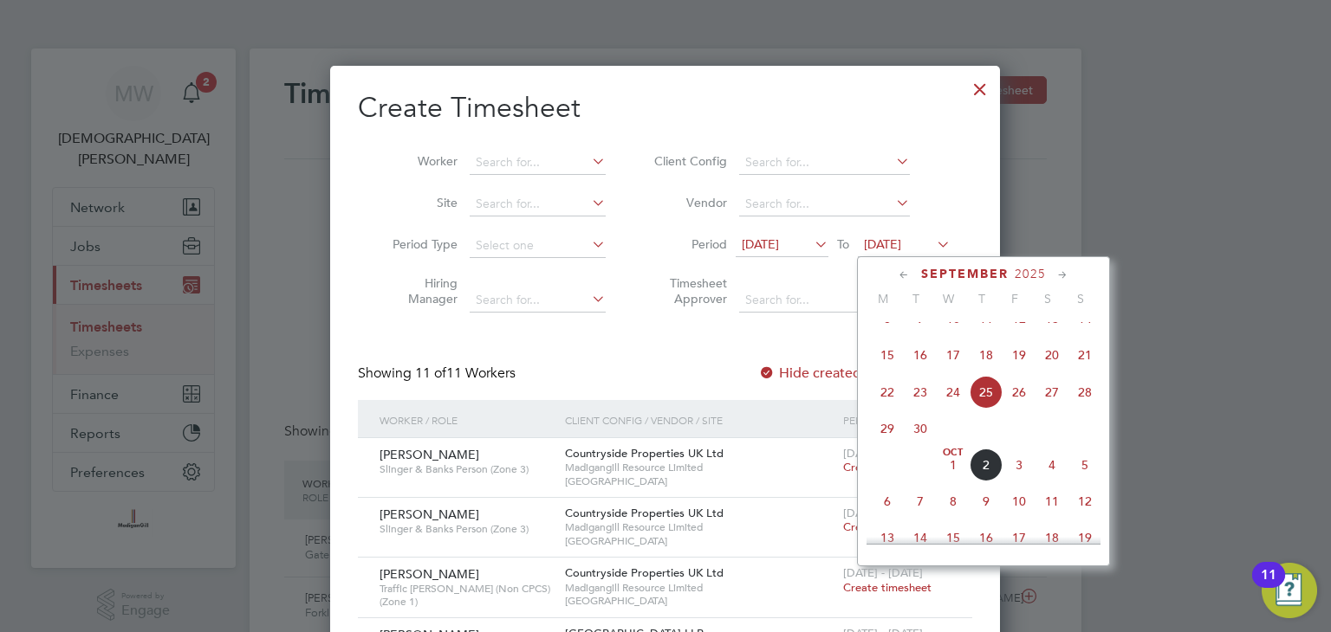
click at [1081, 408] on span "28" at bounding box center [1084, 392] width 33 height 33
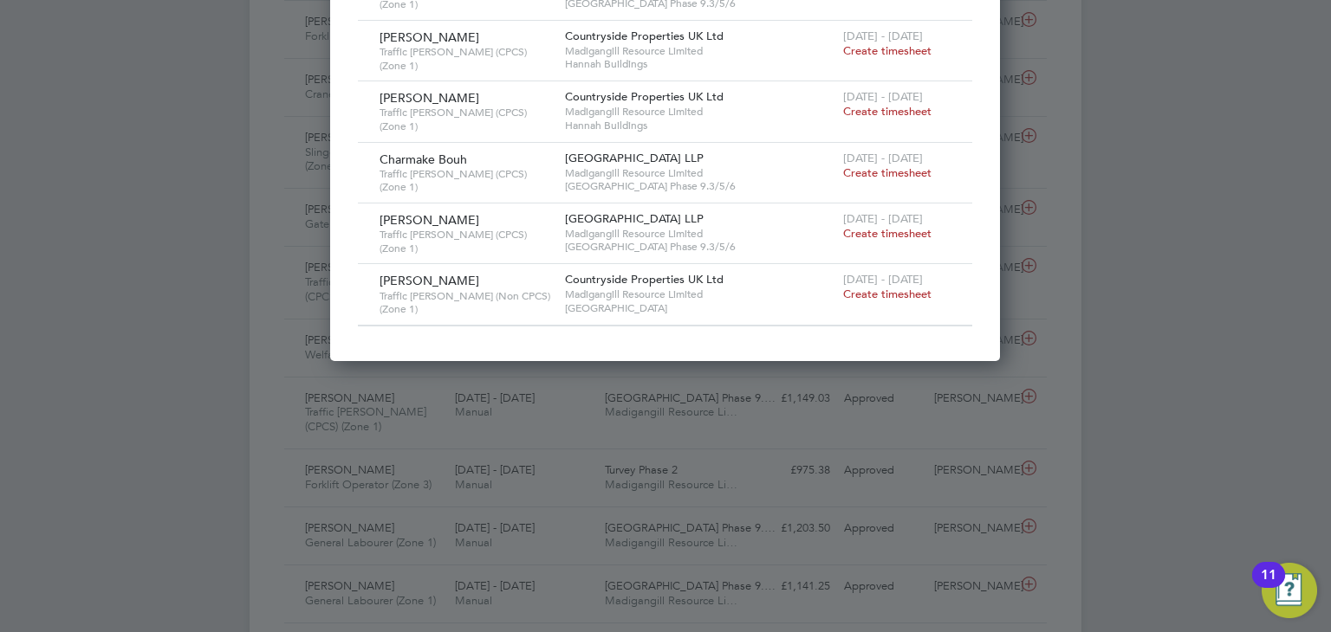
click at [917, 287] on span "Create timesheet" at bounding box center [887, 294] width 88 height 15
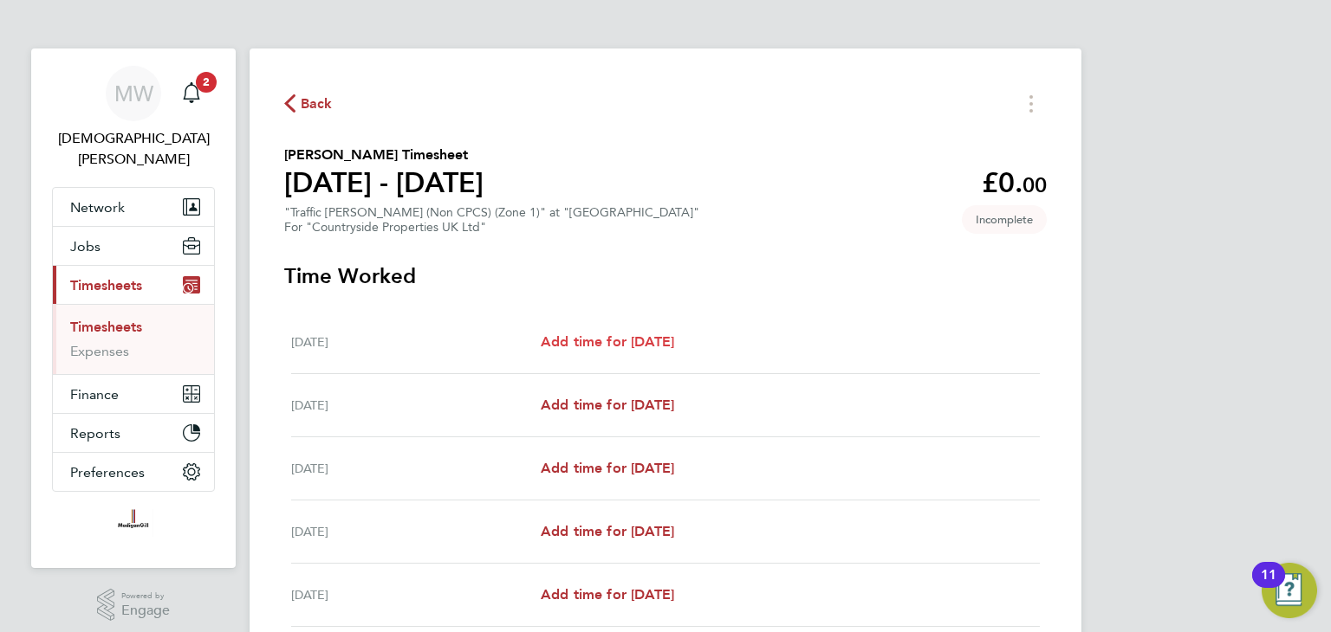
click at [618, 340] on span "Add time for Mon 22 Sep" at bounding box center [607, 342] width 133 height 16
select select "30"
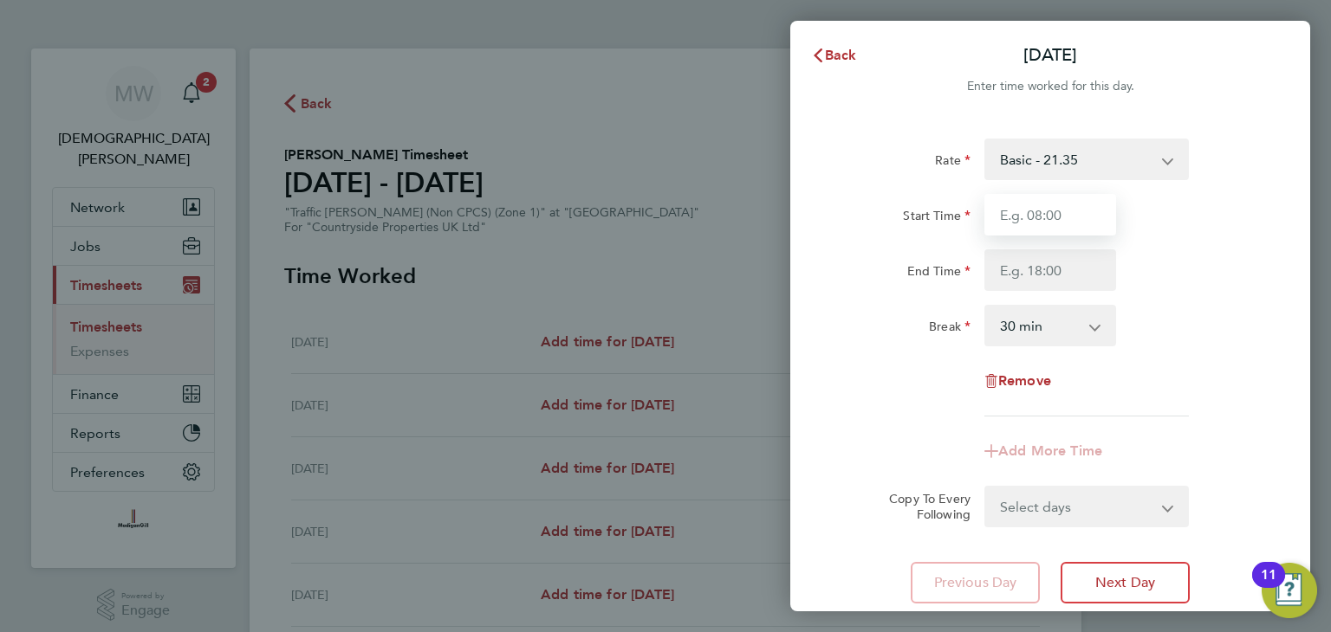
click at [1036, 219] on input "Start Time" at bounding box center [1050, 215] width 132 height 42
type input "07:30"
click at [1052, 265] on input "End Time" at bounding box center [1050, 270] width 132 height 42
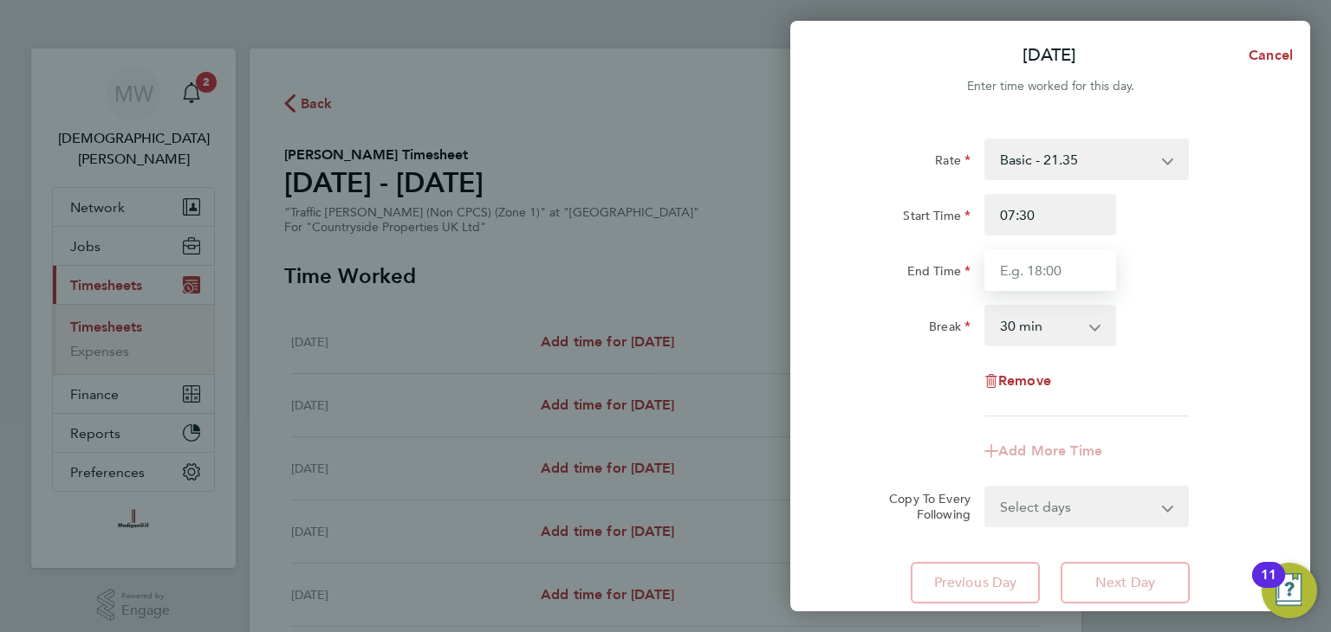
type input "18:00"
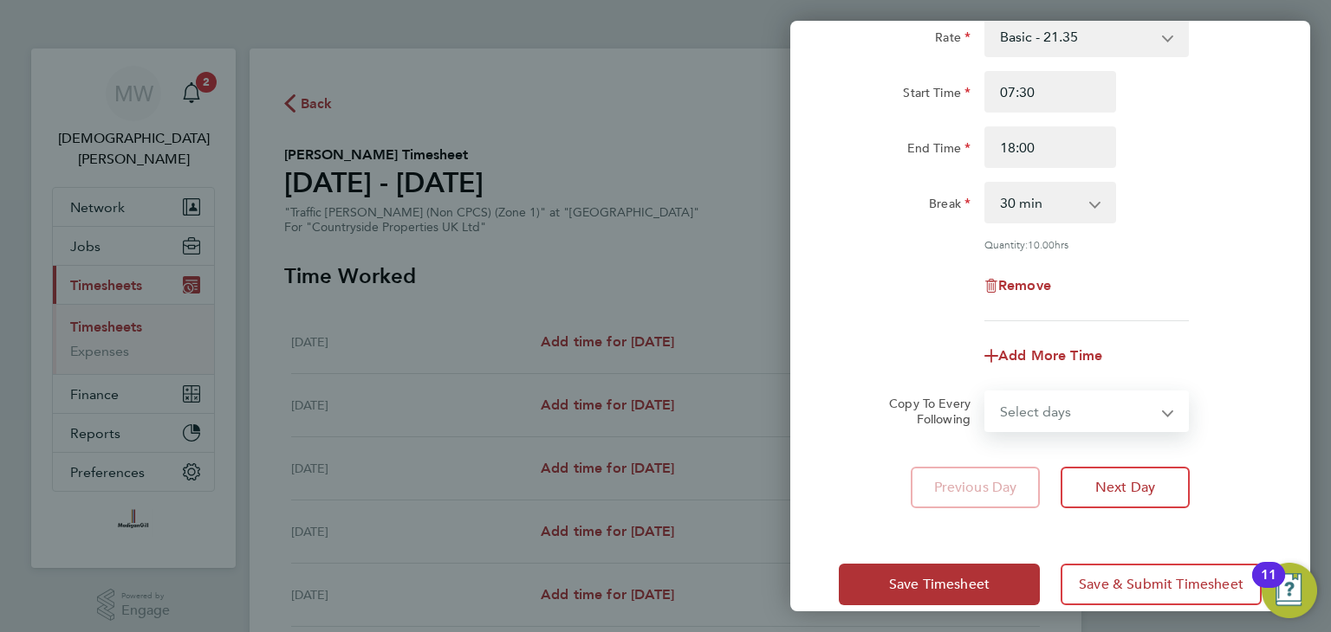
click at [1044, 378] on form "Rate Basic - 21.35 Start Time 07:30 End Time 18:00 Break 0 min 15 min 30 min 45…" at bounding box center [1050, 224] width 423 height 417
select select "WEEKDAY"
click at [986, 392] on select "Select days Day Weekday (Mon-Fri) Weekend (Sat-Sun) Tuesday Wednesday Thursday …" at bounding box center [1077, 411] width 182 height 38
select select "2025-09-28"
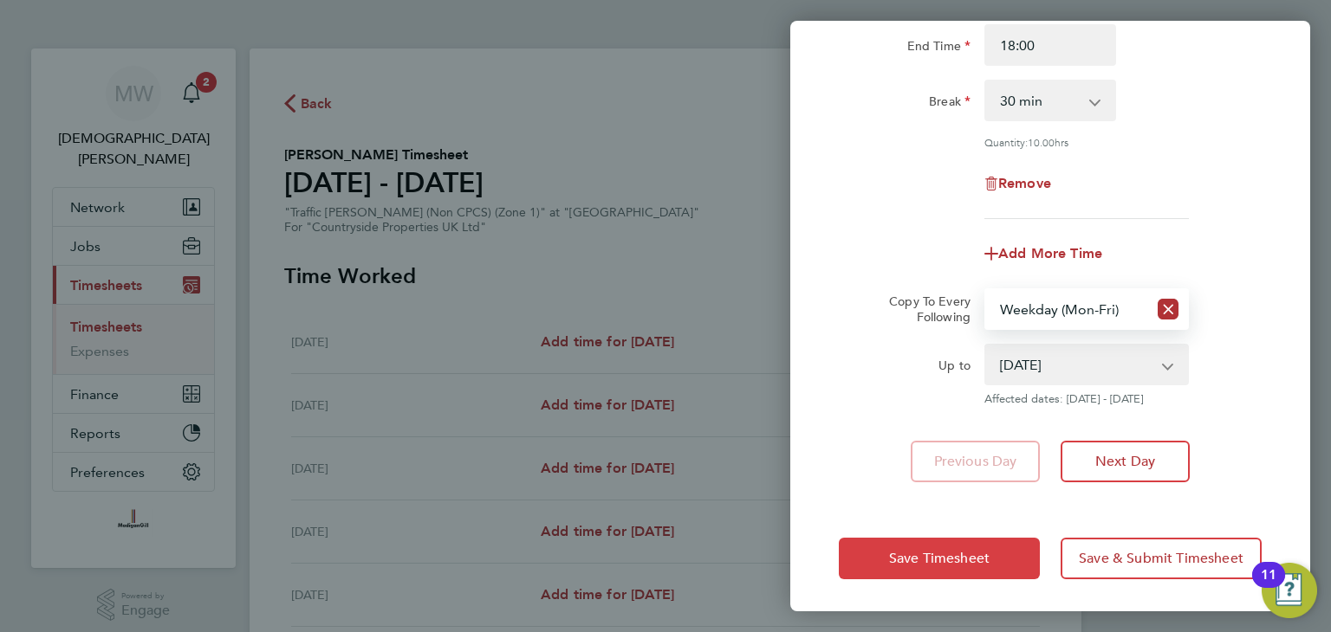
click at [927, 555] on span "Save Timesheet" at bounding box center [939, 558] width 100 height 17
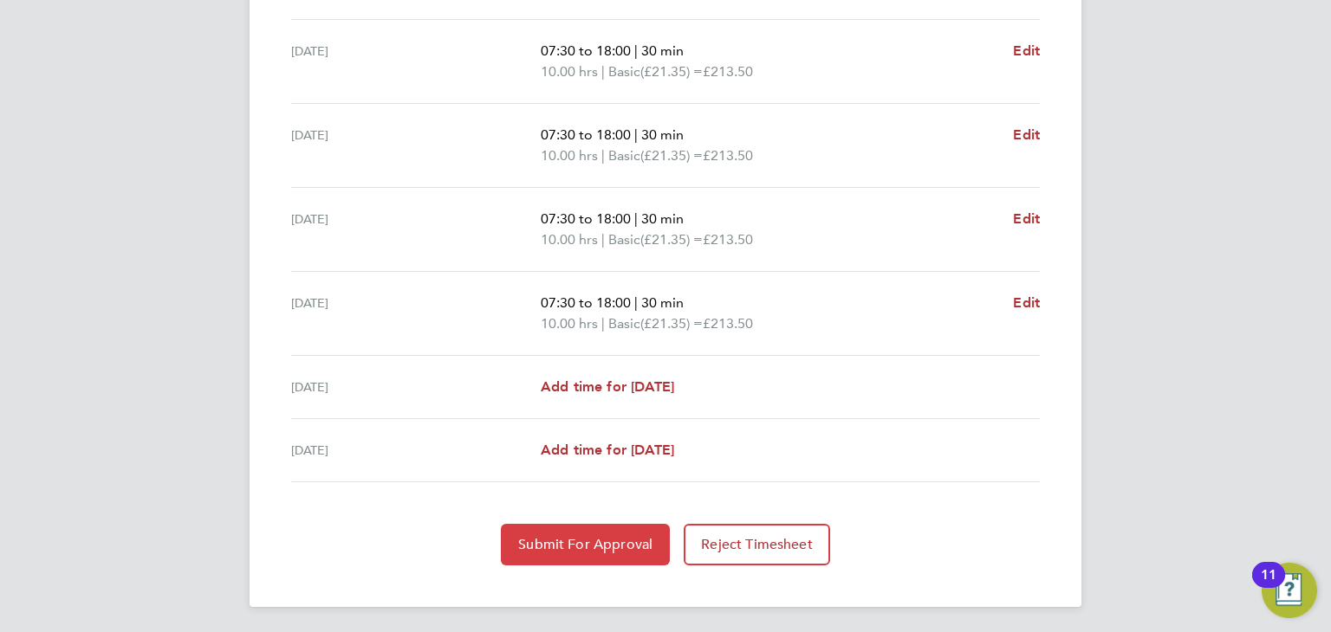
click at [610, 536] on span "Submit For Approval" at bounding box center [585, 544] width 134 height 17
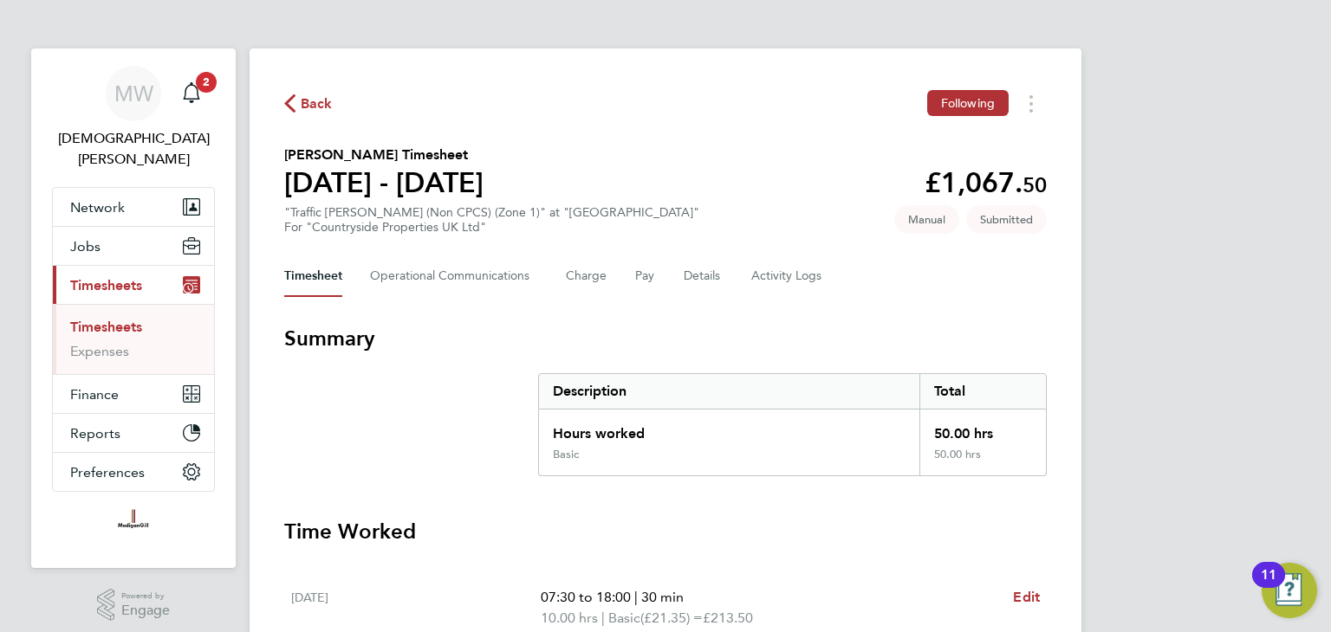
click at [314, 103] on span "Back" at bounding box center [317, 104] width 32 height 21
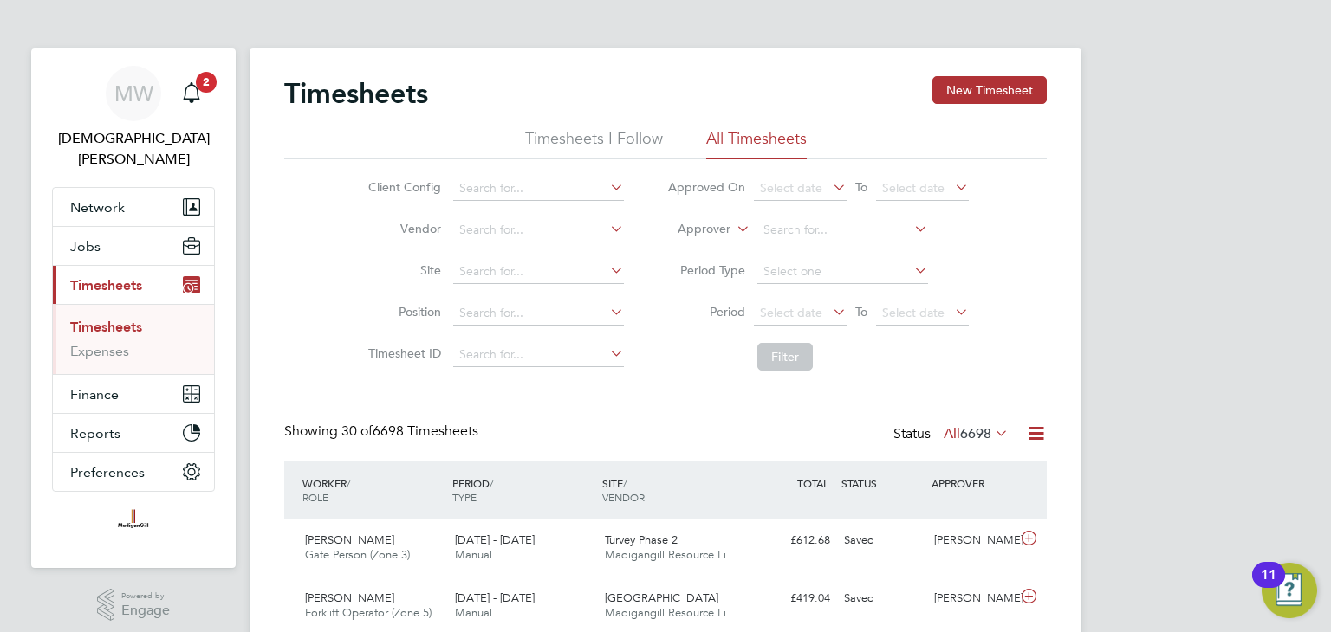
click at [1038, 434] on icon at bounding box center [1036, 434] width 22 height 22
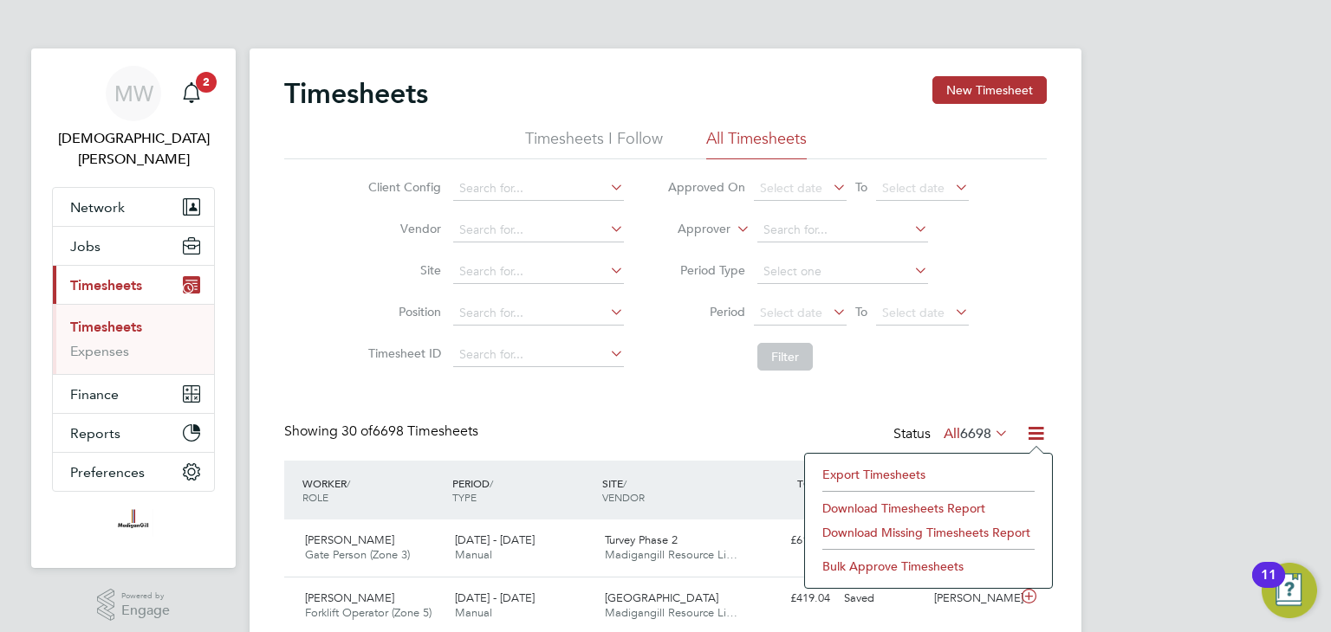
click at [918, 477] on li "Export Timesheets" at bounding box center [928, 475] width 230 height 24
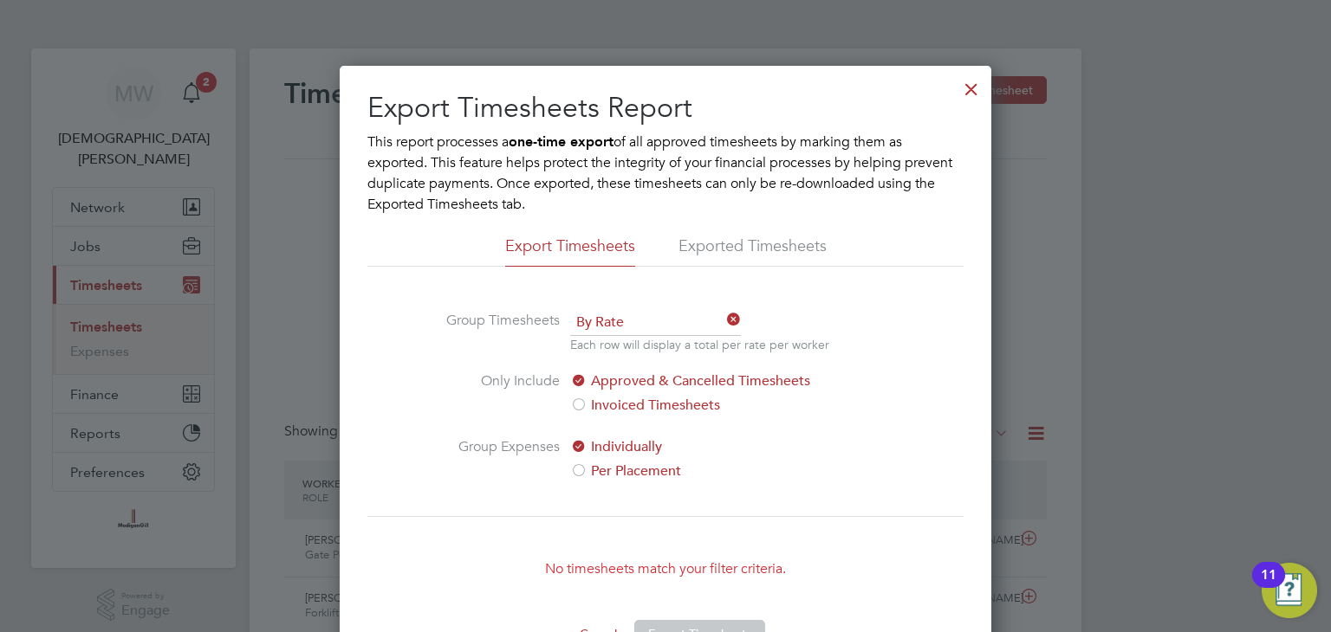
scroll to position [87, 0]
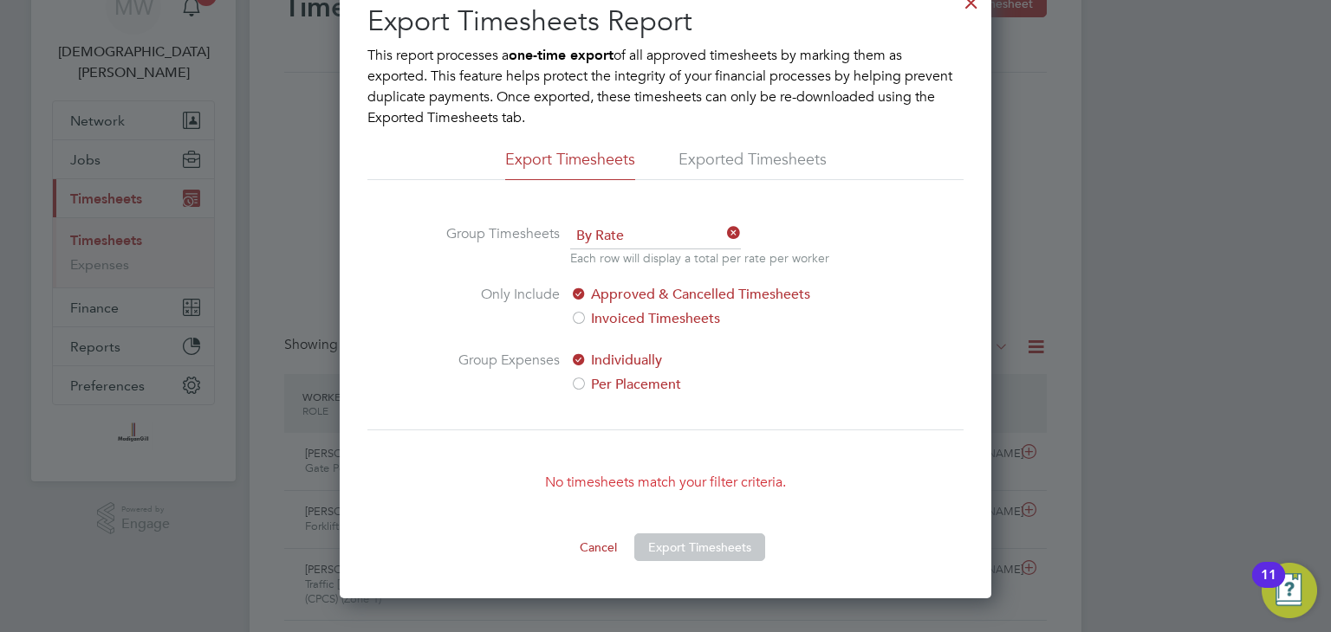
click at [609, 553] on button "Cancel" at bounding box center [598, 548] width 65 height 28
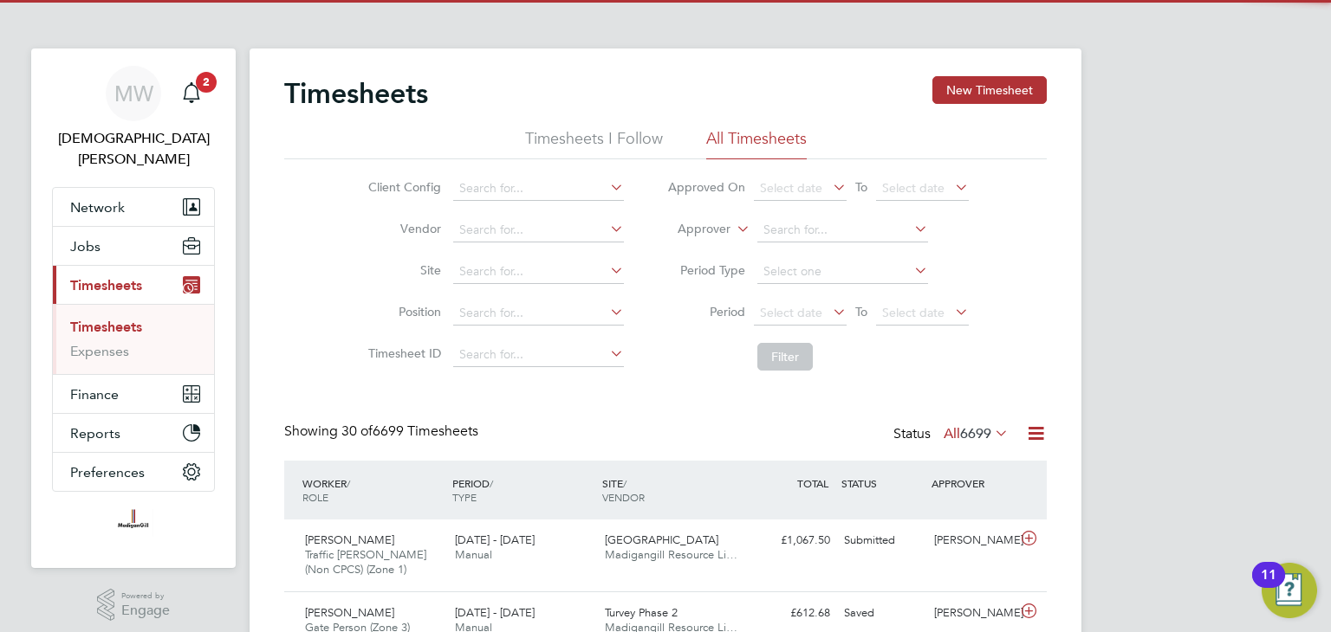
scroll to position [43, 151]
